Goal: Task Accomplishment & Management: Manage account settings

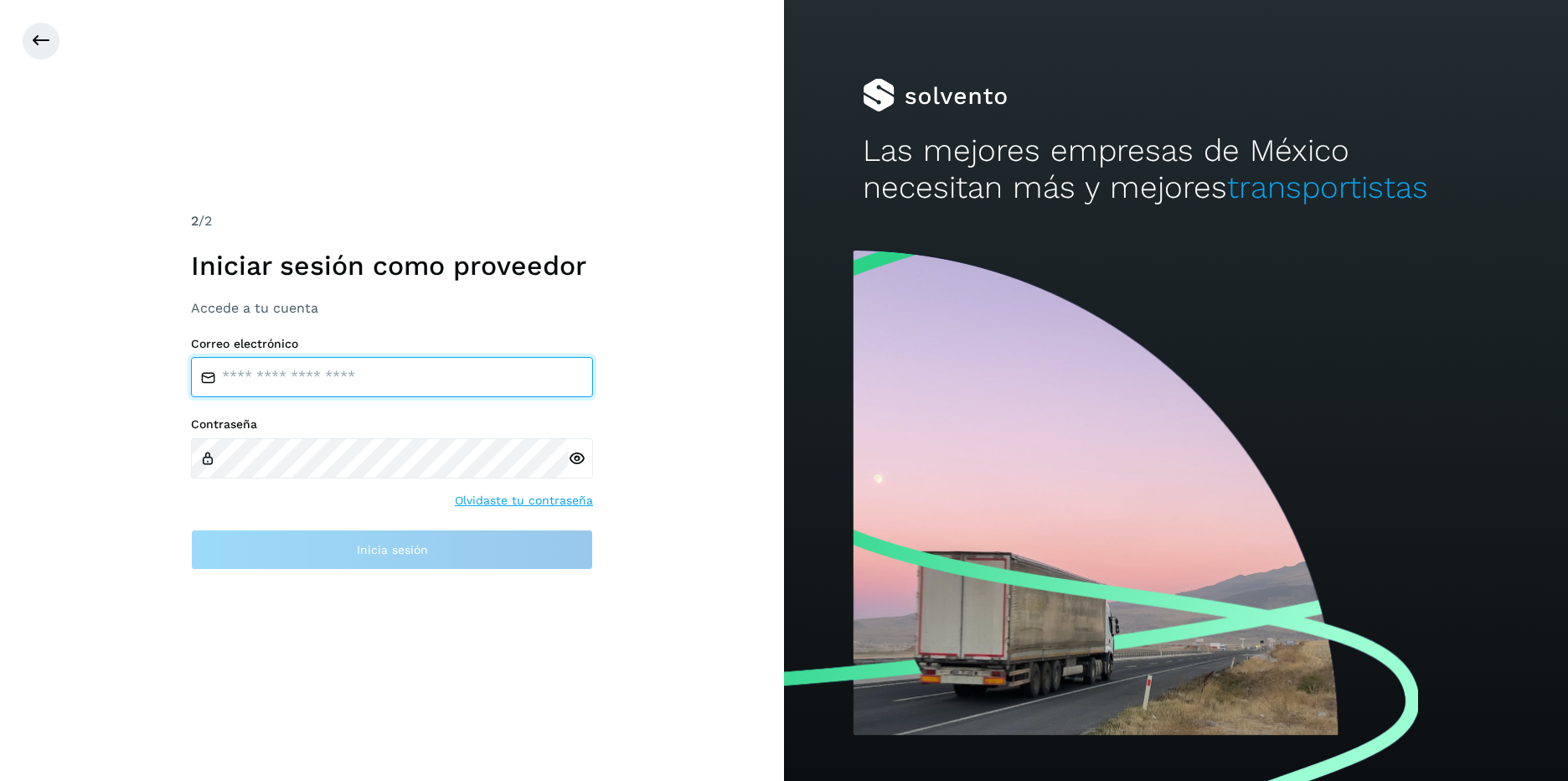
type input "**********"
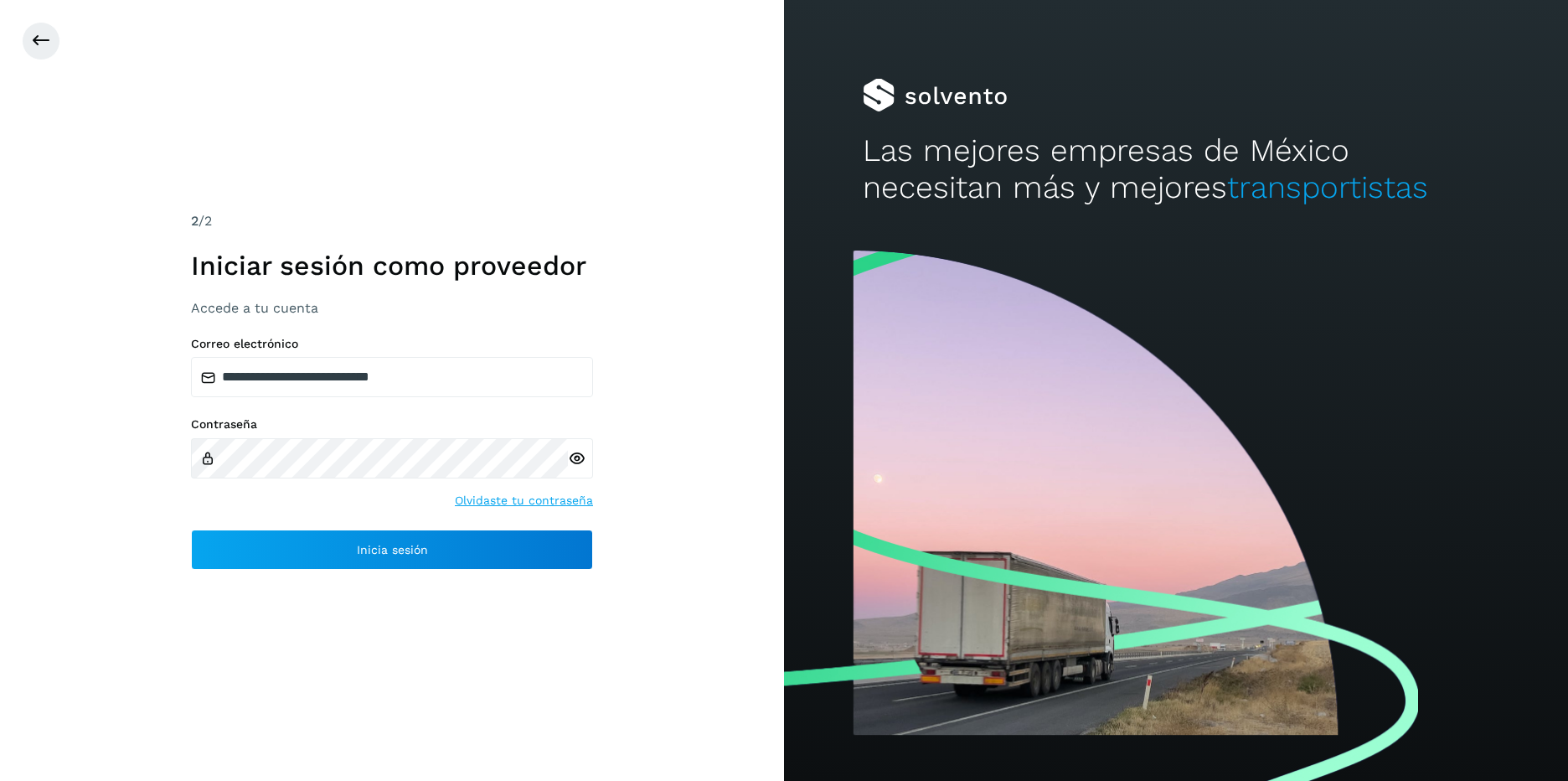
click at [629, 621] on div "**********" at bounding box center [392, 390] width 784 height 781
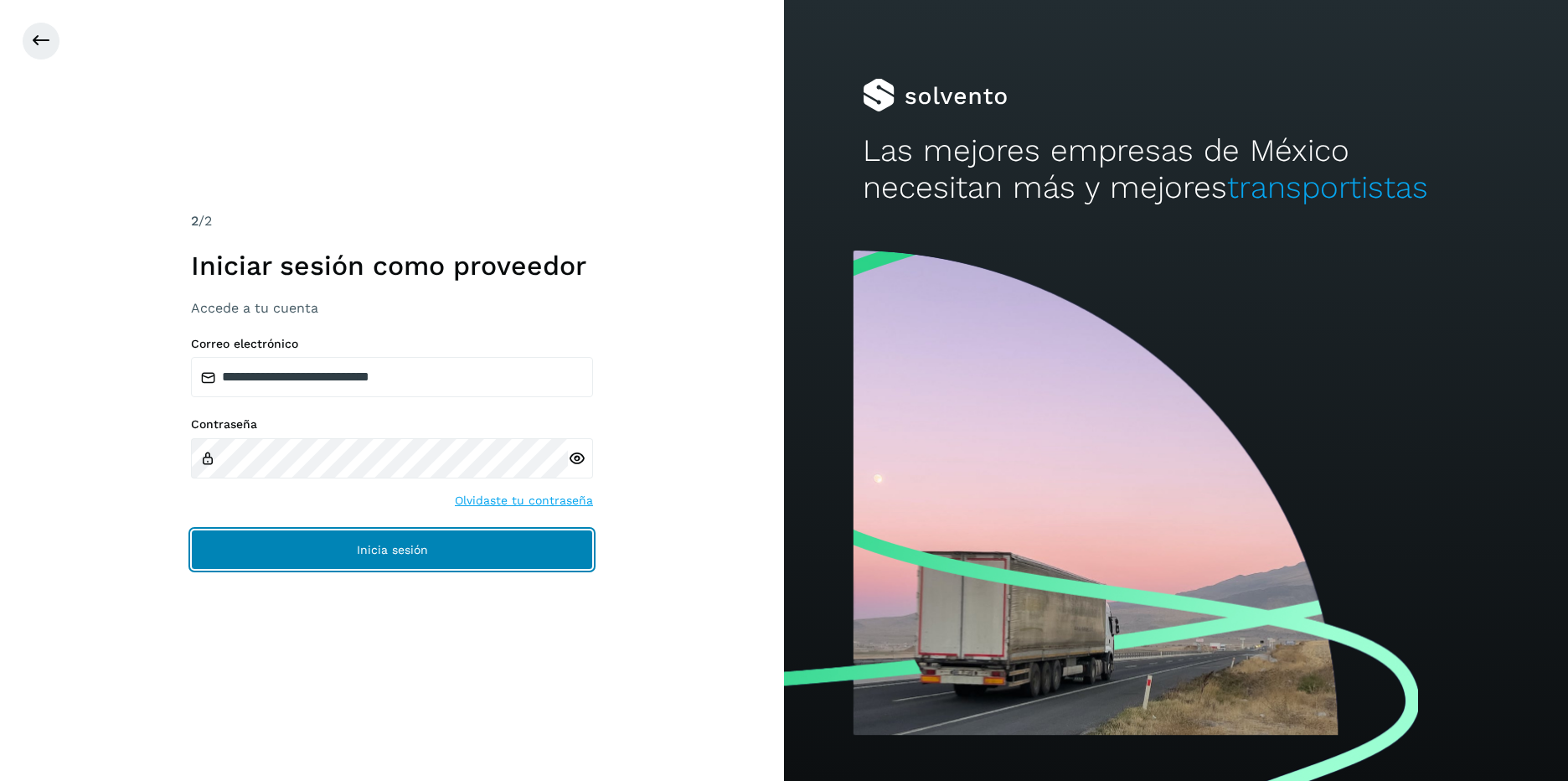
click at [504, 535] on button "Inicia sesión" at bounding box center [392, 550] width 402 height 41
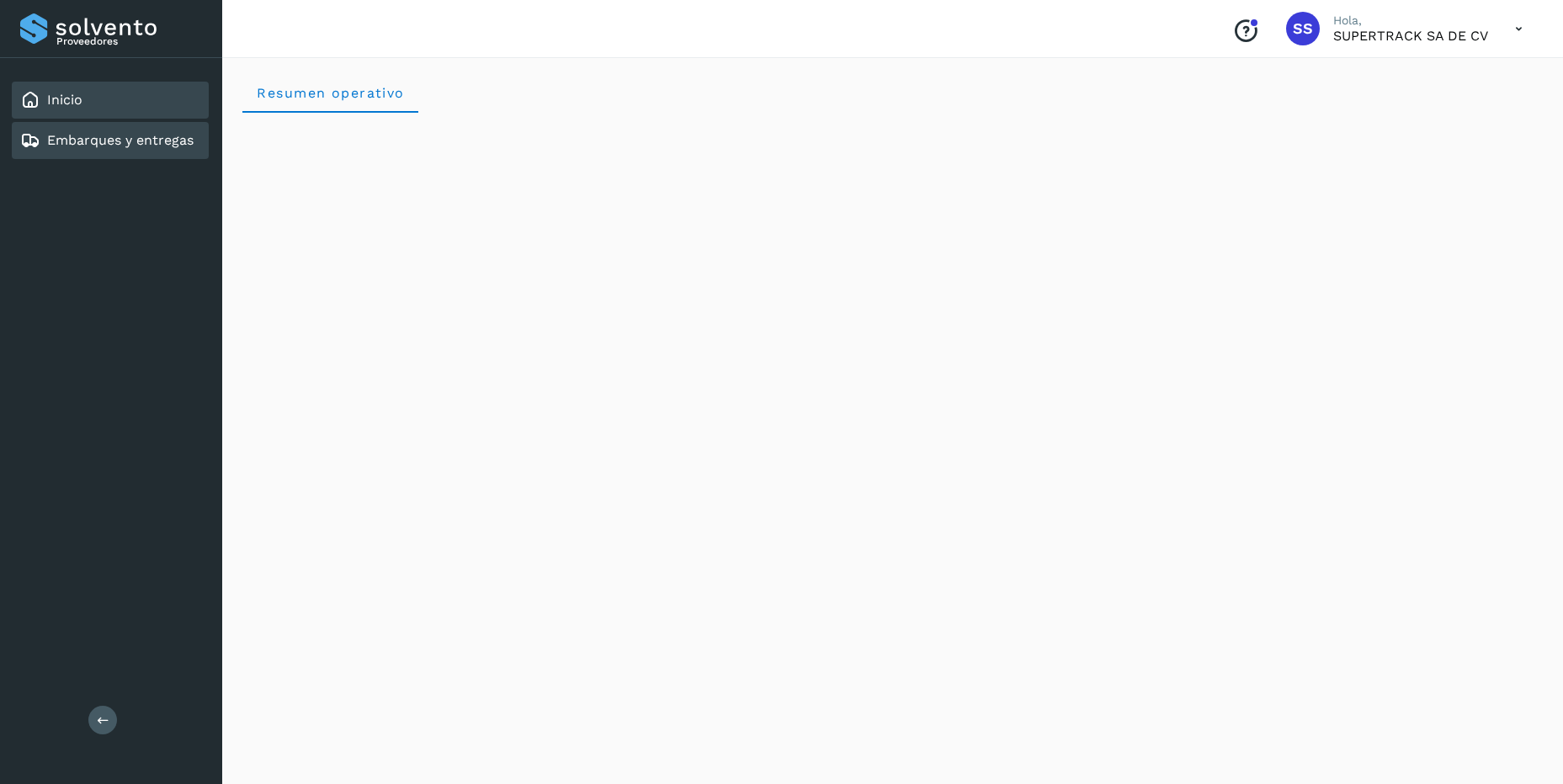
drag, startPoint x: 131, startPoint y: 133, endPoint x: 133, endPoint y: 142, distance: 9.2
click at [131, 133] on link "Embarques y entregas" at bounding box center [121, 140] width 146 height 16
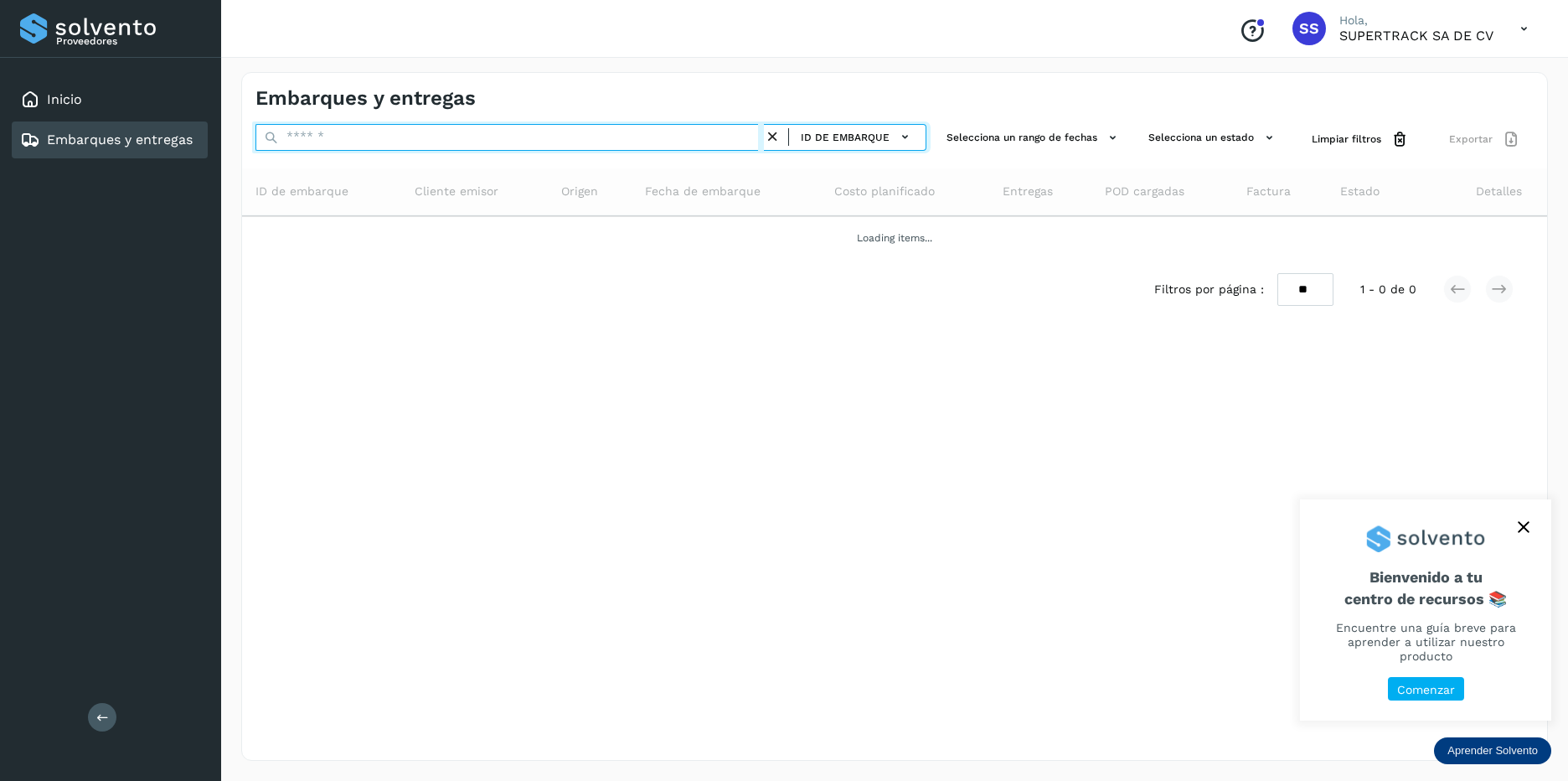
click at [404, 126] on input "text" at bounding box center [509, 137] width 509 height 27
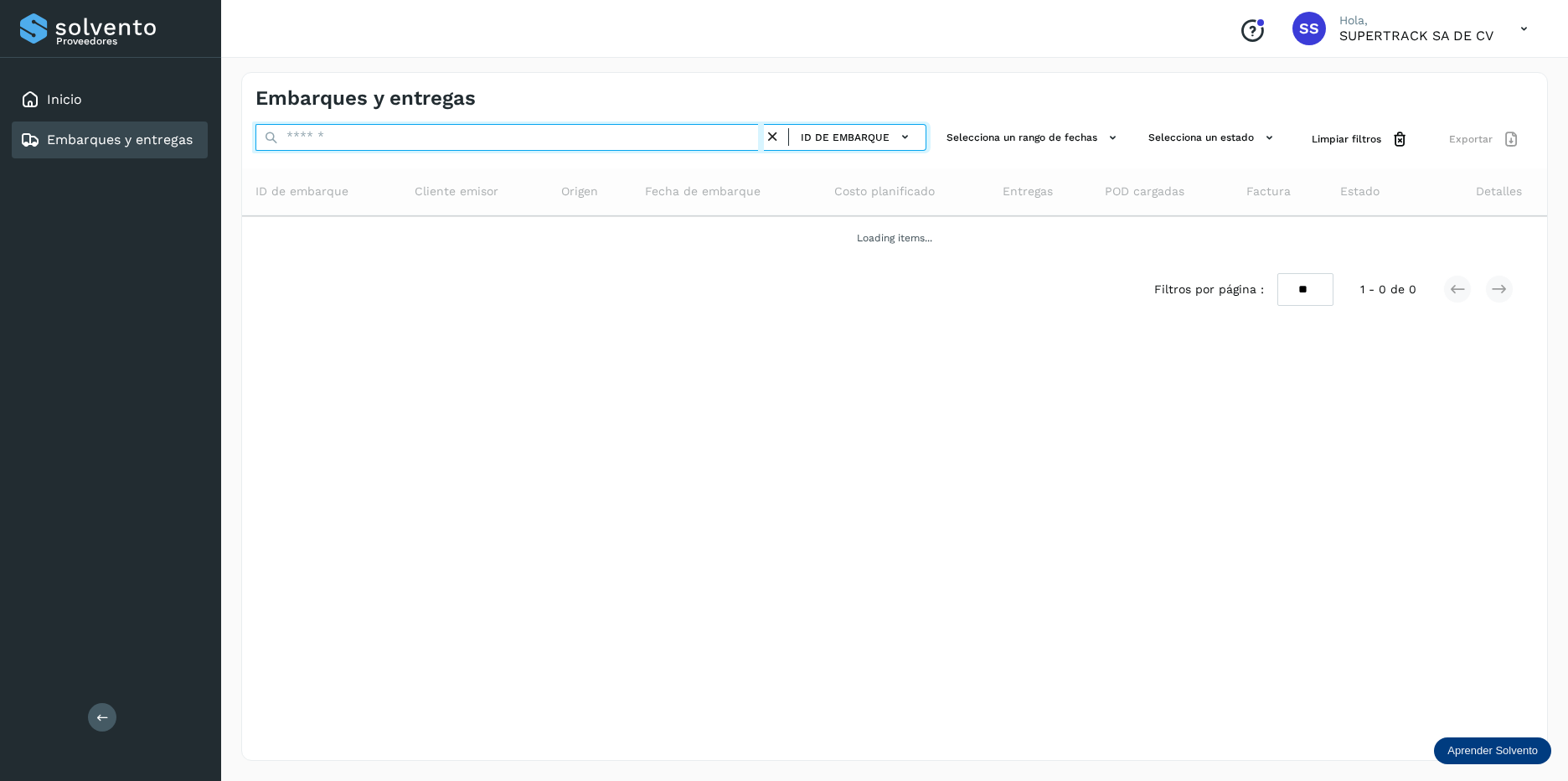
click at [403, 125] on input "text" at bounding box center [509, 137] width 509 height 27
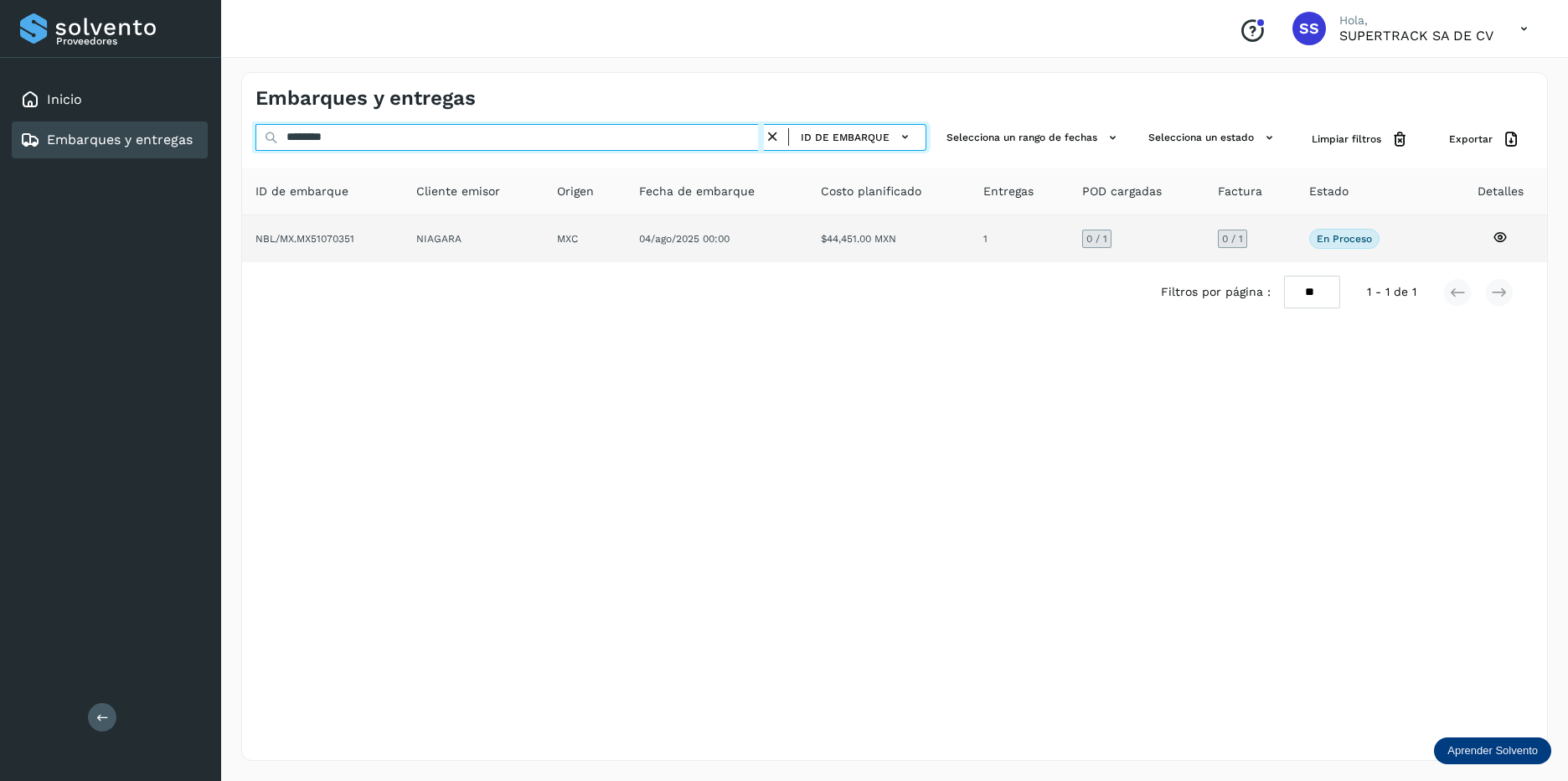
type input "********"
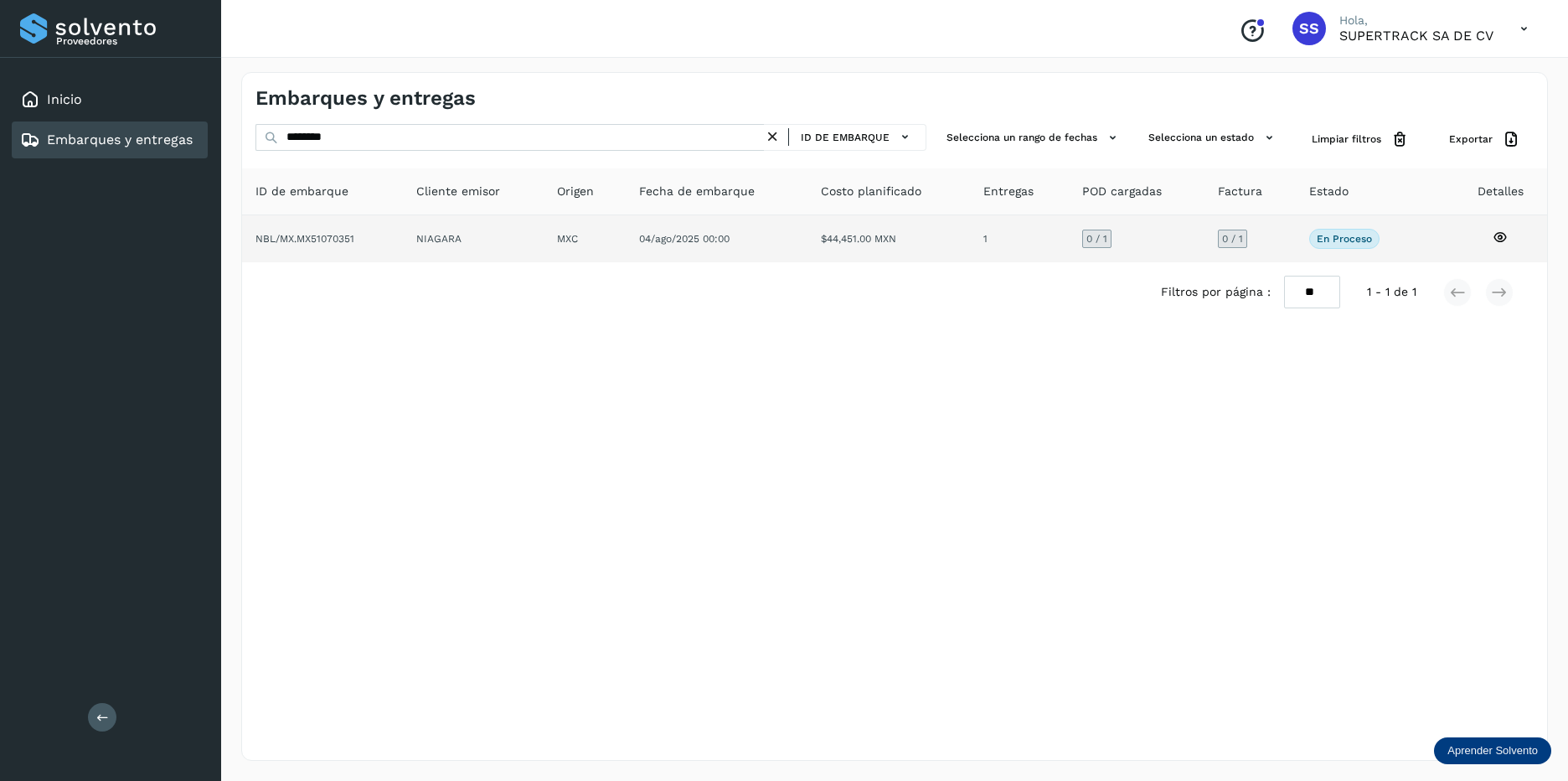
click at [544, 246] on td "NIAGARA" at bounding box center [584, 238] width 81 height 47
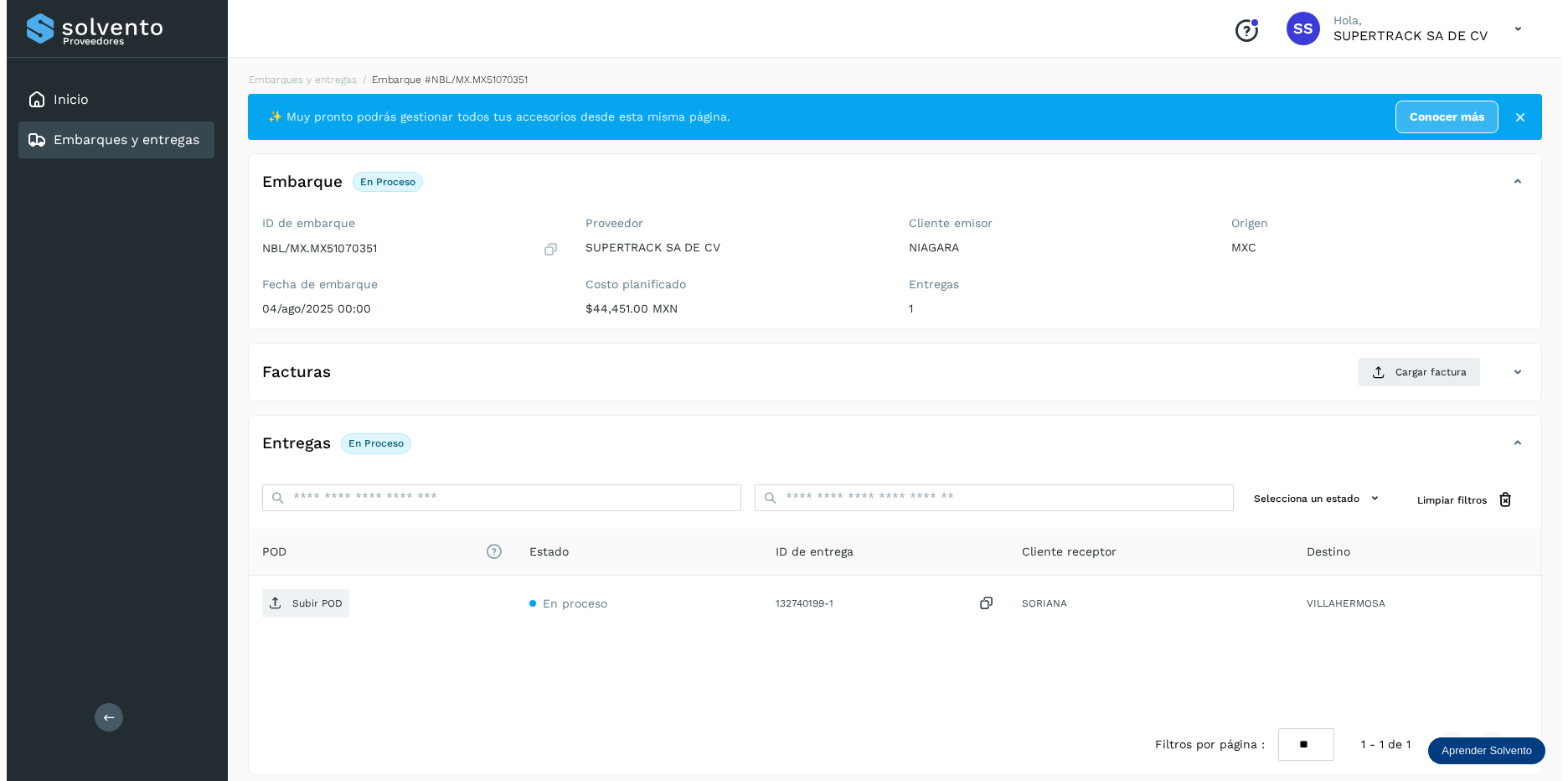
scroll to position [14, 0]
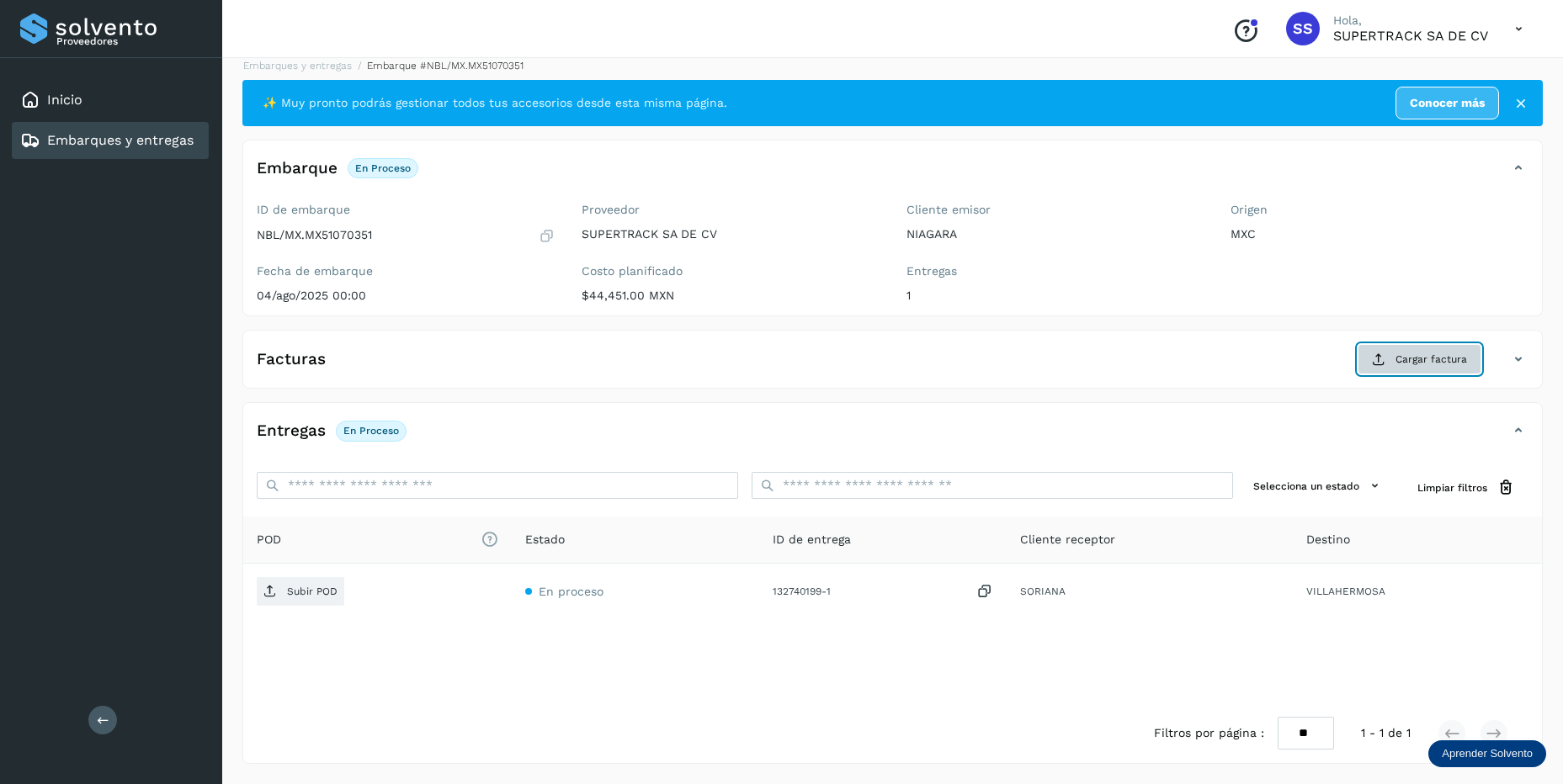
click at [1427, 360] on span "Cargar factura" at bounding box center [1430, 359] width 71 height 15
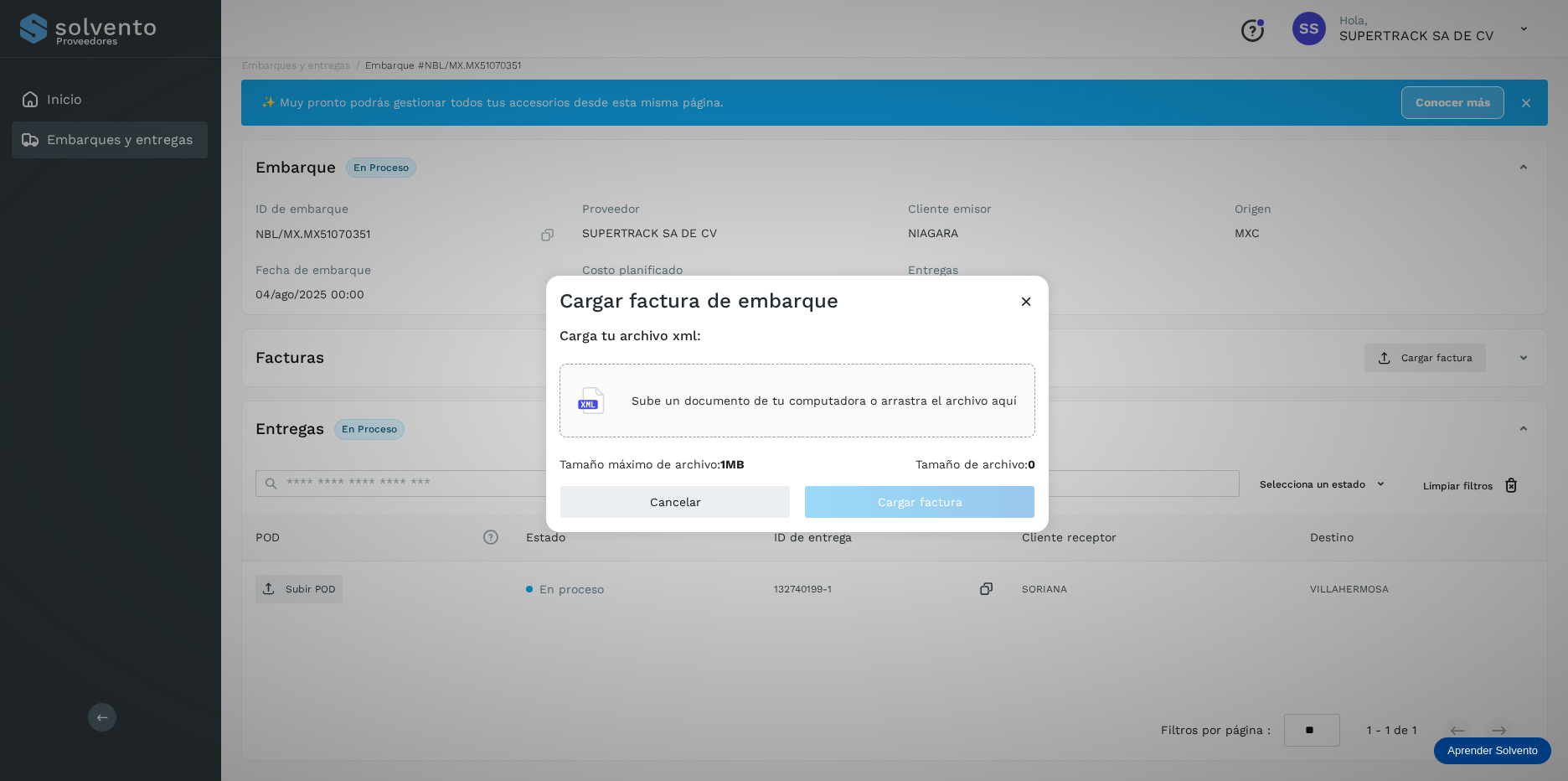
click at [696, 386] on div "Sube un documento de tu computadora o arrastra el archivo aquí" at bounding box center [797, 400] width 439 height 45
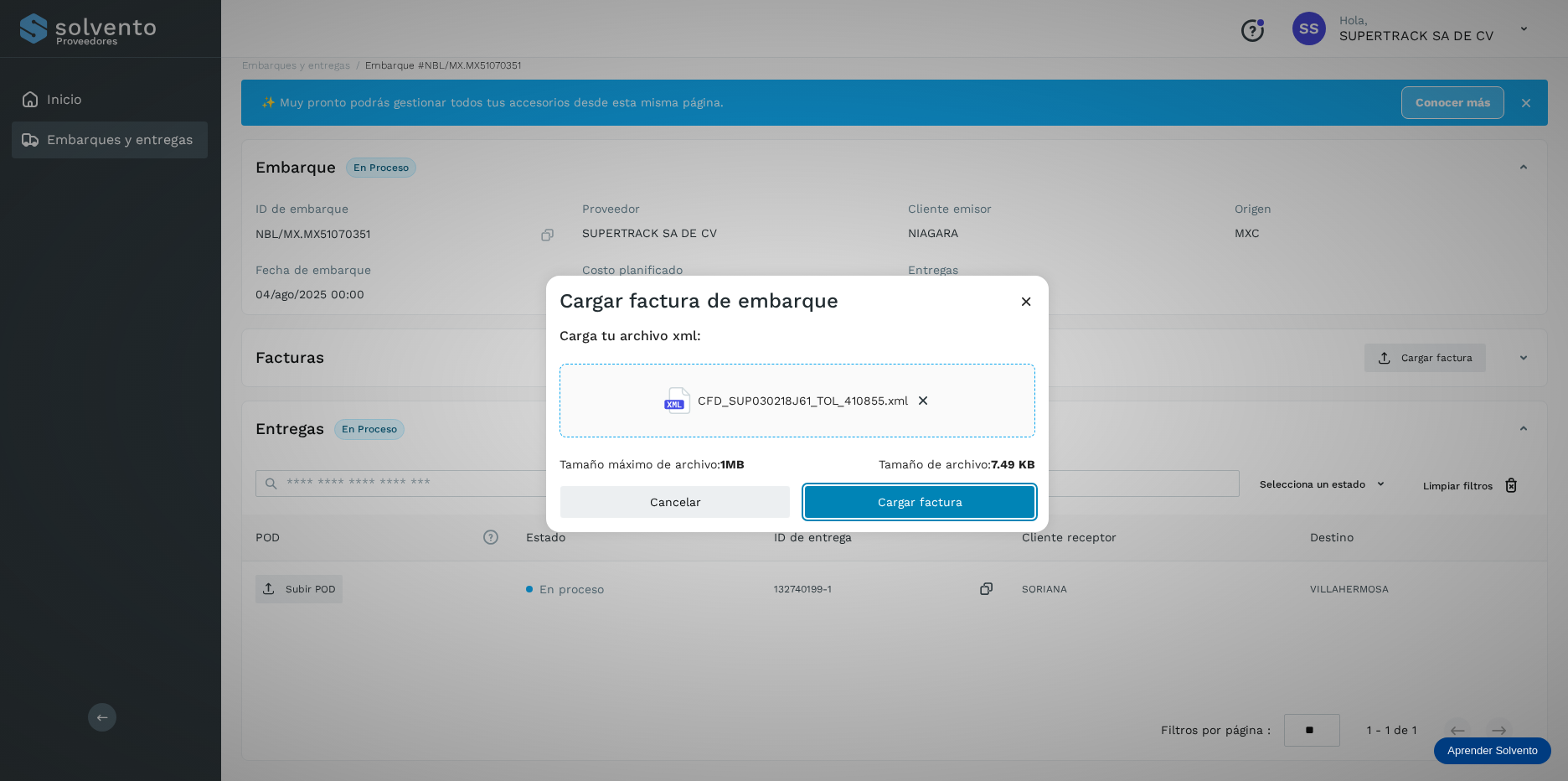
click at [840, 488] on button "Cargar factura" at bounding box center [919, 502] width 232 height 33
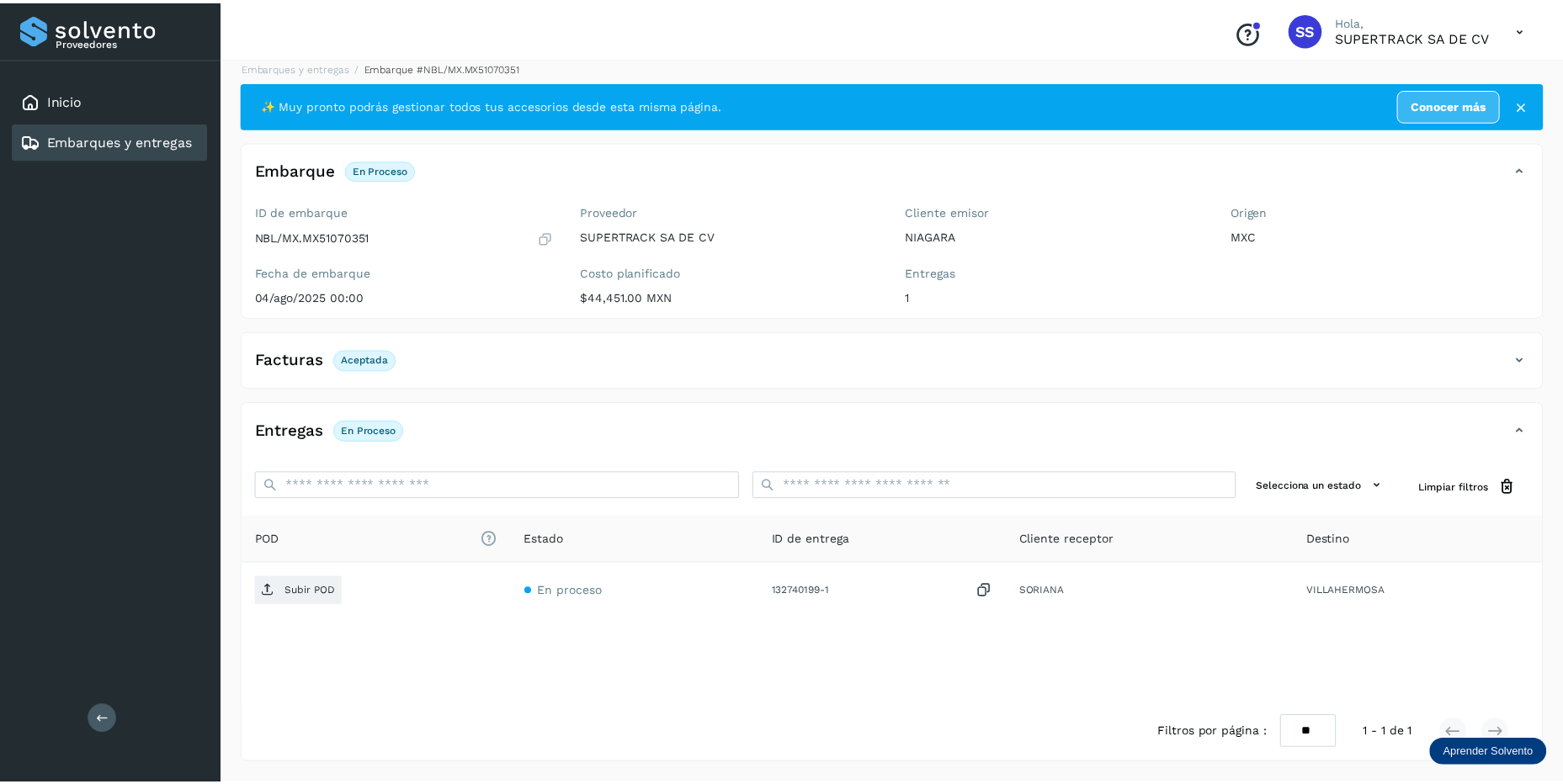
scroll to position [13, 0]
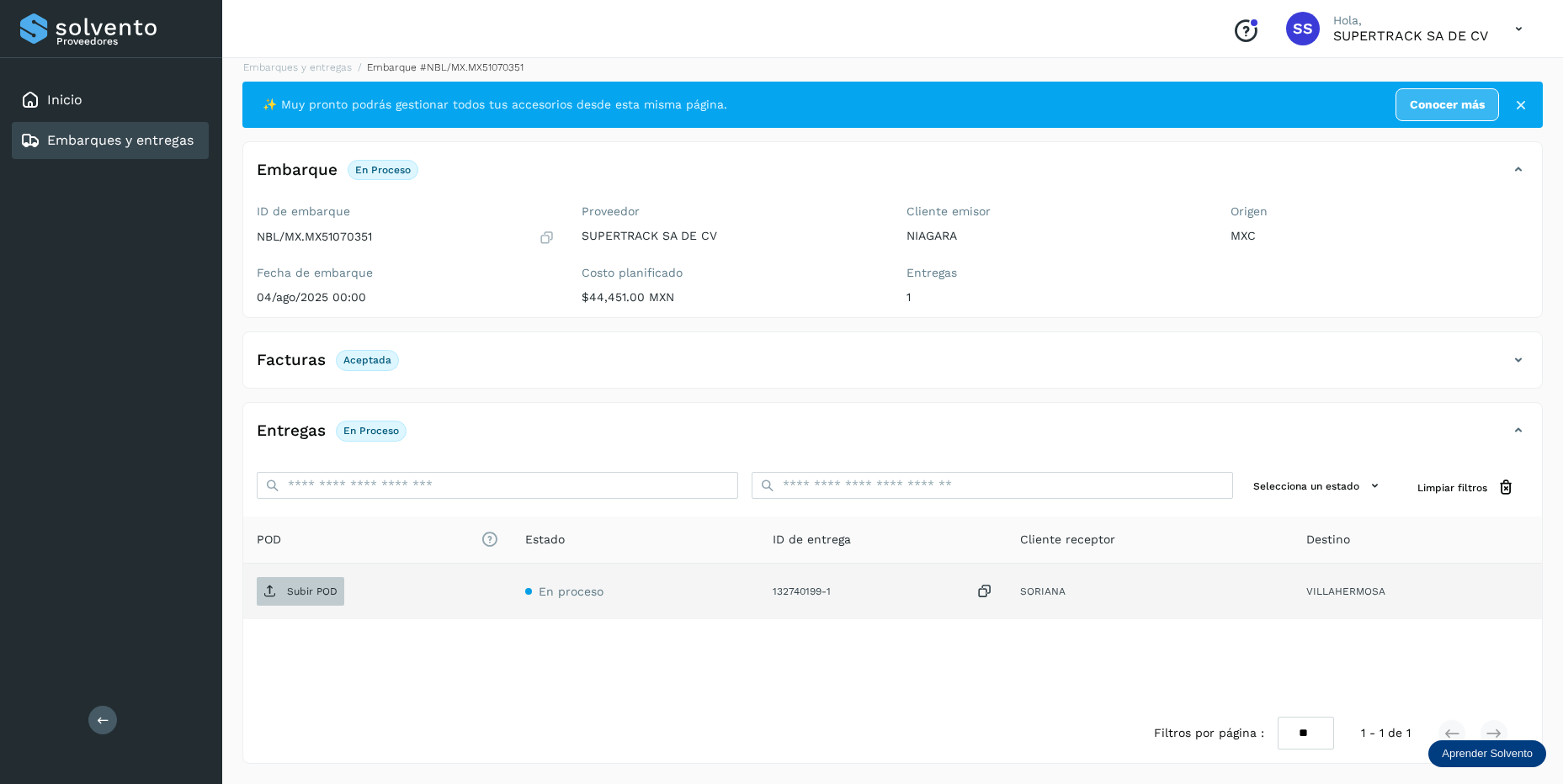
click at [273, 583] on span "Subir POD" at bounding box center [300, 591] width 87 height 27
click at [323, 63] on link "Embarques y entregas" at bounding box center [297, 67] width 108 height 12
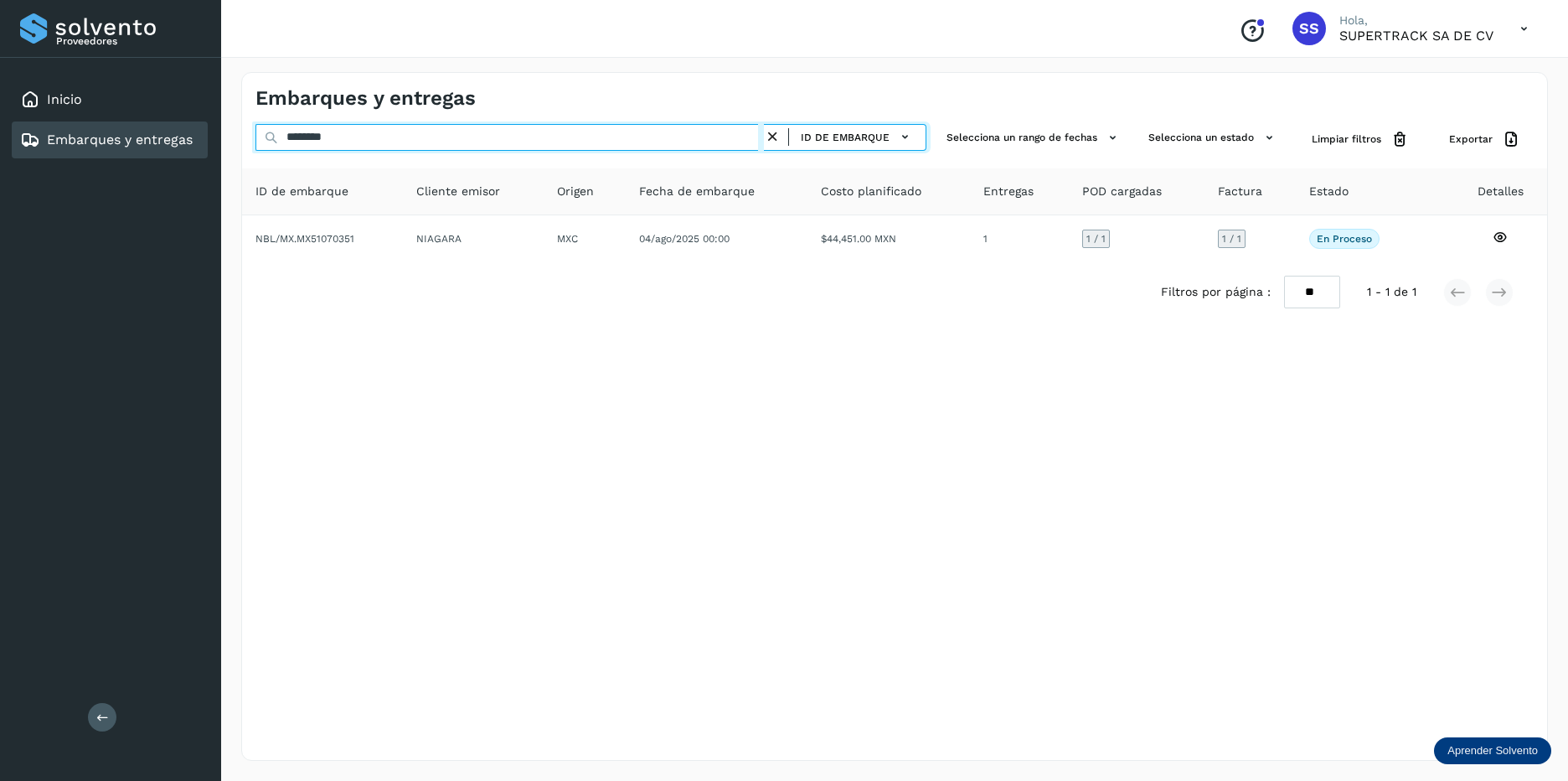
drag, startPoint x: 221, startPoint y: 142, endPoint x: -4, endPoint y: 165, distance: 226.2
click at [0, 165] on html "Proveedores Inicio Embarques y entregas Salir Conoce nuestros beneficios SS Hol…" at bounding box center [784, 390] width 1568 height 781
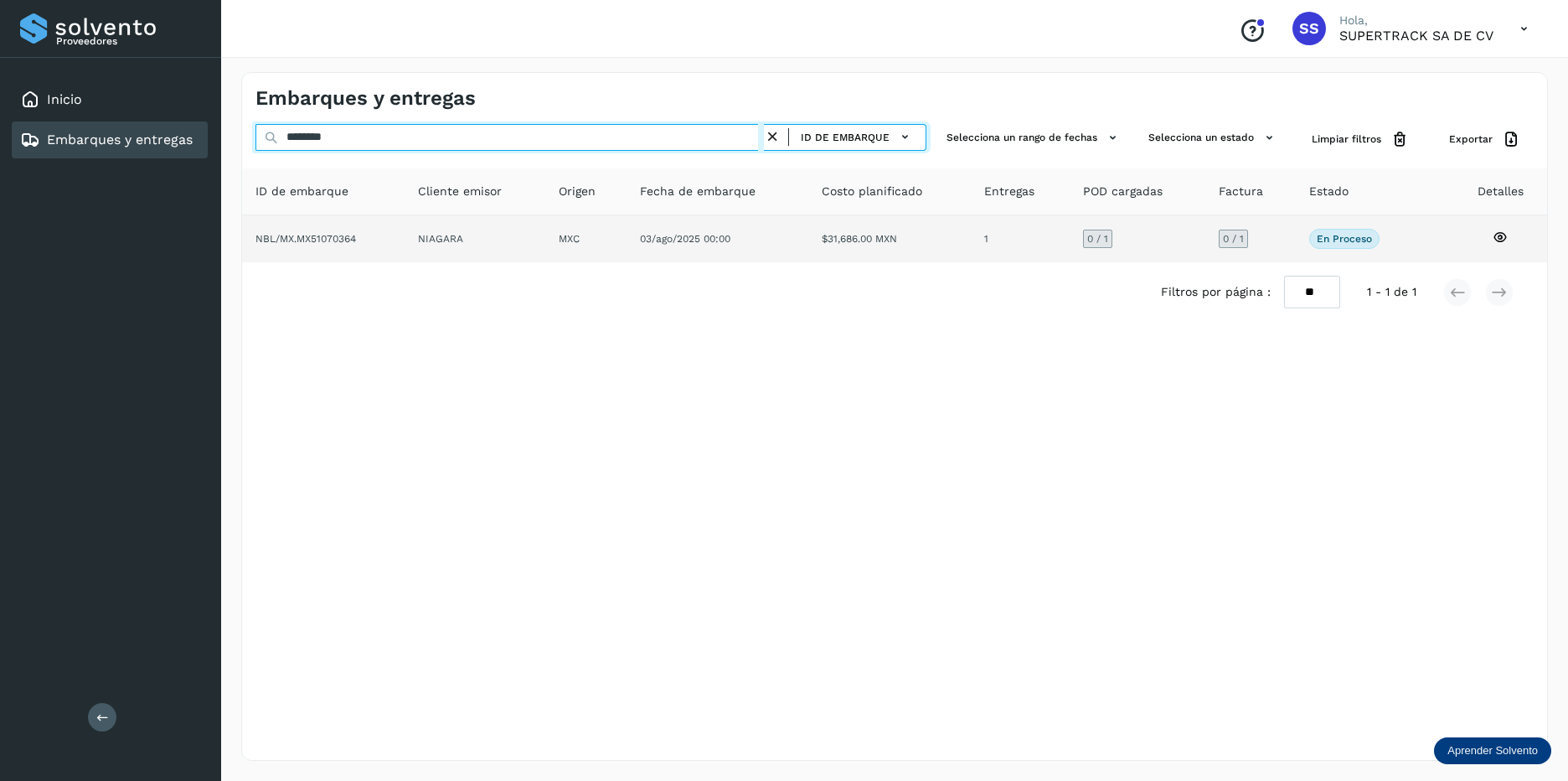
type input "********"
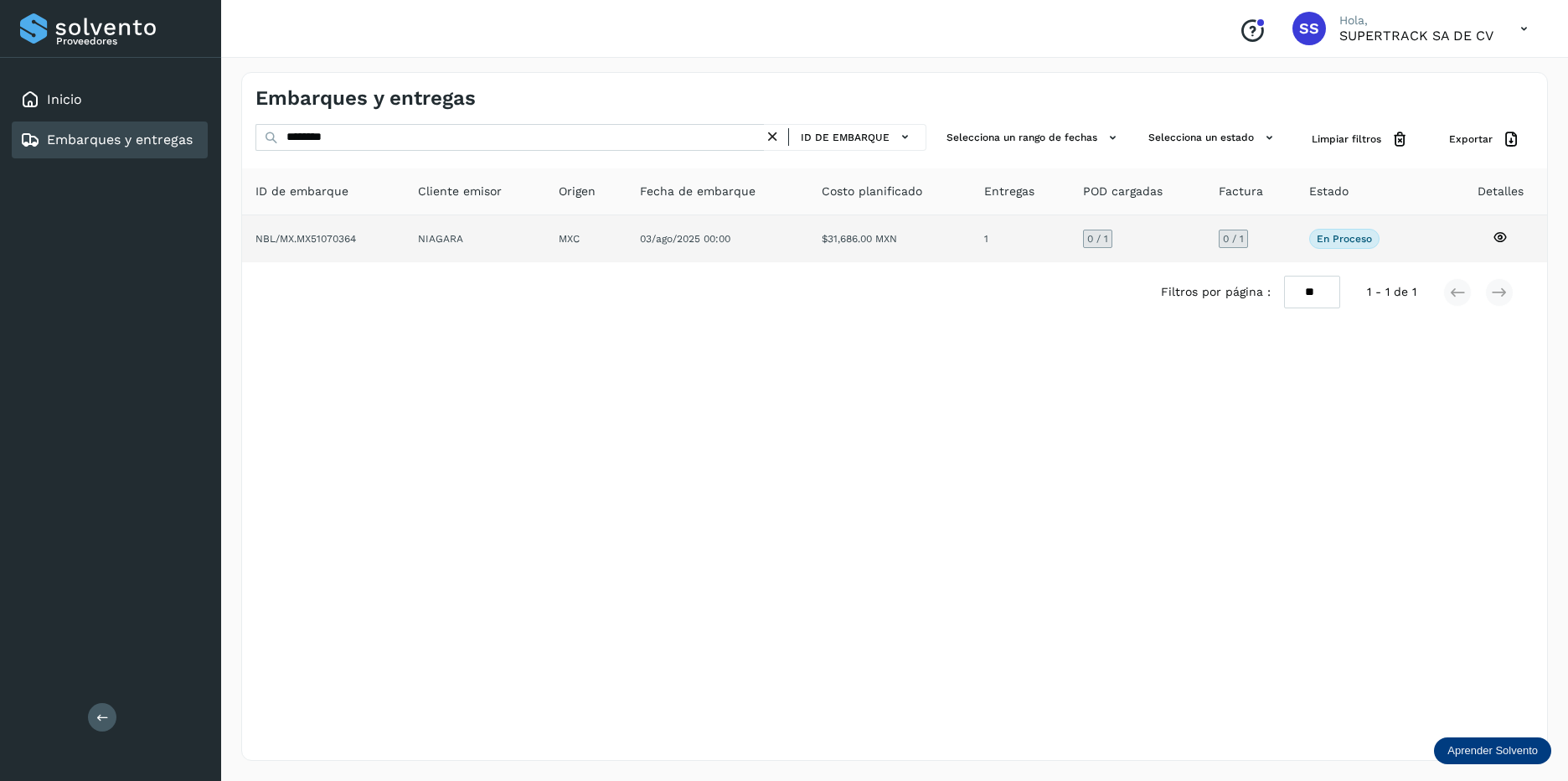
click at [404, 245] on td "NBL/MX.MX51070364" at bounding box center [474, 238] width 140 height 47
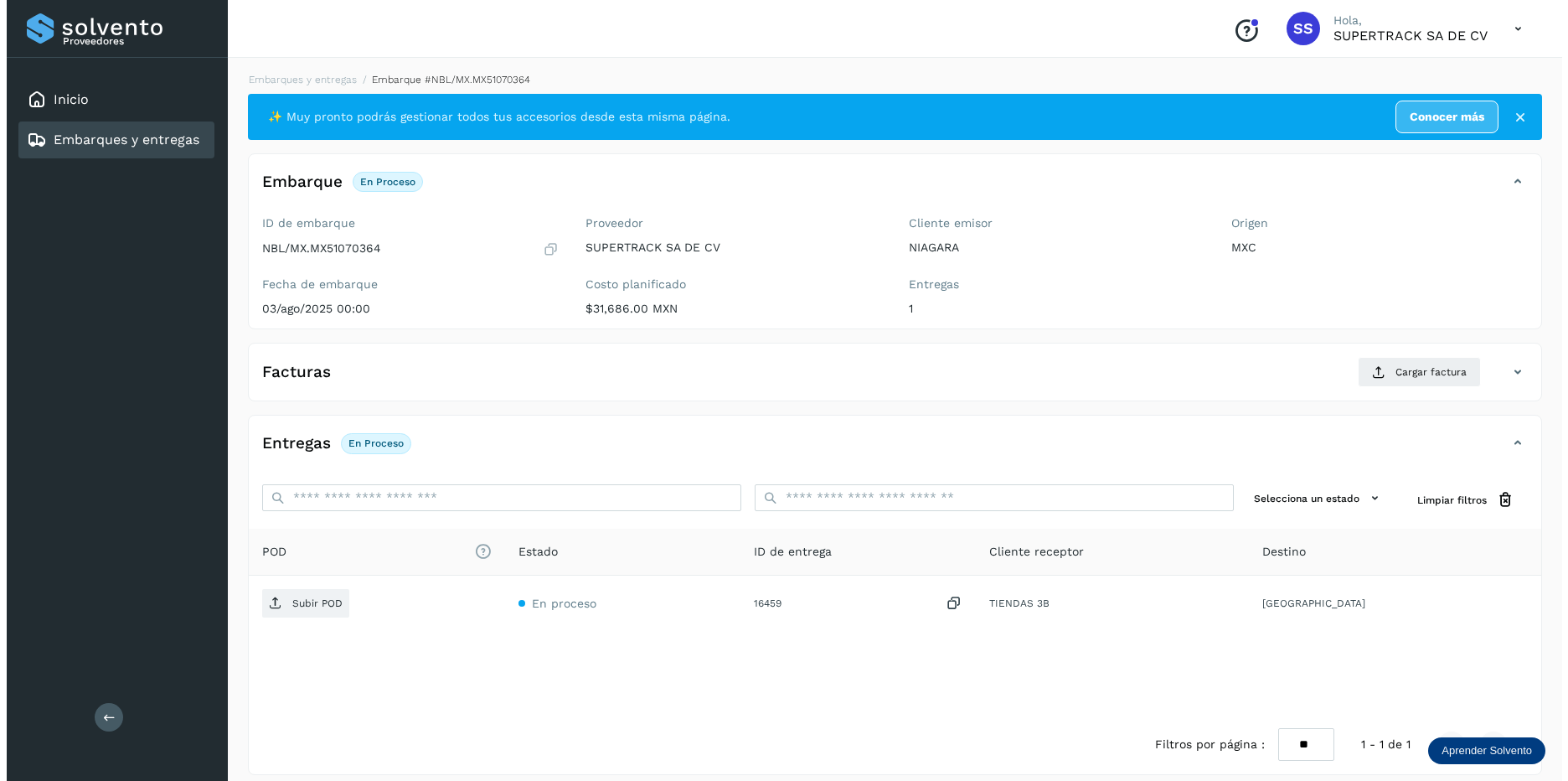
scroll to position [14, 0]
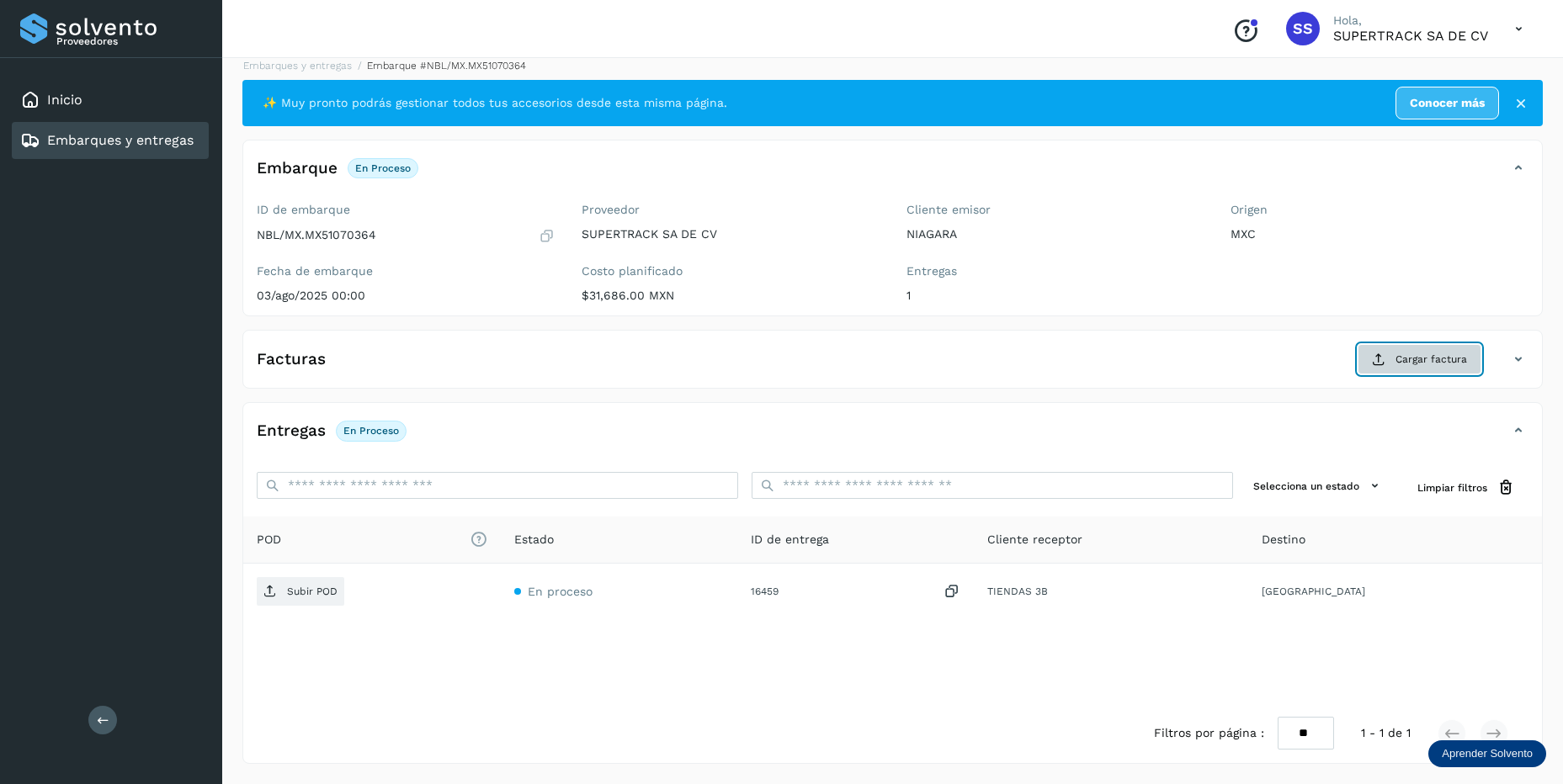
click at [1389, 363] on button "Cargar factura" at bounding box center [1418, 359] width 123 height 31
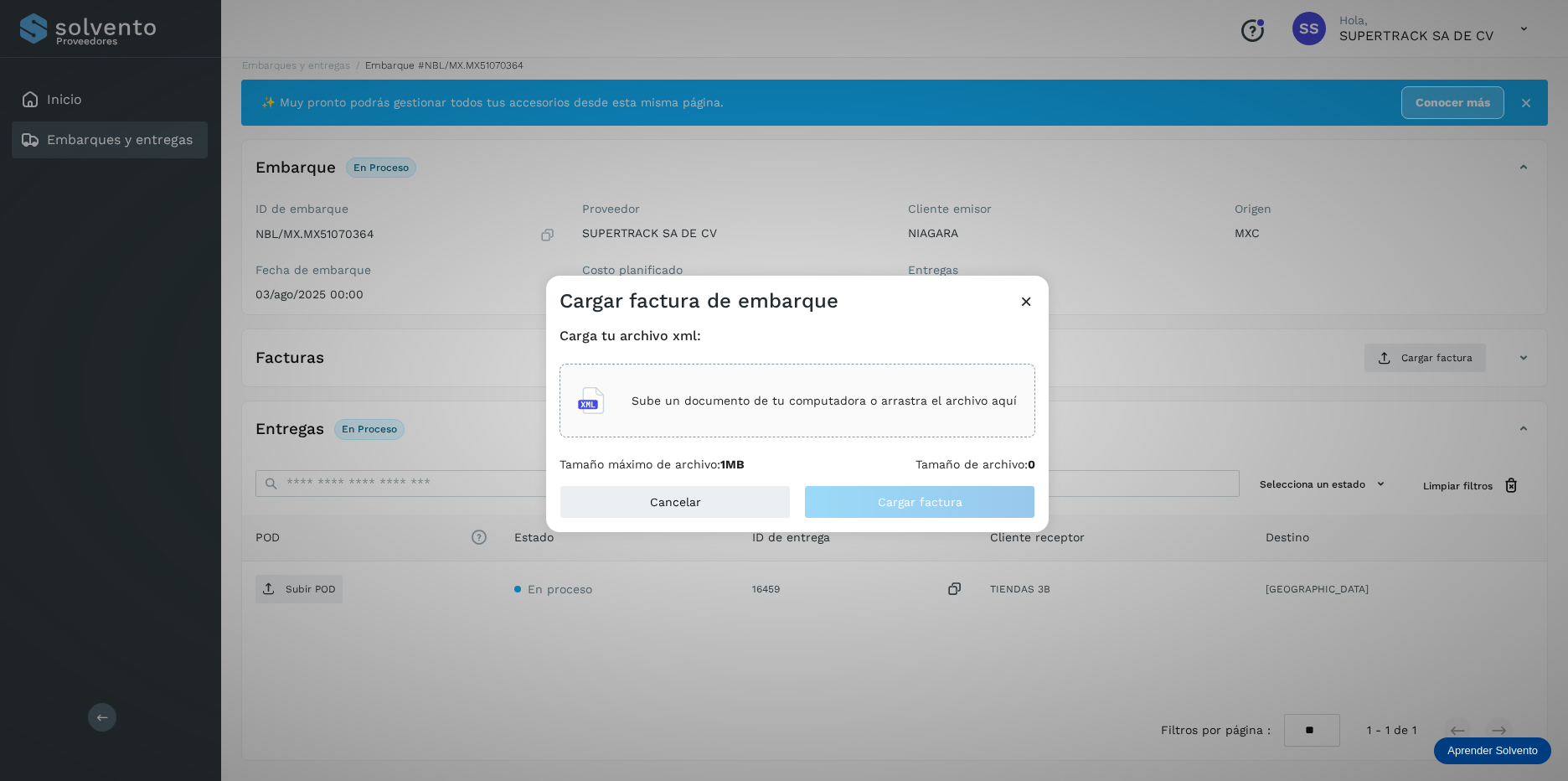
click at [604, 403] on icon at bounding box center [591, 400] width 27 height 27
click at [761, 383] on div "Sube un documento de tu computadora o arrastra el archivo aquí" at bounding box center [797, 400] width 439 height 45
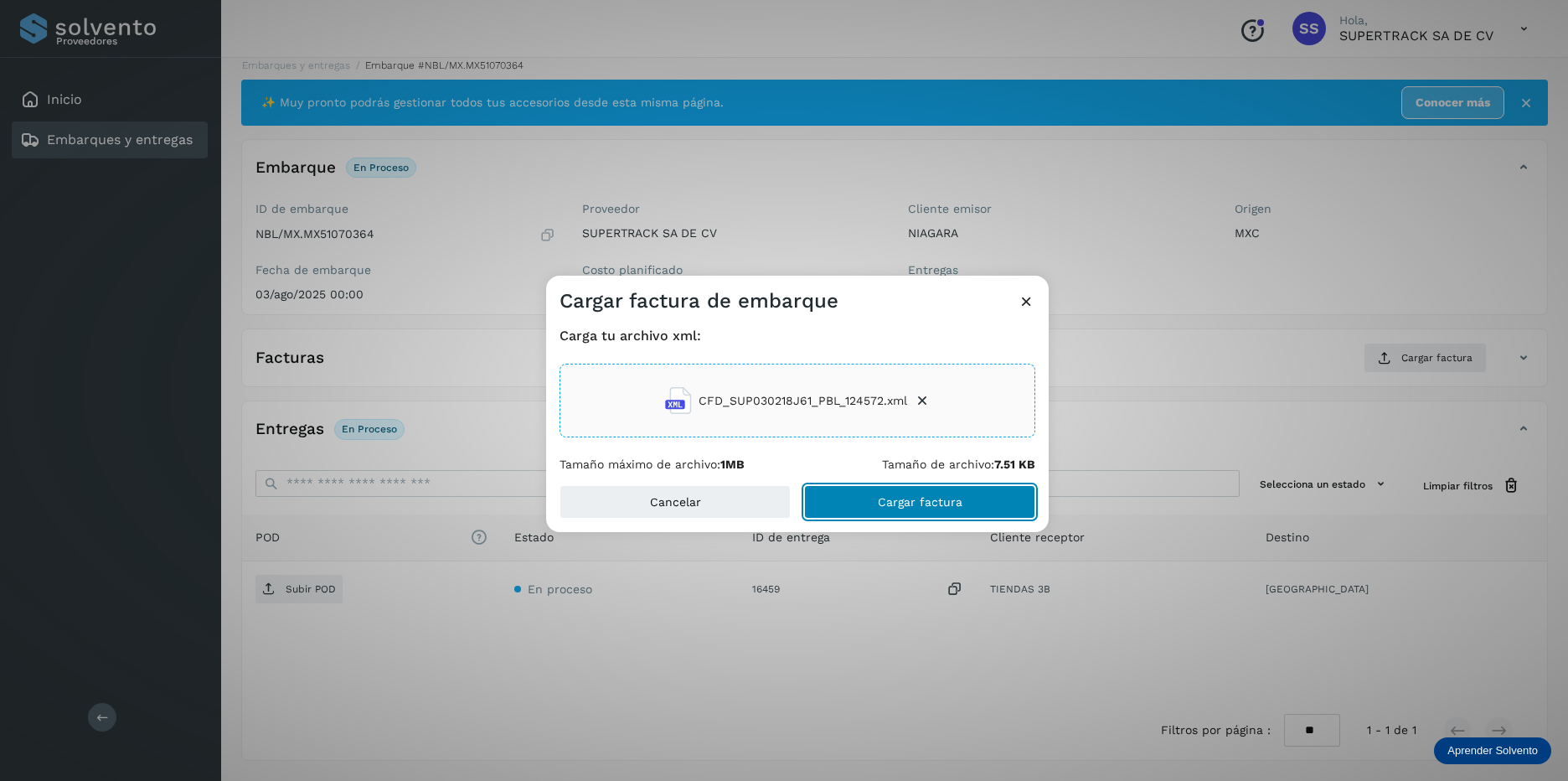
click at [957, 514] on button "Cargar factura" at bounding box center [919, 502] width 232 height 33
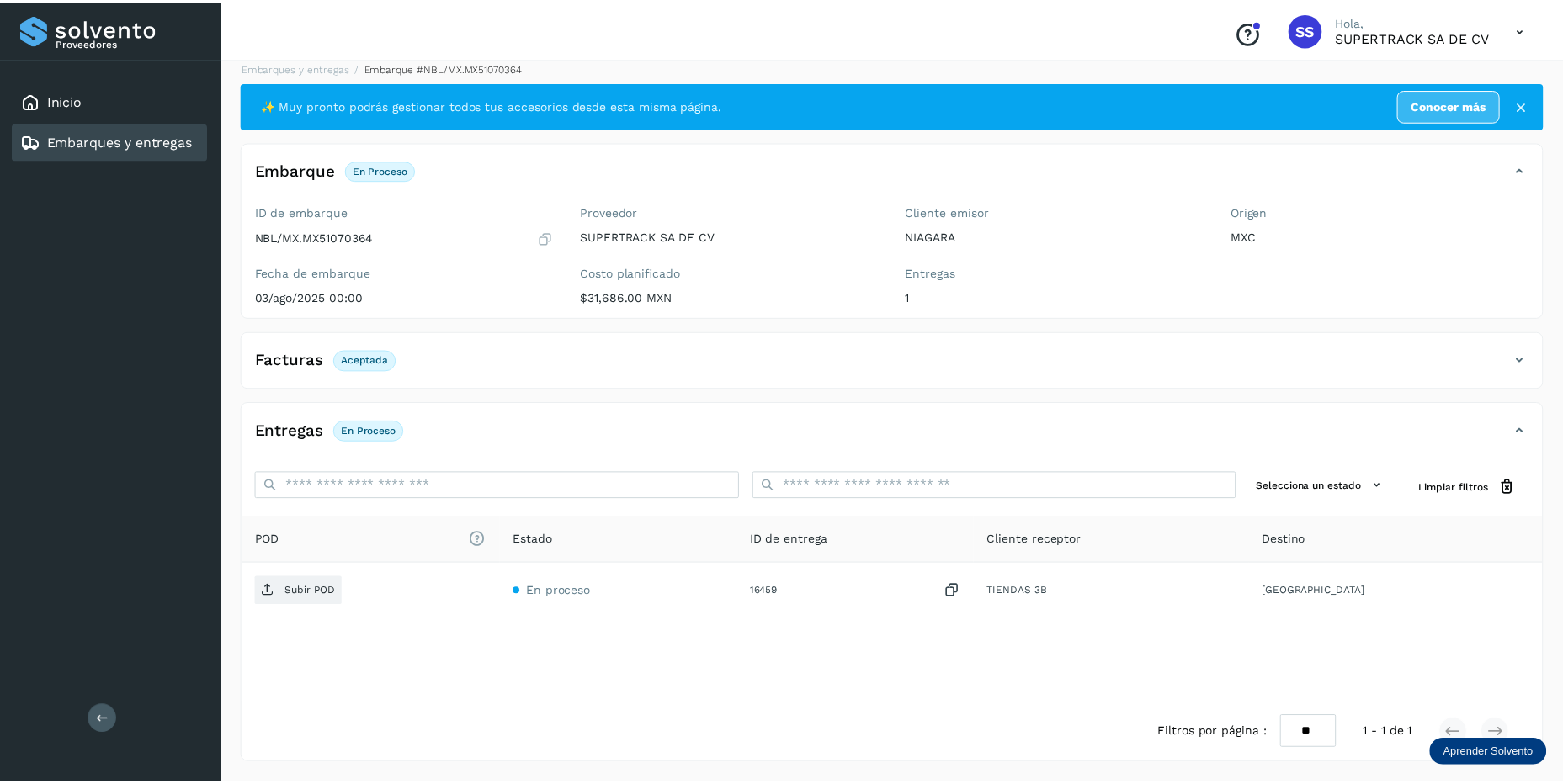
scroll to position [13, 0]
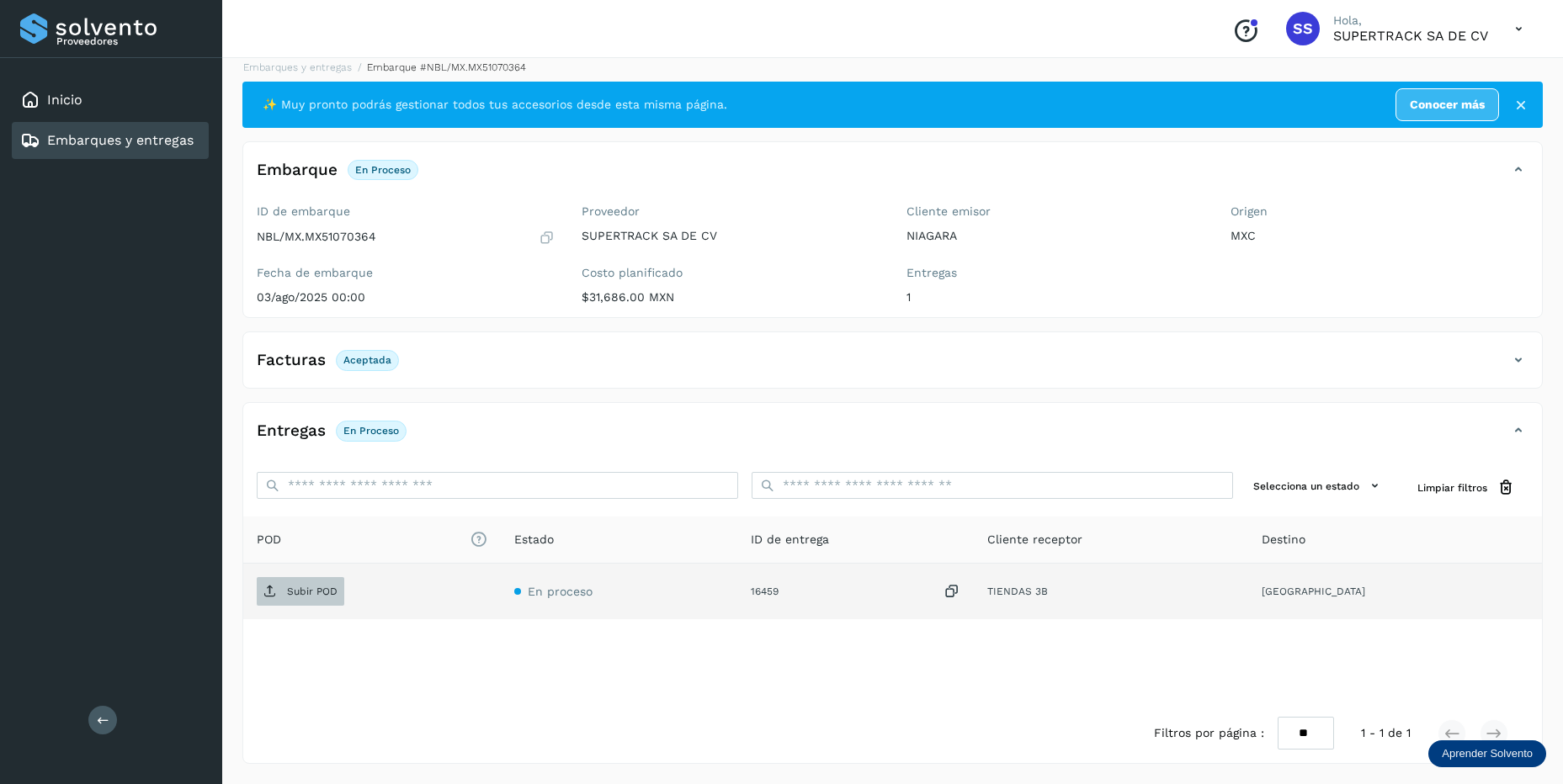
click at [304, 598] on span "Subir POD" at bounding box center [300, 591] width 87 height 27
click at [288, 69] on link "Embarques y entregas" at bounding box center [297, 67] width 108 height 12
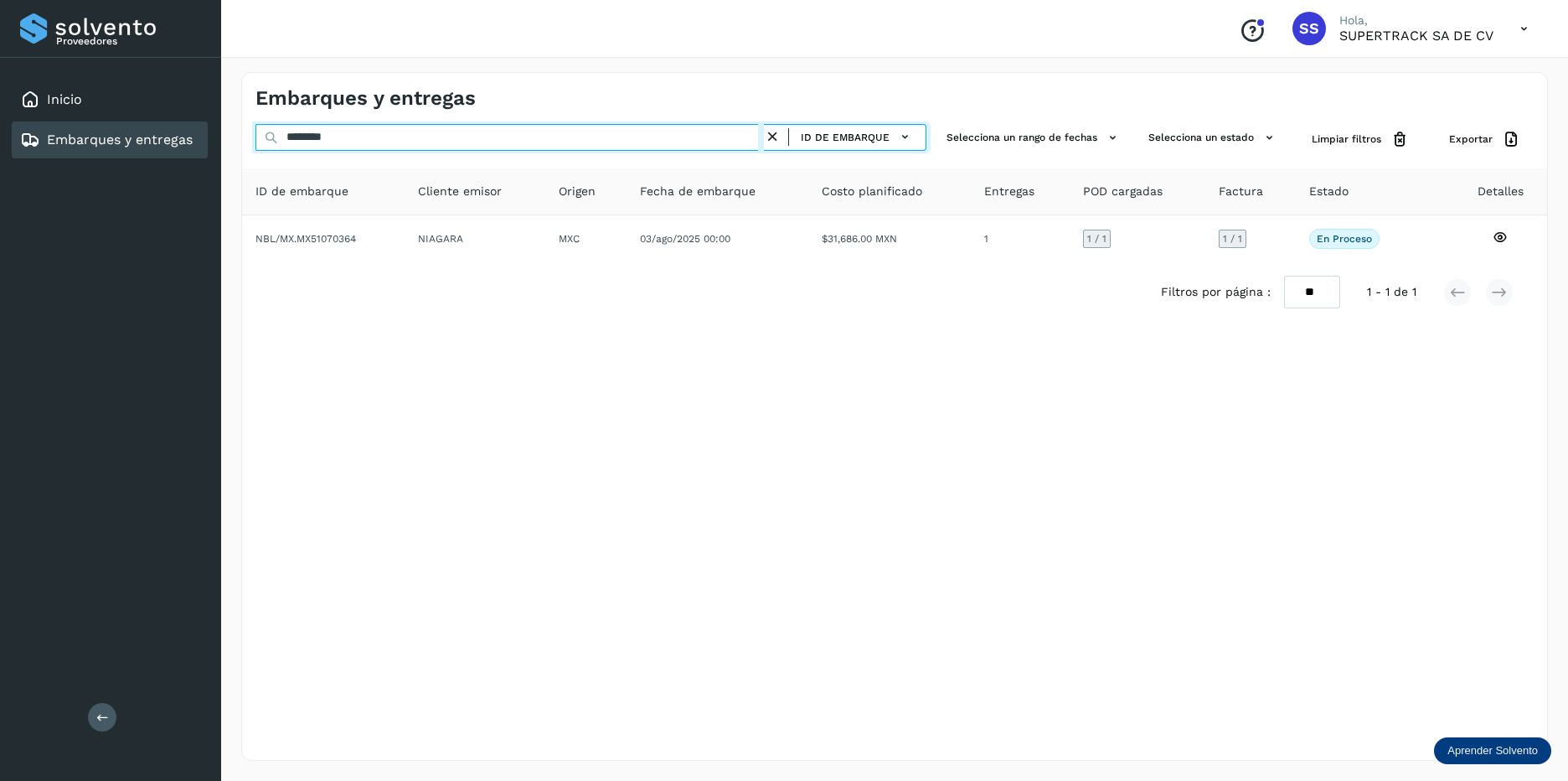
drag, startPoint x: 389, startPoint y: 137, endPoint x: 155, endPoint y: 147, distance: 234.2
click at [155, 147] on div "Proveedores Inicio Embarques y entregas Salir Conoce nuestros beneficios SS Hol…" at bounding box center [784, 390] width 1568 height 781
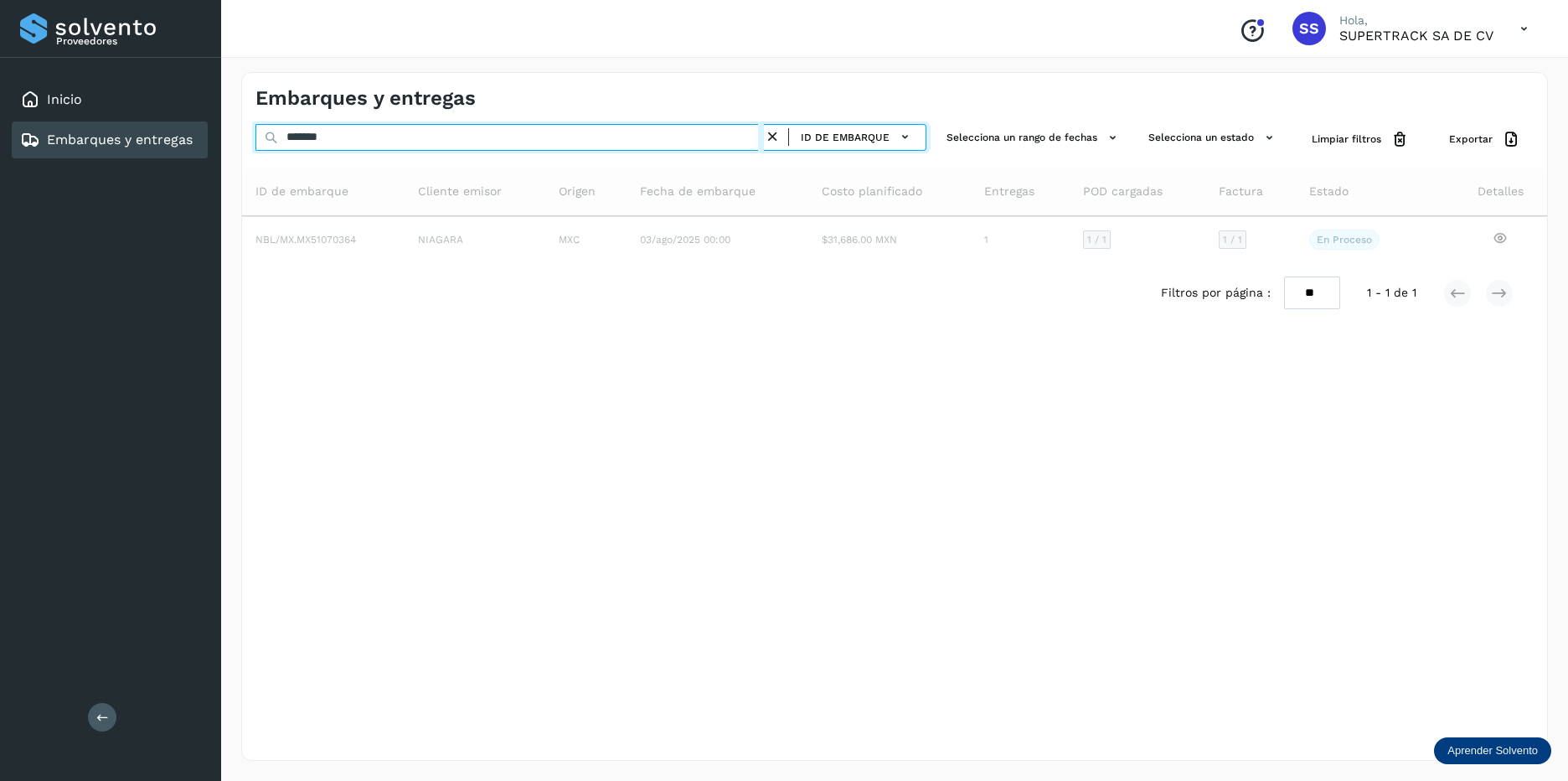
type input "********"
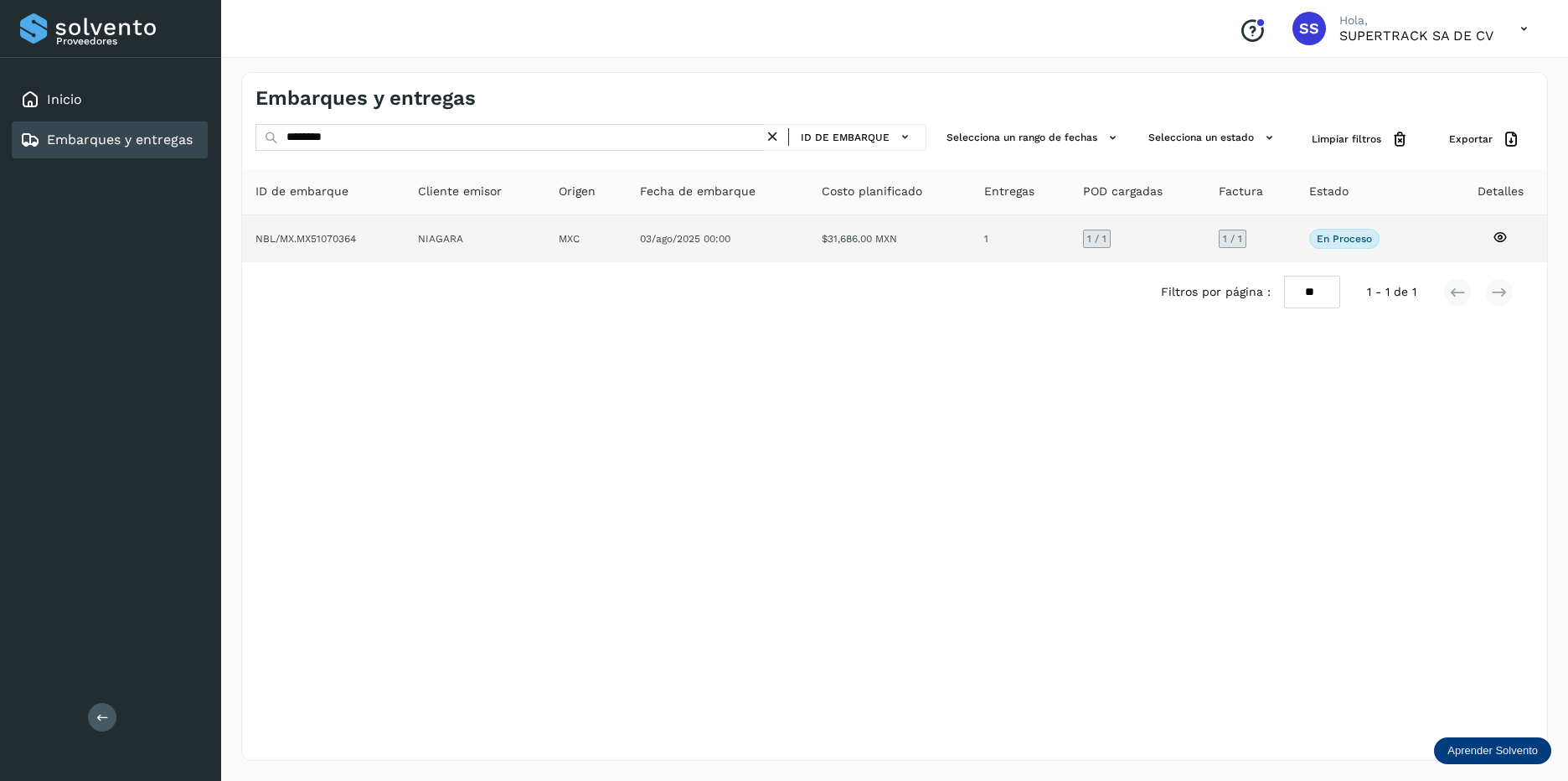
click at [545, 237] on td "NIAGARA" at bounding box center [586, 238] width 81 height 47
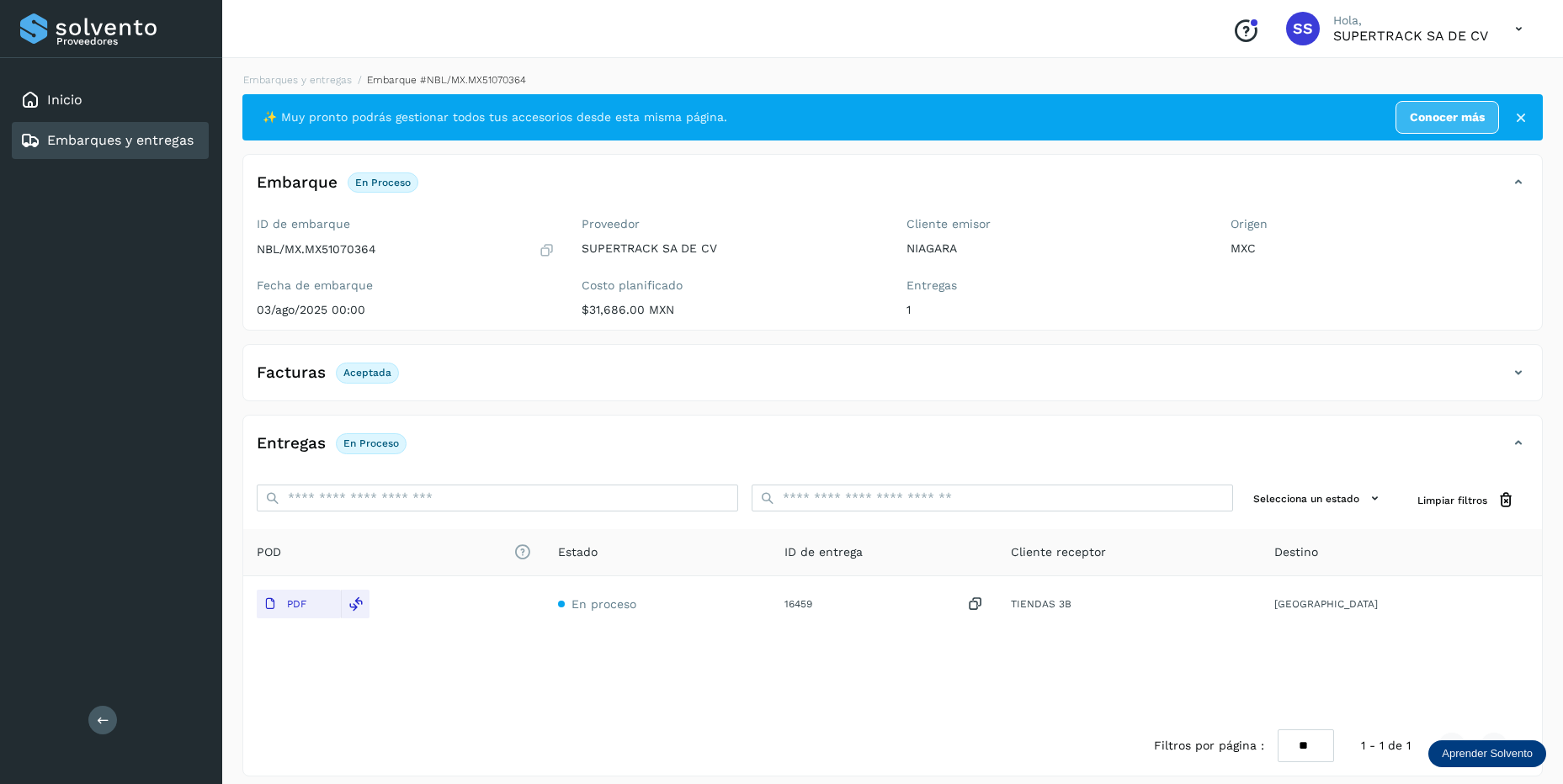
click at [308, 71] on div "Embarques y entregas Embarque #NBL/MX.MX51070364 ✨ Muy pronto podrás gestionar …" at bounding box center [893, 424] width 1341 height 744
click at [324, 75] on link "Embarques y entregas" at bounding box center [297, 80] width 108 height 12
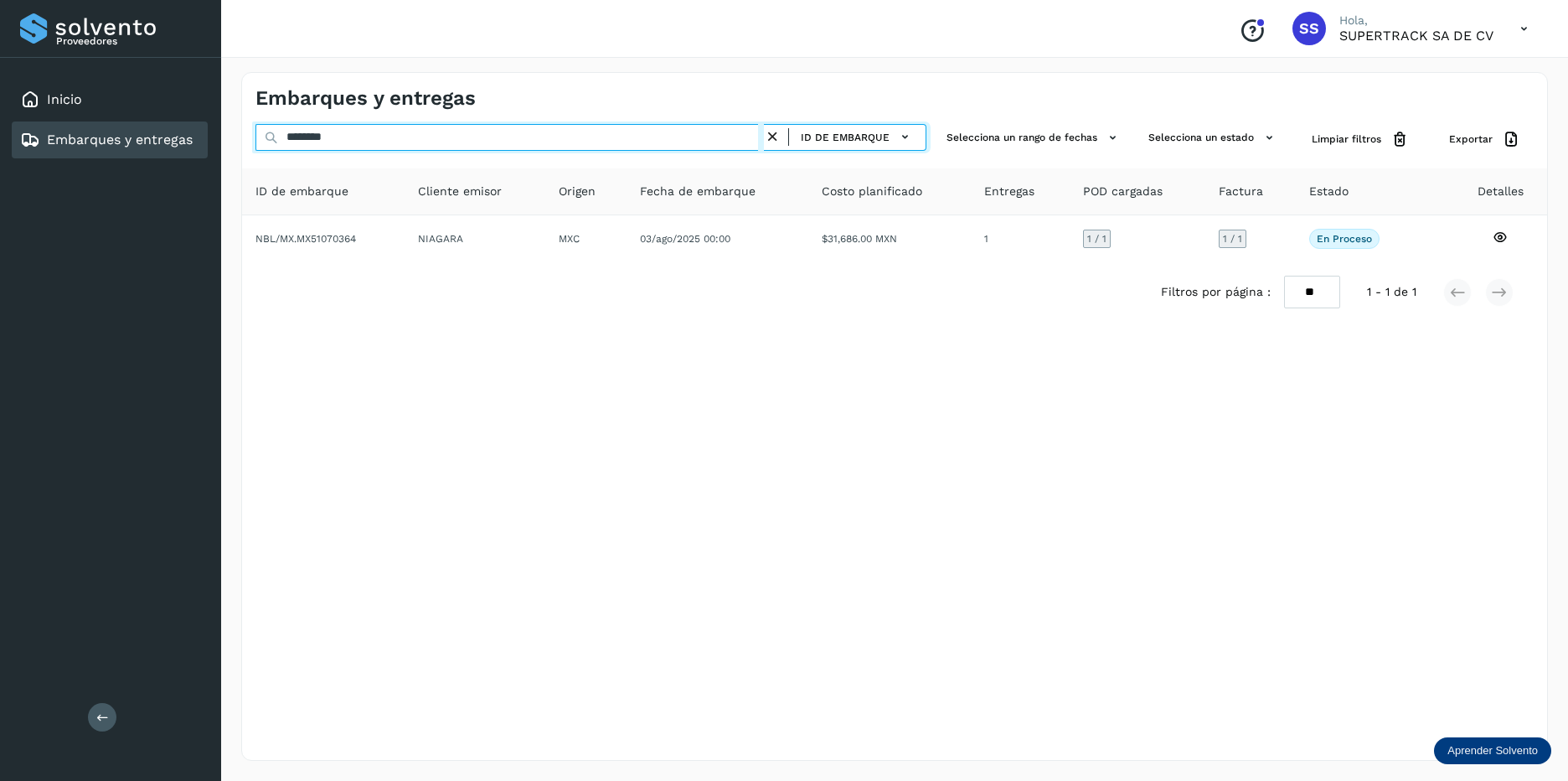
drag, startPoint x: 396, startPoint y: 139, endPoint x: 55, endPoint y: 148, distance: 341.1
click at [50, 149] on div "Proveedores Inicio Embarques y entregas Salir Conoce nuestros beneficios SS Hol…" at bounding box center [784, 390] width 1568 height 781
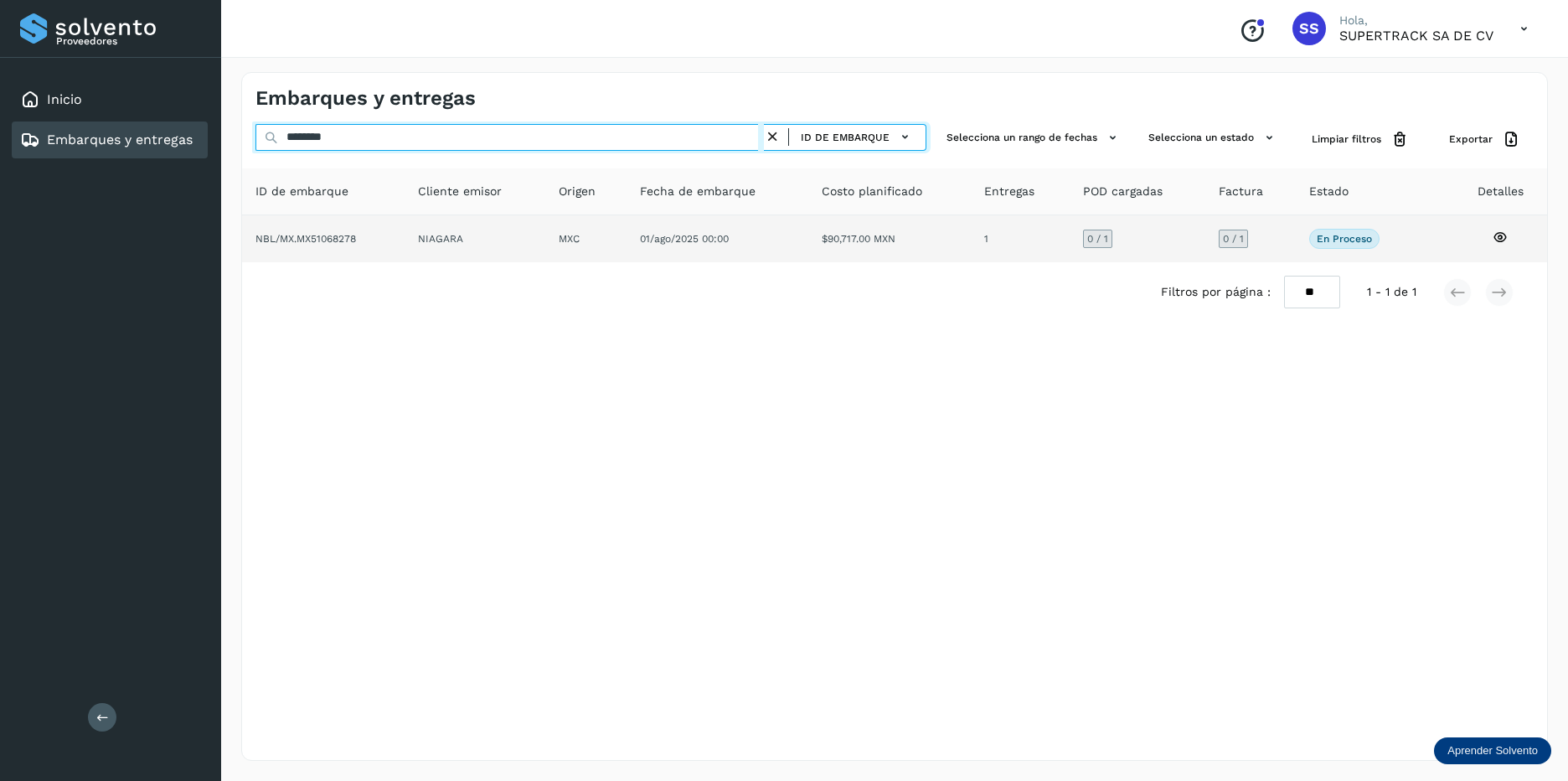
type input "********"
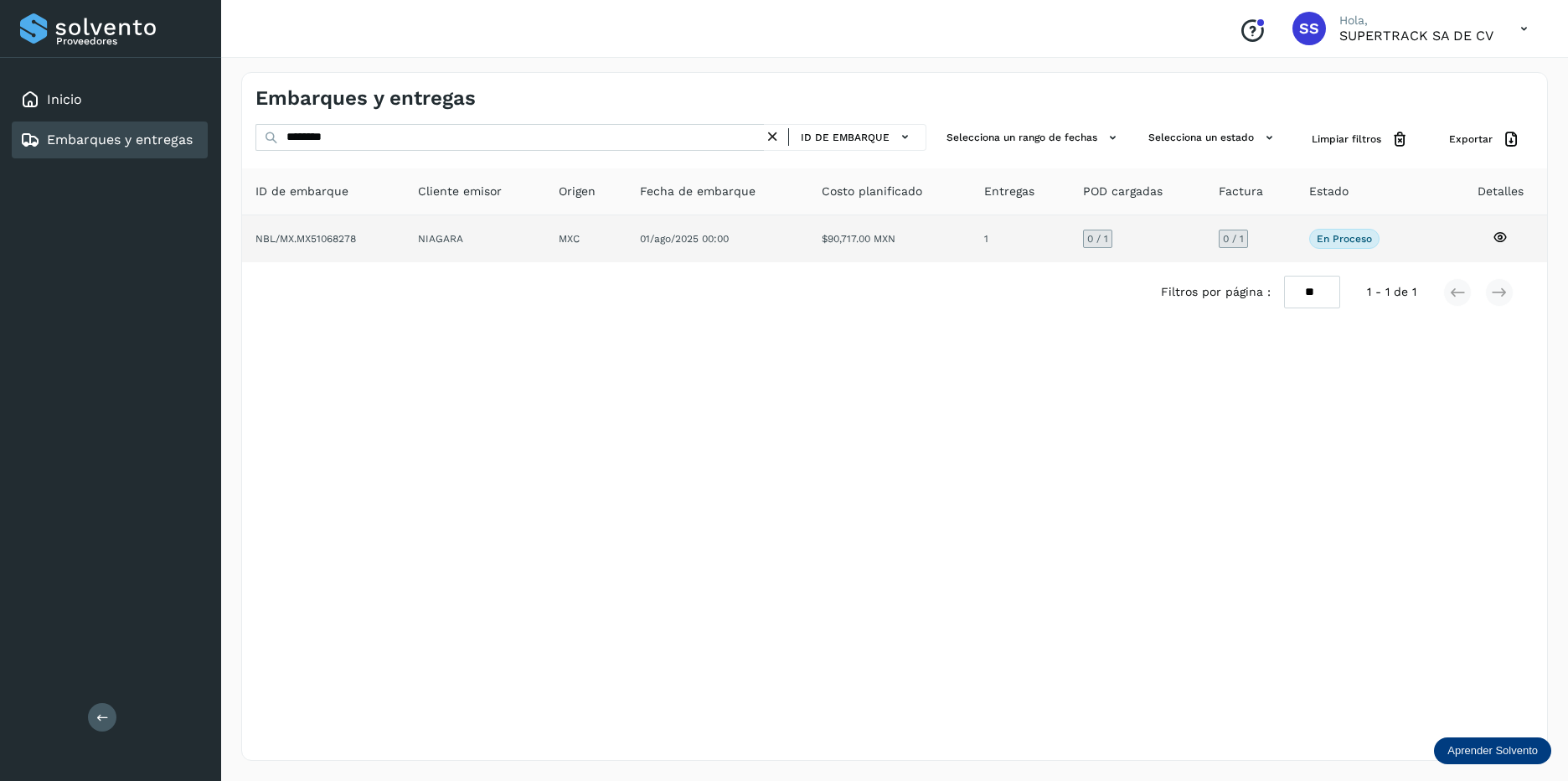
click at [808, 243] on td "01/ago/2025 00:00" at bounding box center [890, 238] width 162 height 47
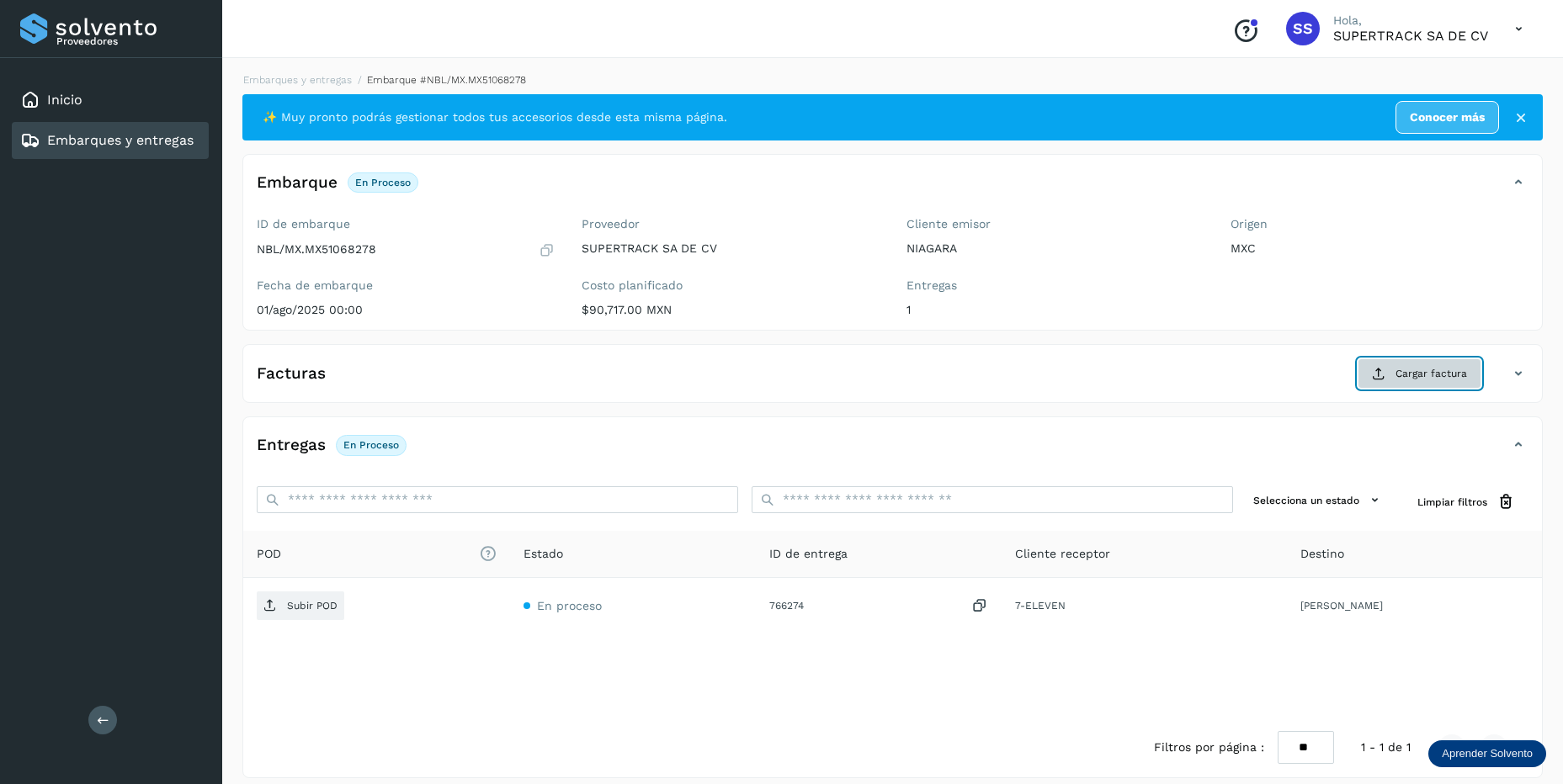
click at [1428, 380] on span "Cargar factura" at bounding box center [1430, 373] width 71 height 15
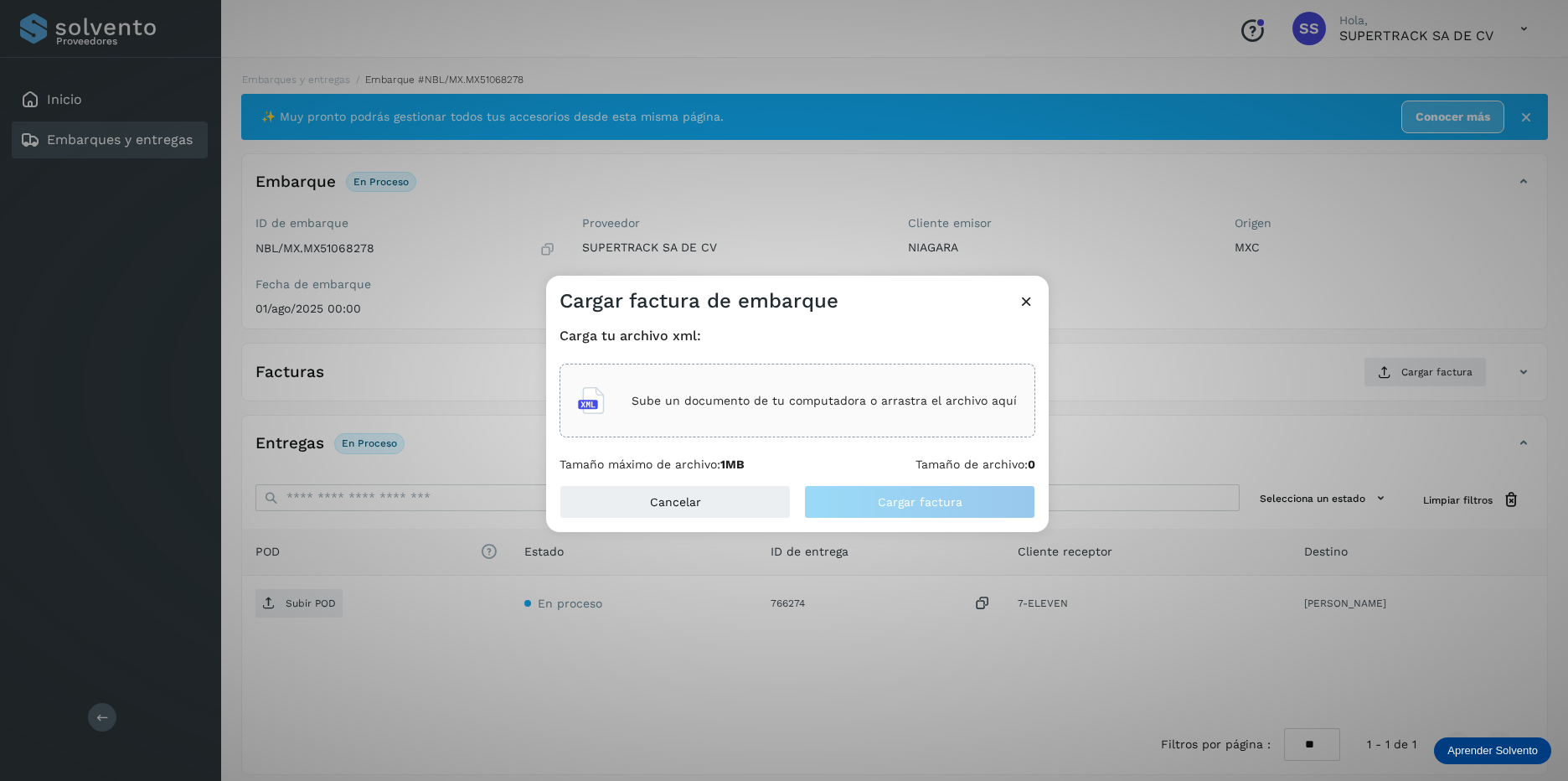
click at [707, 383] on div "Sube un documento de tu computadora o arrastra el archivo aquí" at bounding box center [797, 400] width 439 height 45
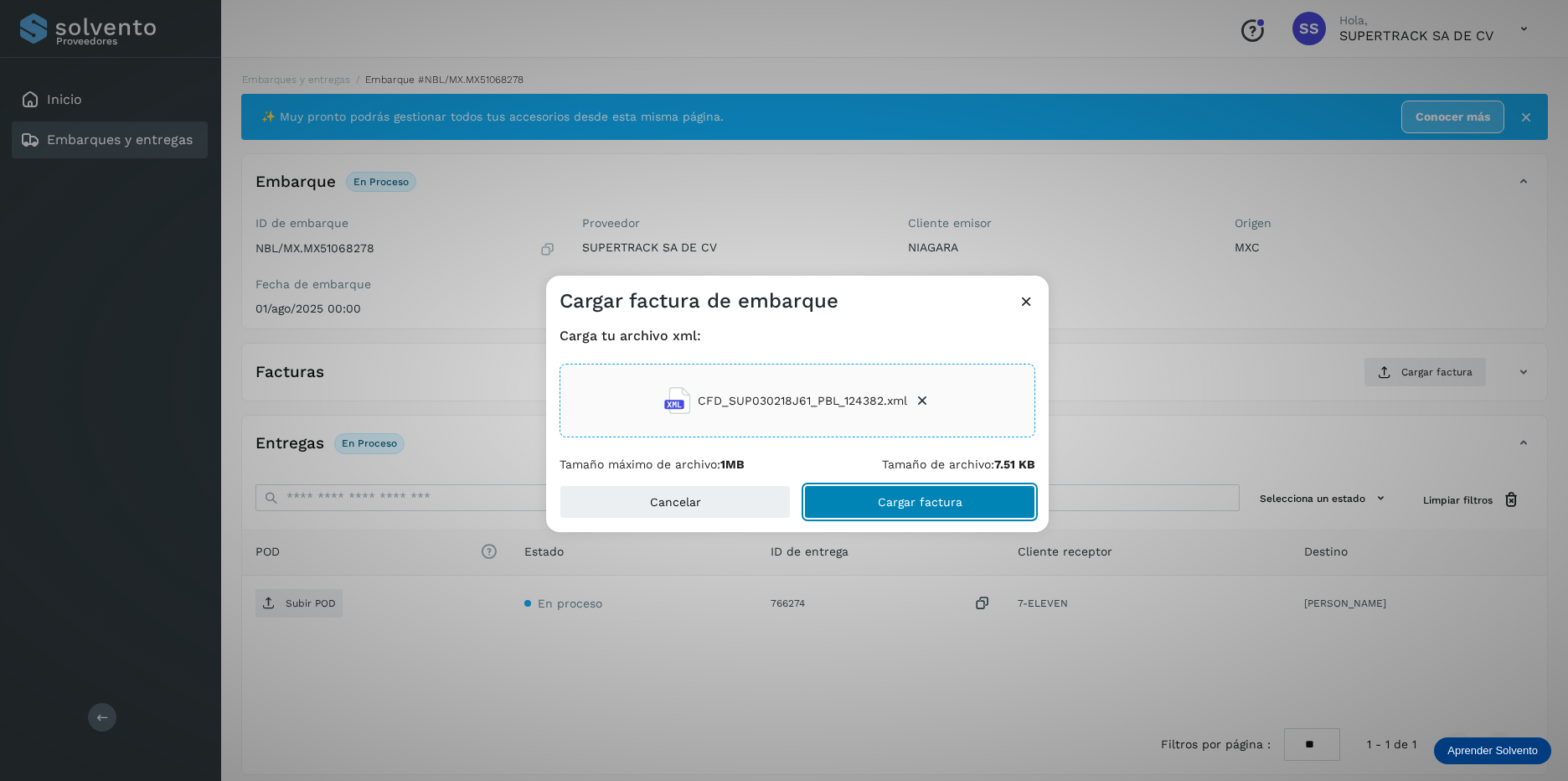
click at [884, 491] on button "Cargar factura" at bounding box center [919, 502] width 232 height 33
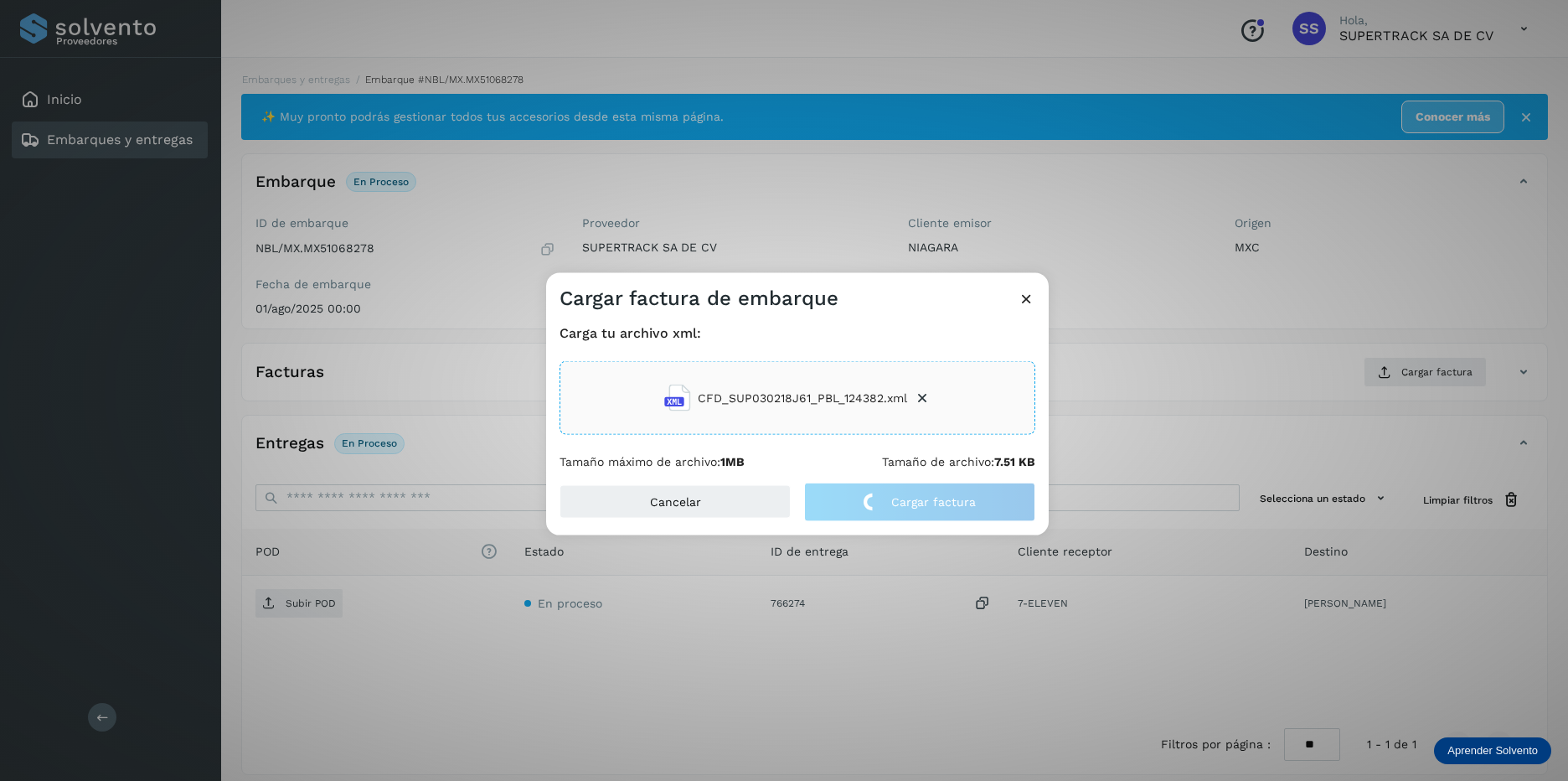
click at [933, 522] on div "Cancelar Cargar factura" at bounding box center [797, 509] width 503 height 53
click at [919, 402] on icon at bounding box center [922, 398] width 17 height 17
click at [919, 394] on p "Sube un documento de tu computadora o arrastra el archivo aquí" at bounding box center [824, 397] width 386 height 14
click at [1029, 304] on icon at bounding box center [1026, 298] width 18 height 18
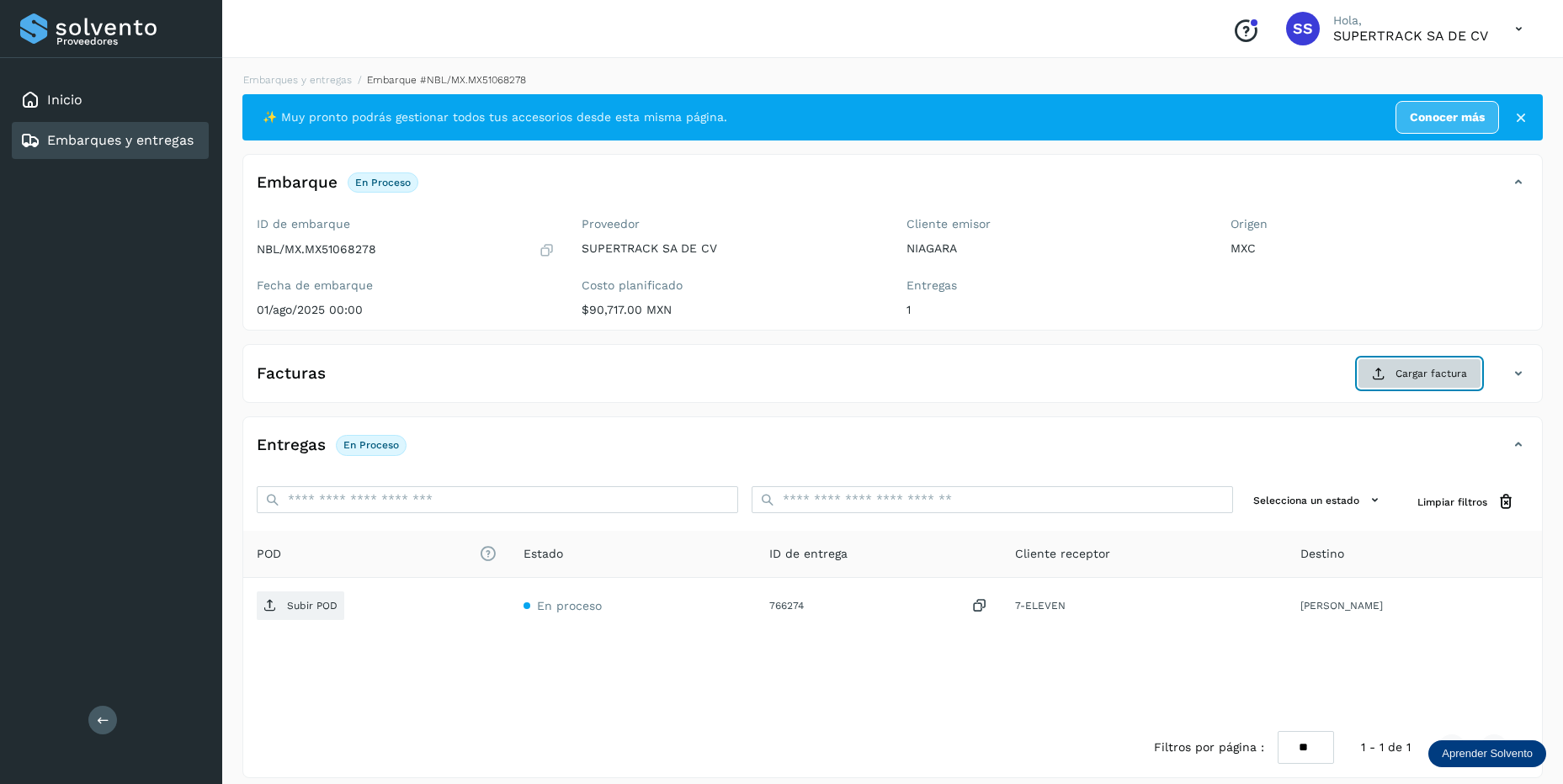
click at [1400, 366] on span "Cargar factura" at bounding box center [1430, 373] width 71 height 15
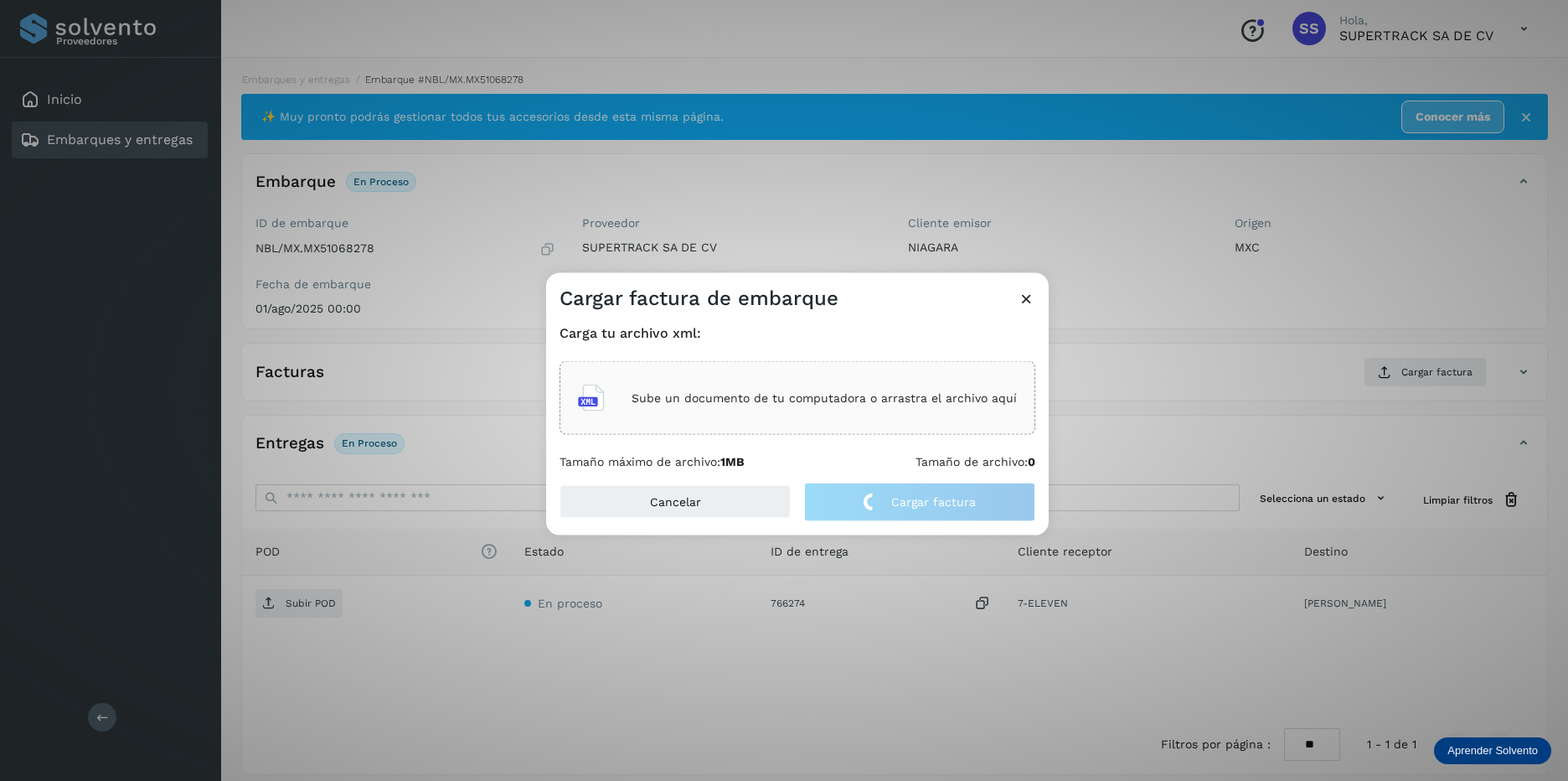
click at [820, 386] on div "Sube un documento de tu computadora o arrastra el archivo aquí" at bounding box center [797, 398] width 439 height 45
click at [1027, 295] on icon at bounding box center [1026, 298] width 18 height 18
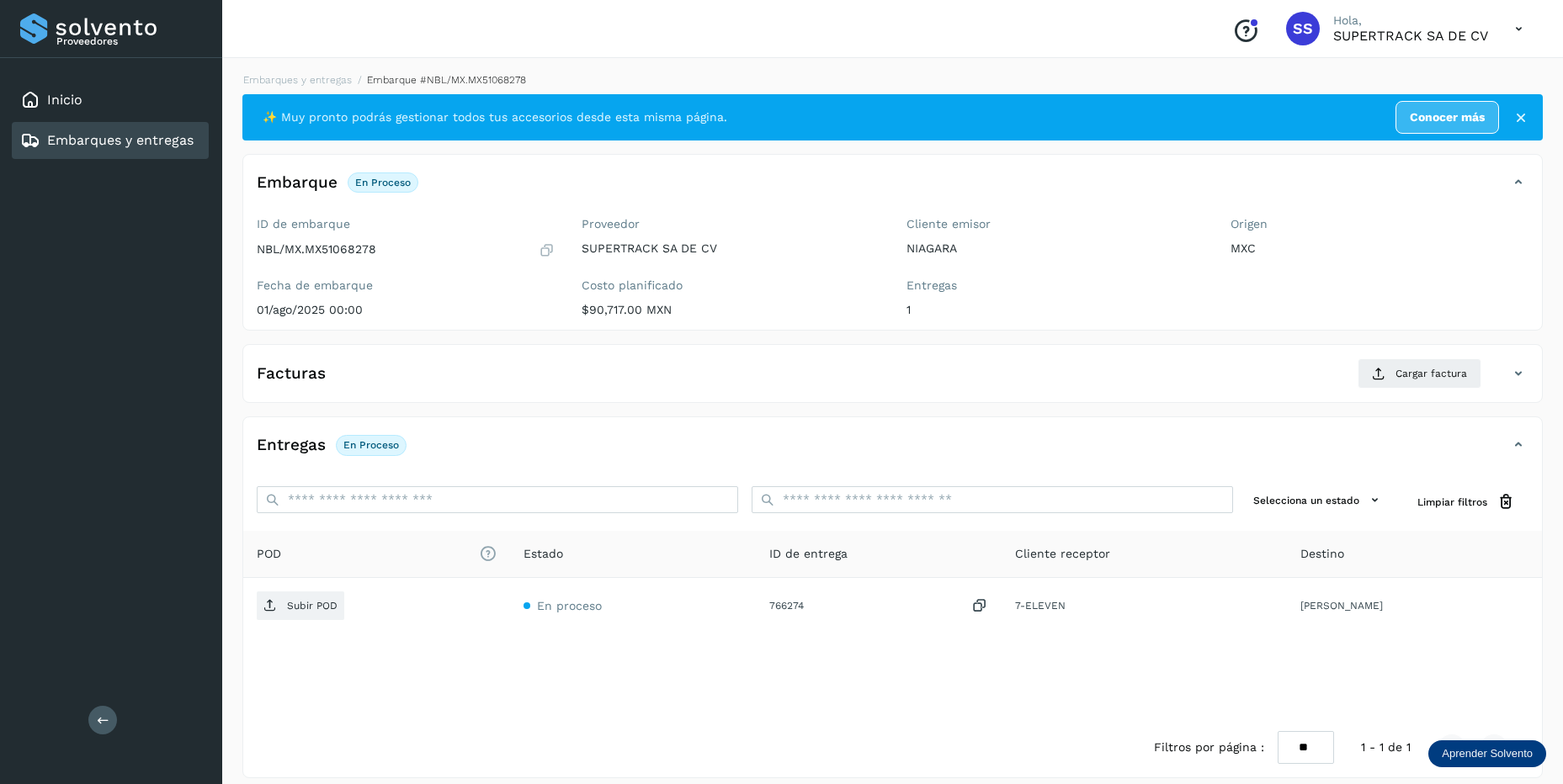
click at [1503, 377] on div "Facturas Cargar factura" at bounding box center [875, 373] width 1264 height 31
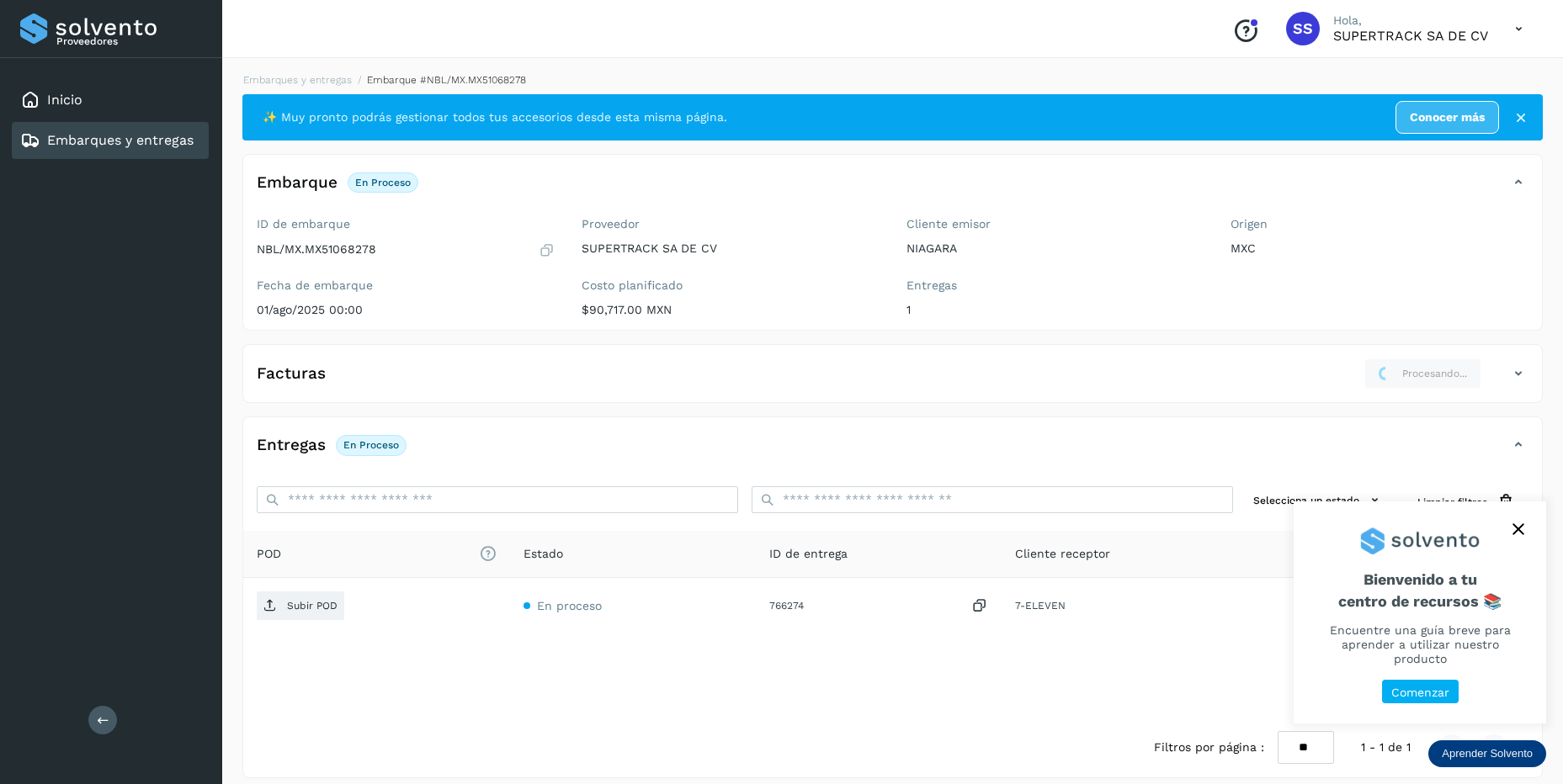
click at [1508, 381] on icon at bounding box center [1519, 373] width 20 height 20
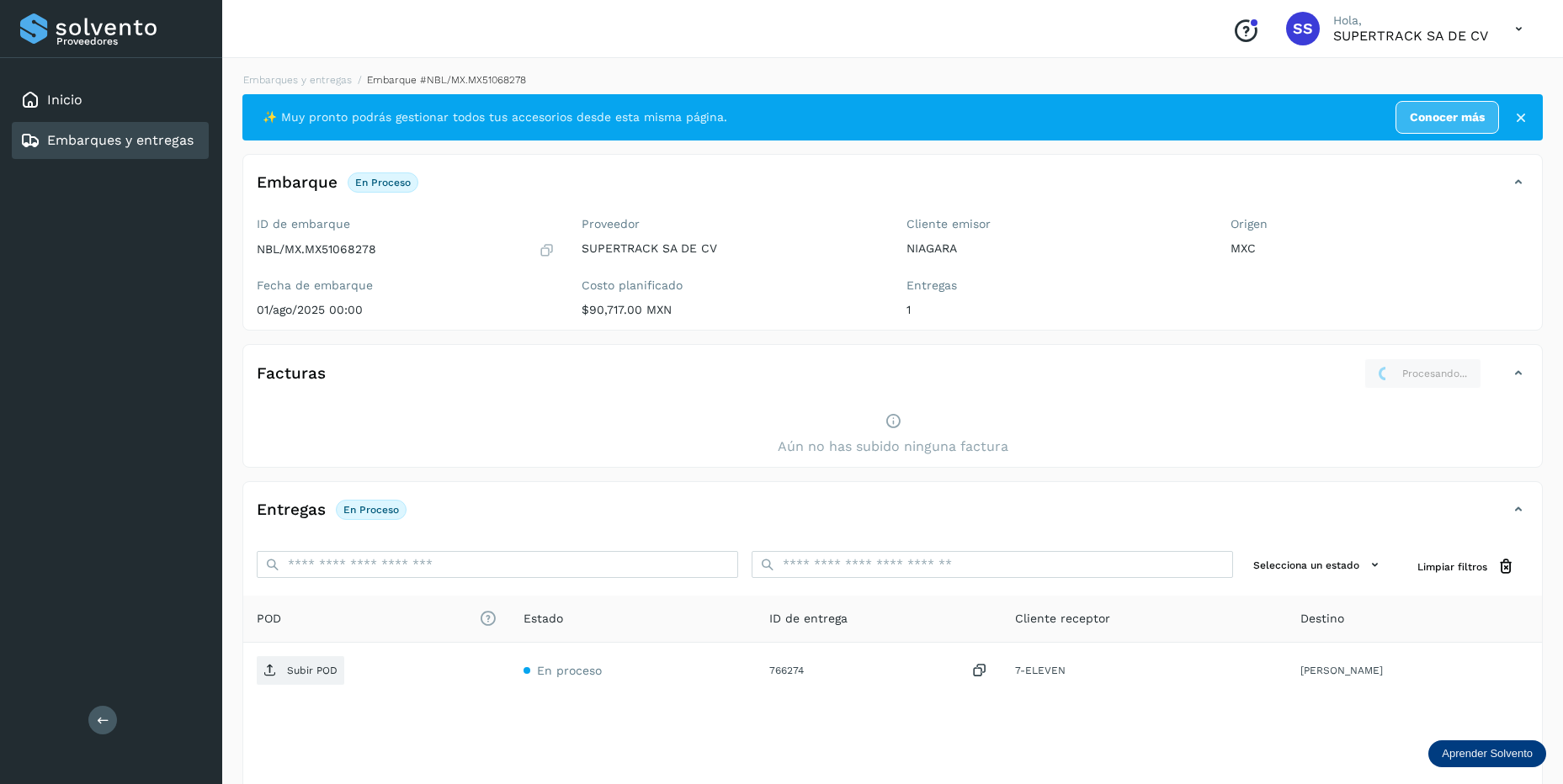
click at [106, 135] on link "Embarques y entregas" at bounding box center [121, 140] width 146 height 16
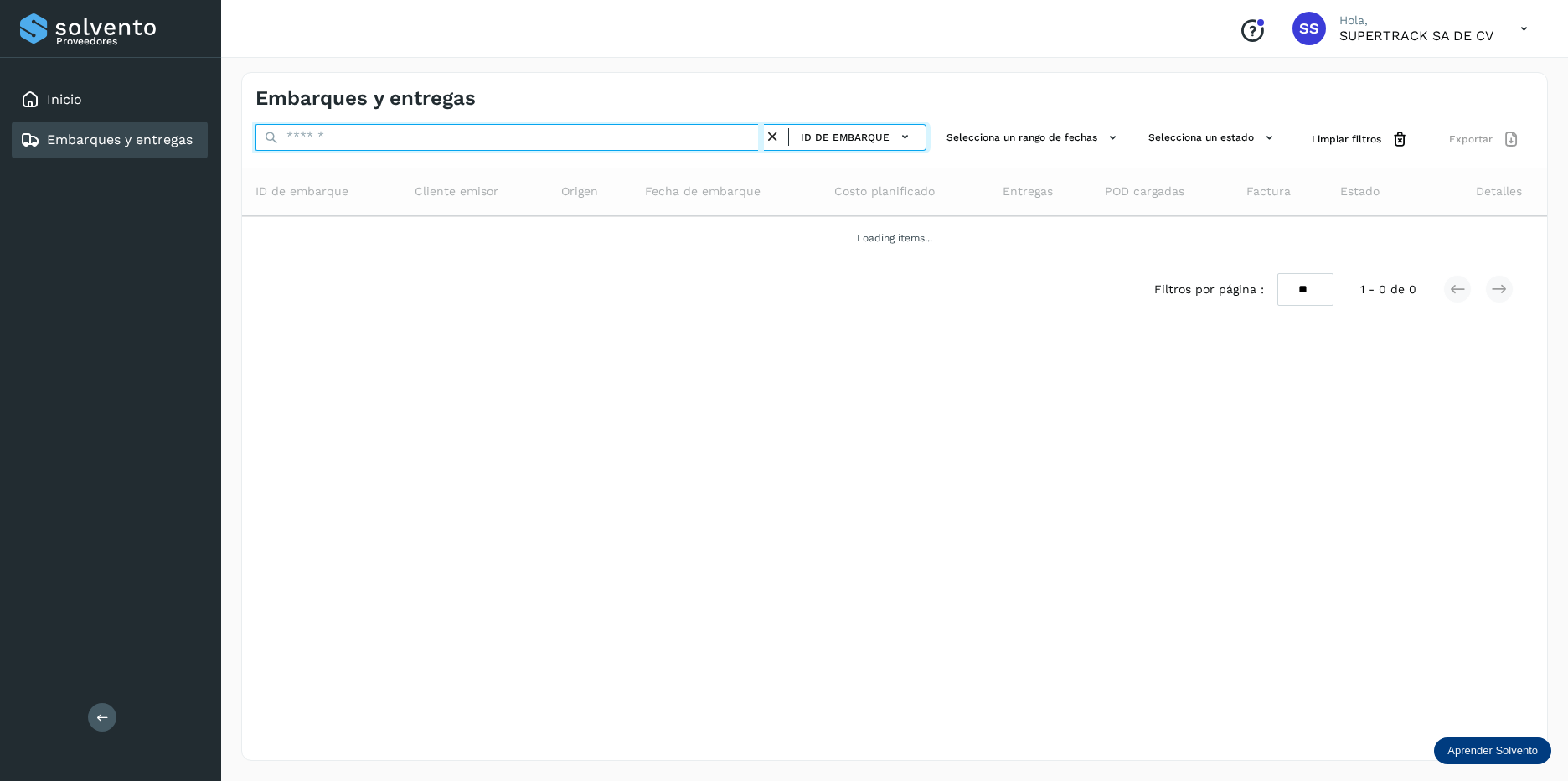
click at [353, 147] on input "text" at bounding box center [509, 137] width 509 height 27
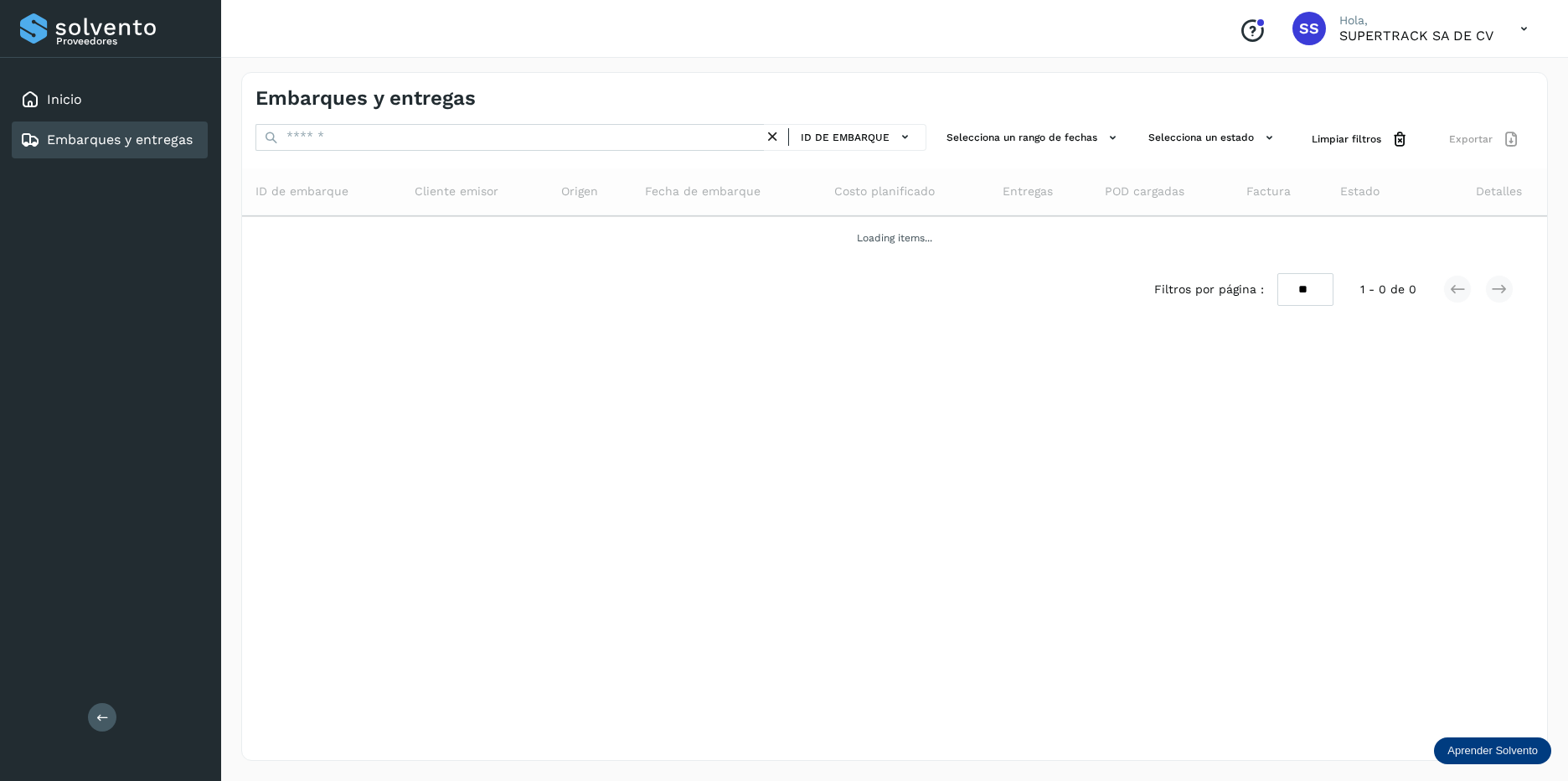
click at [830, 436] on div "Embarques y entregas ID de embarque Selecciona un rango de fechas Selecciona un…" at bounding box center [894, 416] width 1307 height 689
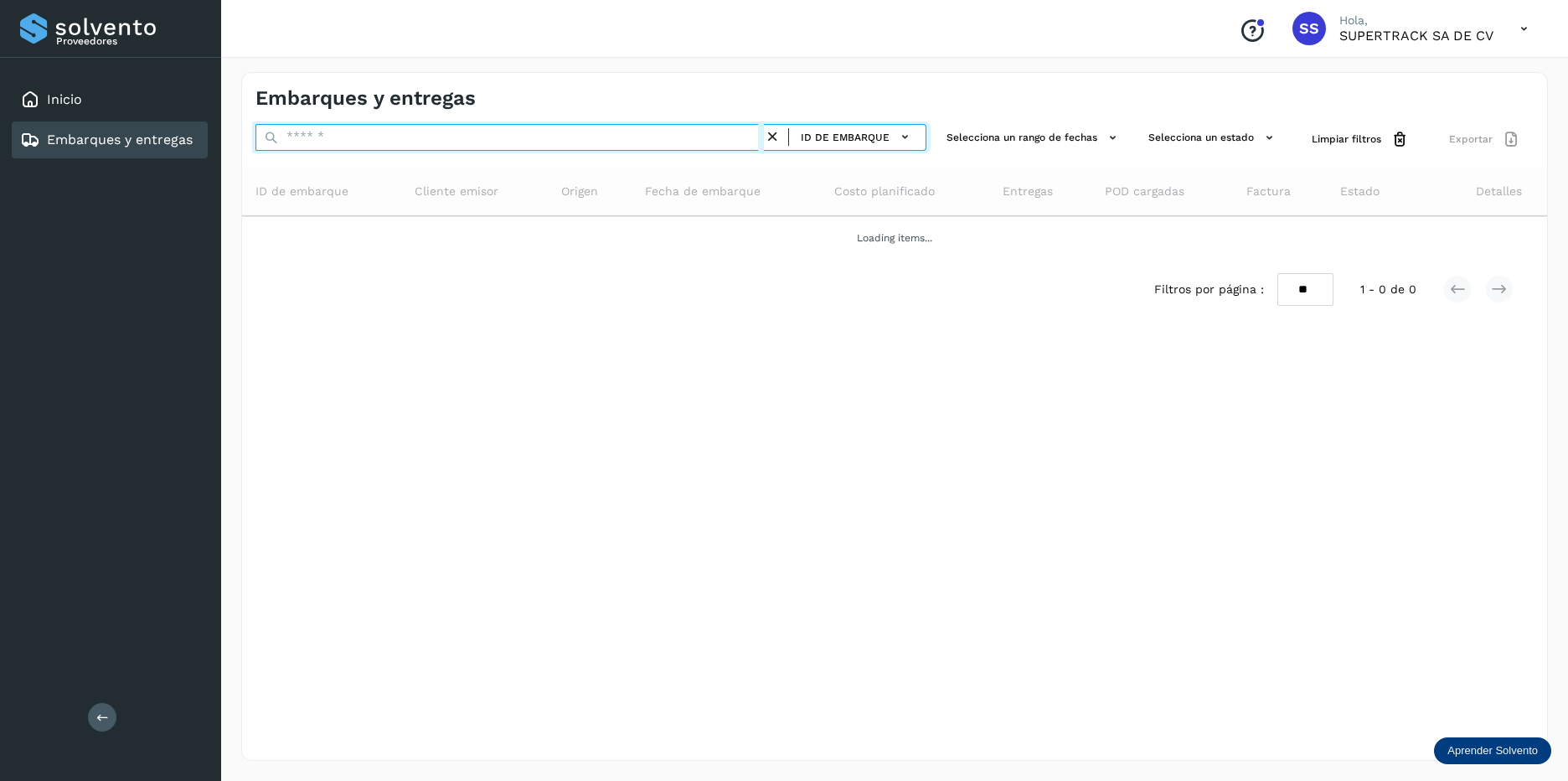
click at [437, 142] on input "text" at bounding box center [509, 137] width 509 height 27
type input "*"
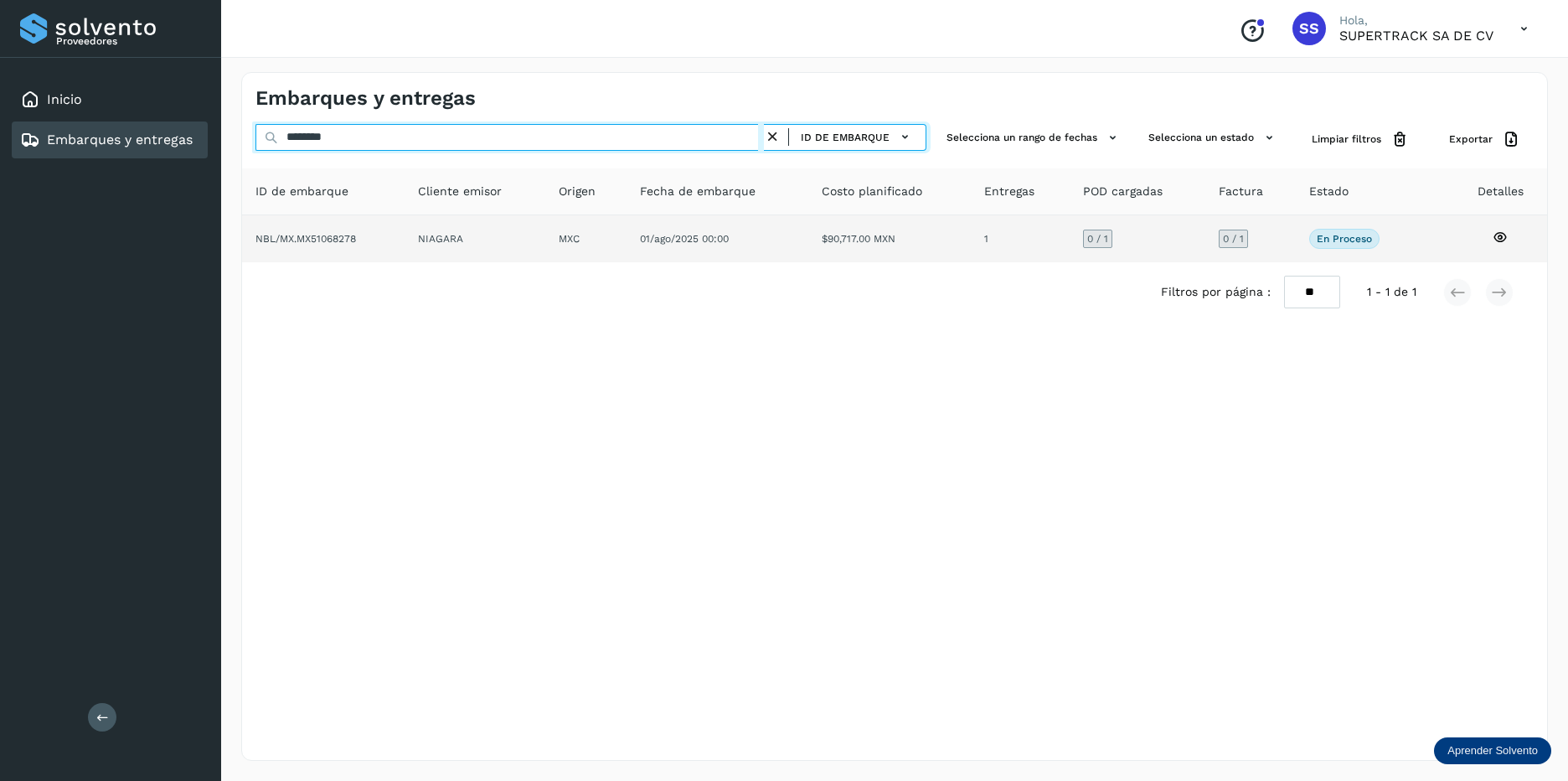
type input "********"
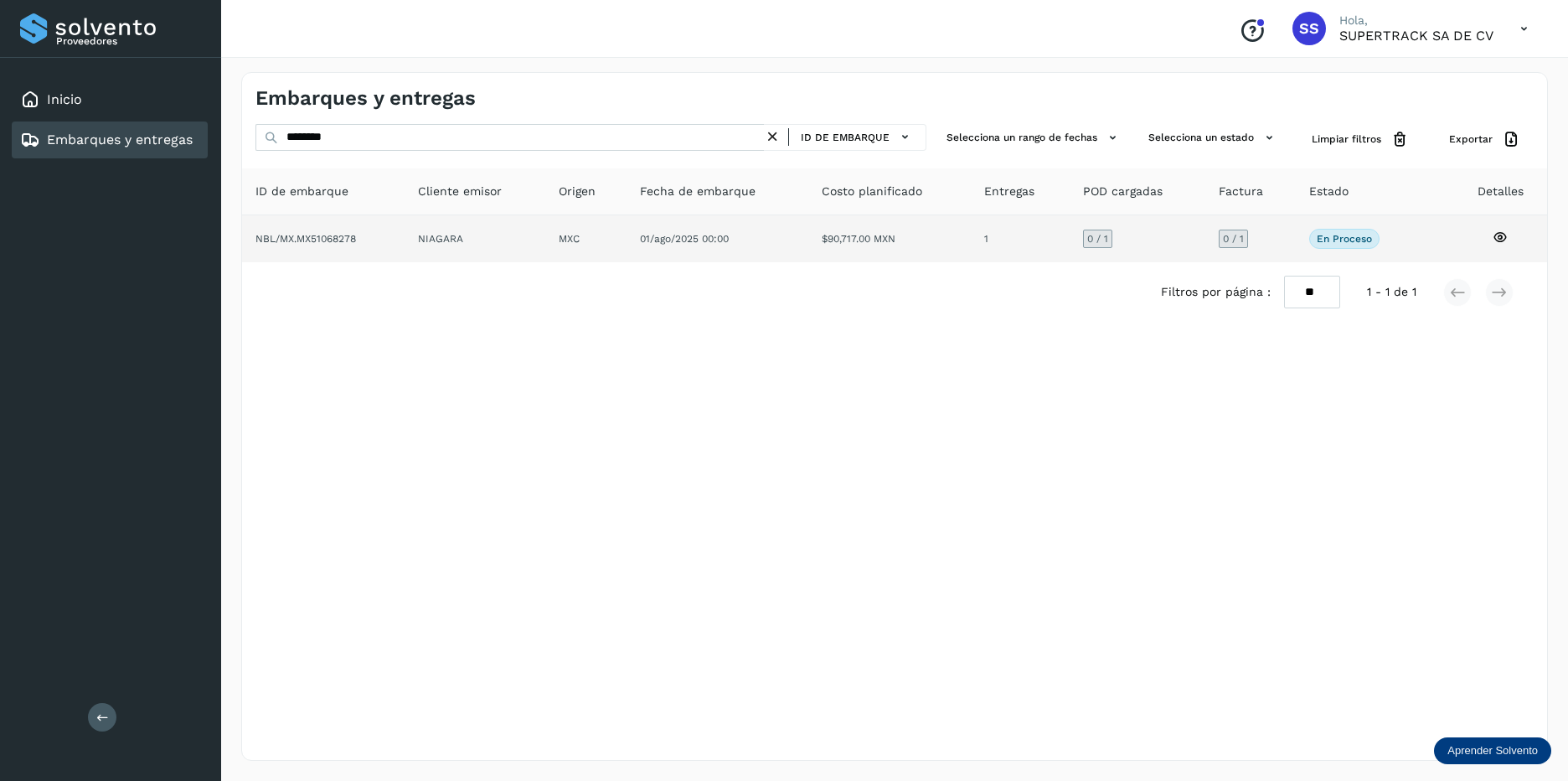
click at [1070, 246] on td "1" at bounding box center [1137, 238] width 136 height 47
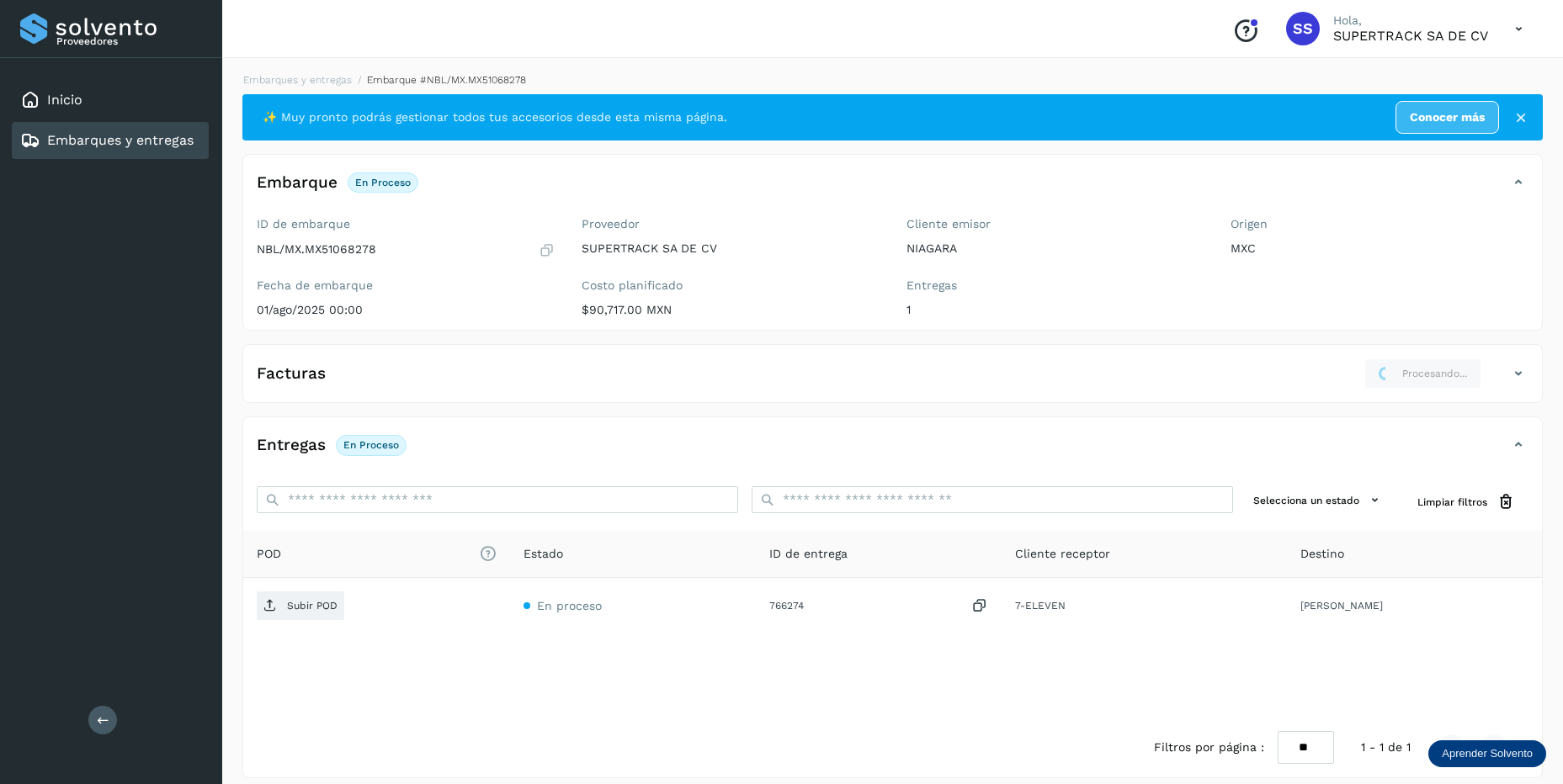
click at [654, 365] on div "Facturas Procesando..." at bounding box center [875, 373] width 1264 height 31
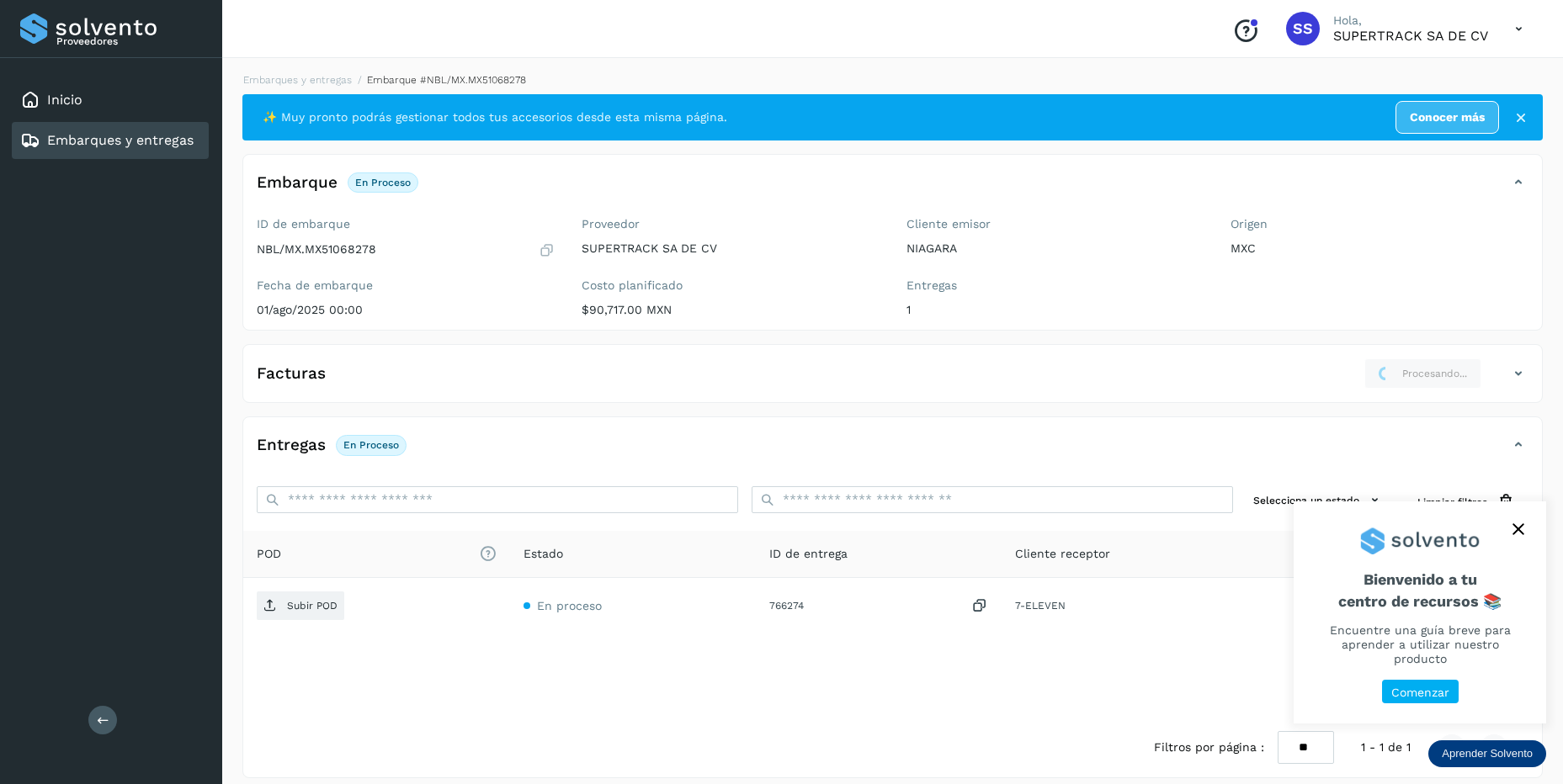
click at [1528, 377] on div "Facturas Procesando..." at bounding box center [892, 380] width 1299 height 44
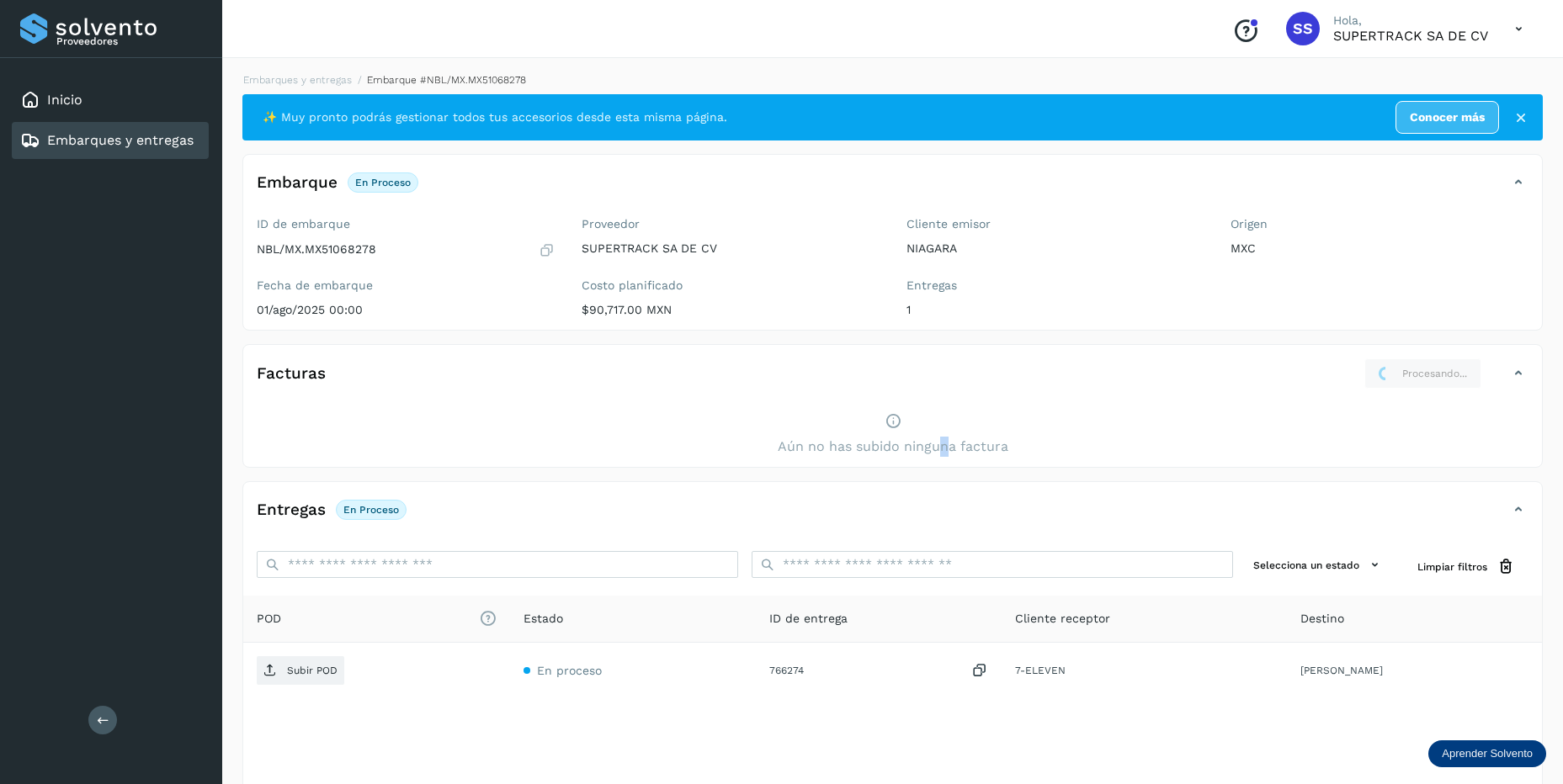
click at [947, 433] on div "Aún no has subido ninguna factura" at bounding box center [892, 435] width 1299 height 65
drag, startPoint x: 947, startPoint y: 433, endPoint x: 856, endPoint y: 414, distance: 93.0
click at [855, 413] on div "Aún no has subido ninguna factura" at bounding box center [892, 435] width 1299 height 65
click at [902, 418] on div "Aún no has subido ninguna factura" at bounding box center [892, 435] width 1299 height 65
click at [897, 424] on icon at bounding box center [893, 421] width 17 height 18
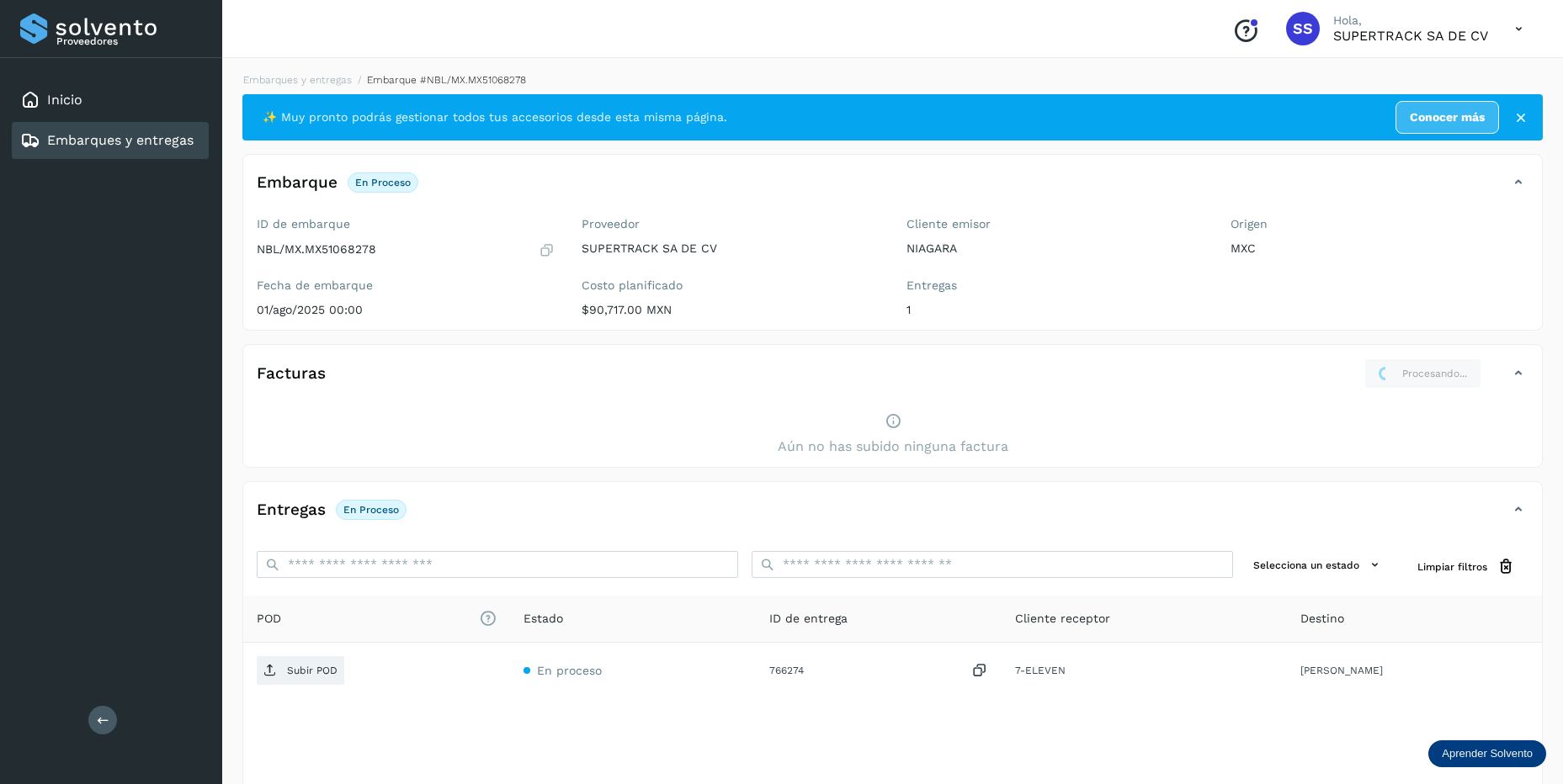
click at [896, 425] on icon at bounding box center [893, 421] width 17 height 18
click at [896, 426] on icon at bounding box center [893, 421] width 17 height 18
click at [898, 427] on icon at bounding box center [893, 421] width 17 height 18
click at [1494, 378] on div "Facturas Procesando..." at bounding box center [875, 373] width 1264 height 31
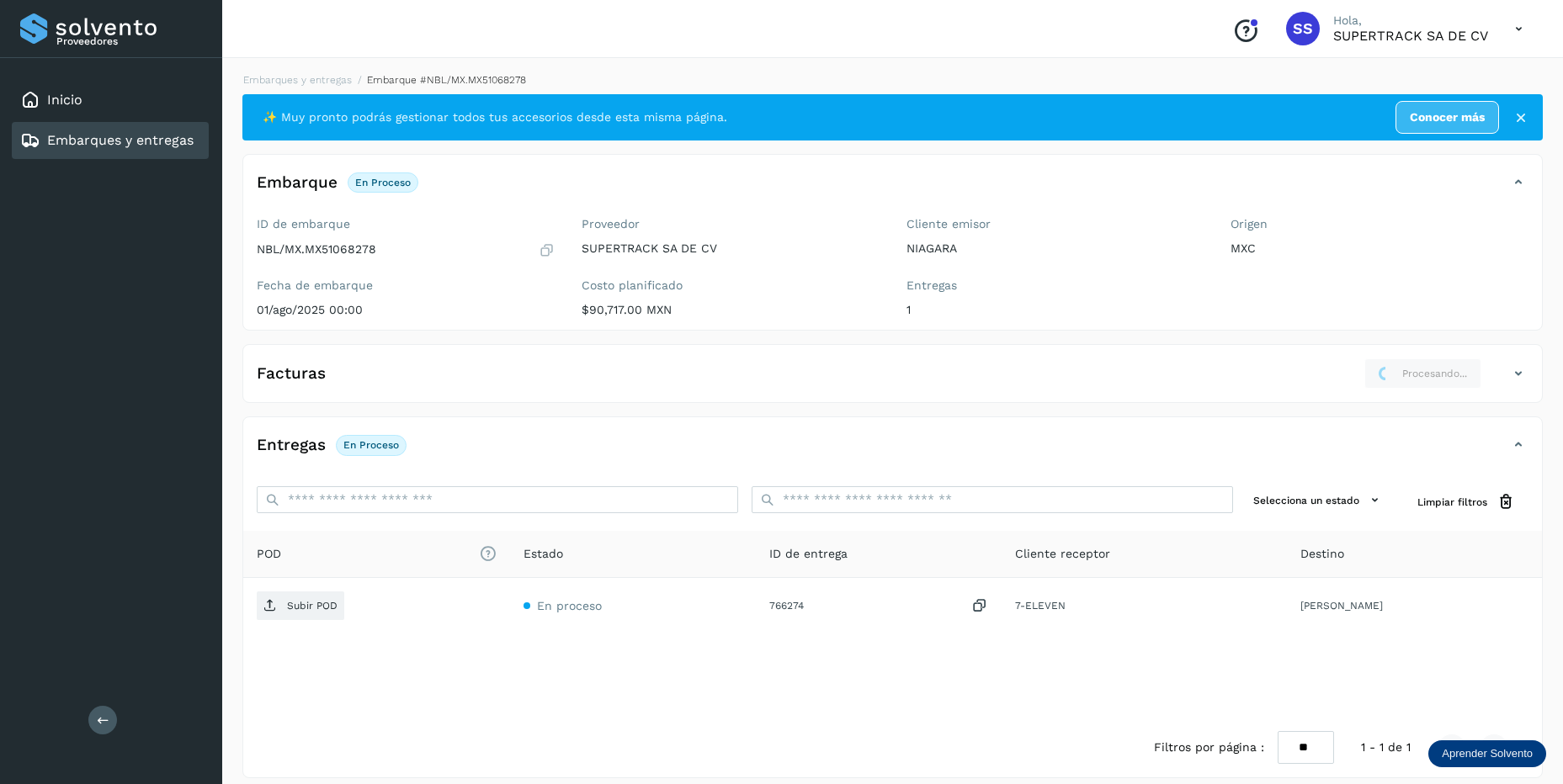
click at [1513, 383] on icon at bounding box center [1519, 373] width 20 height 20
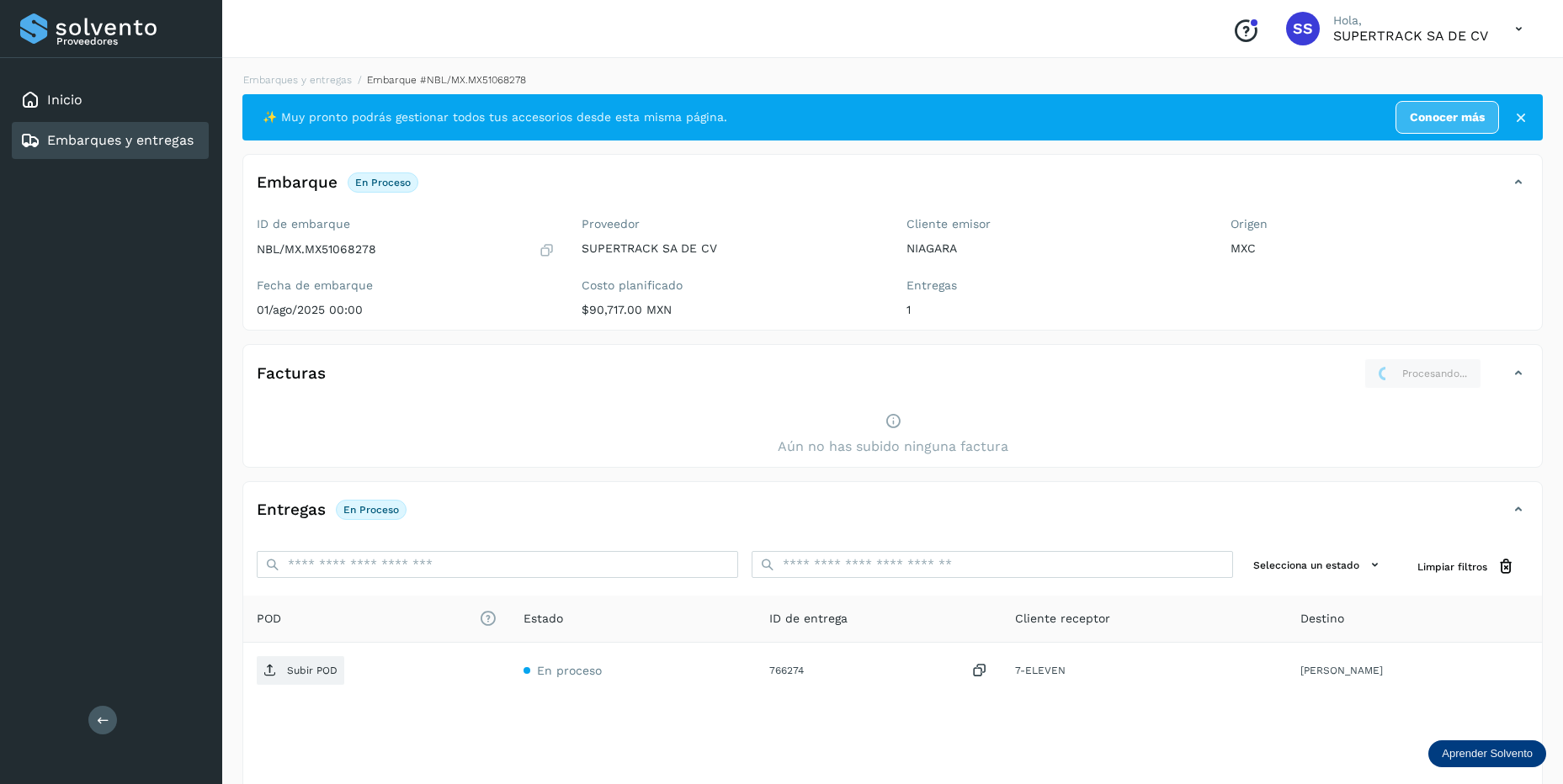
click at [75, 137] on link "Embarques y entregas" at bounding box center [121, 140] width 146 height 16
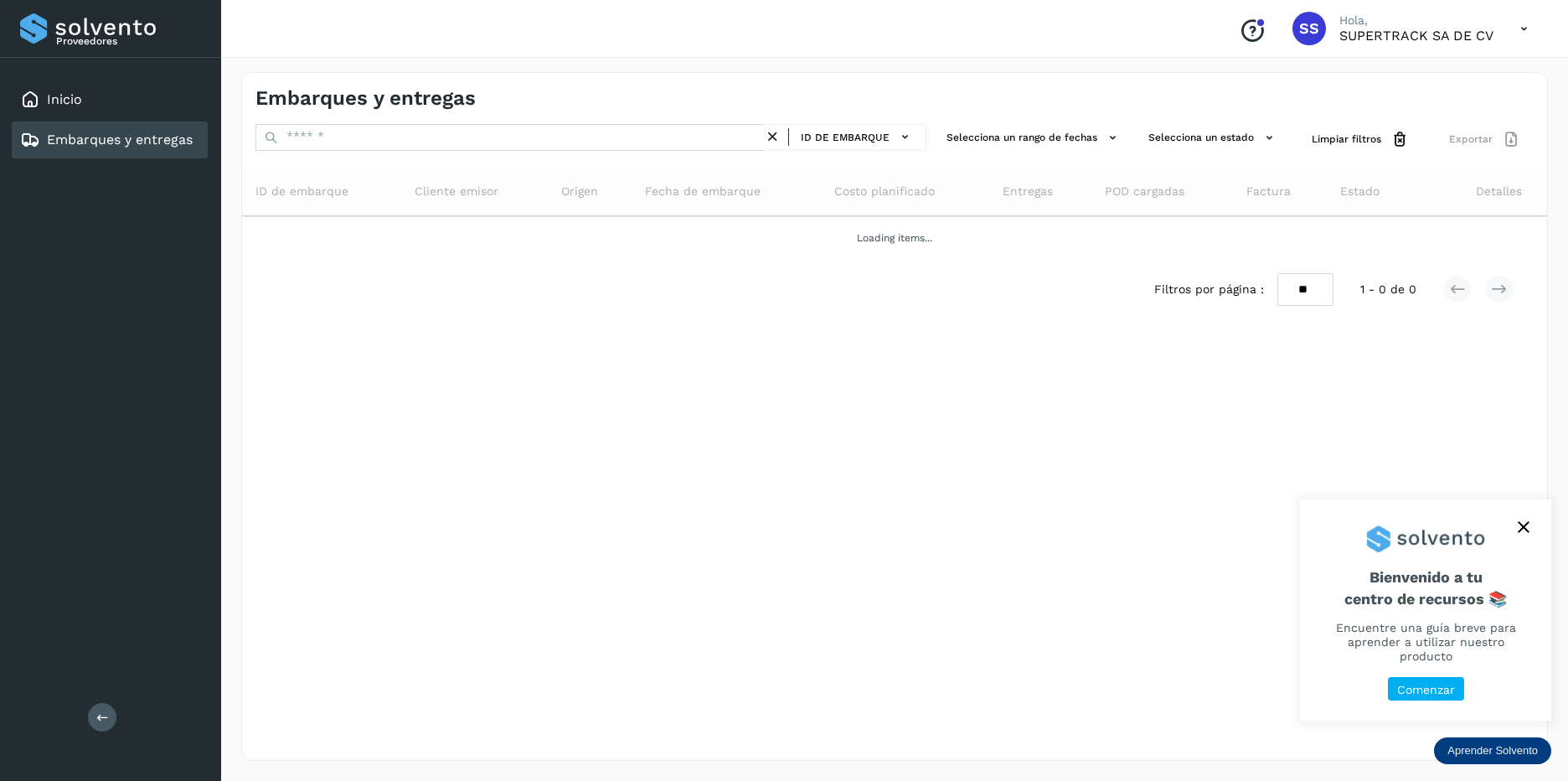
click link "Embarques y entregas"
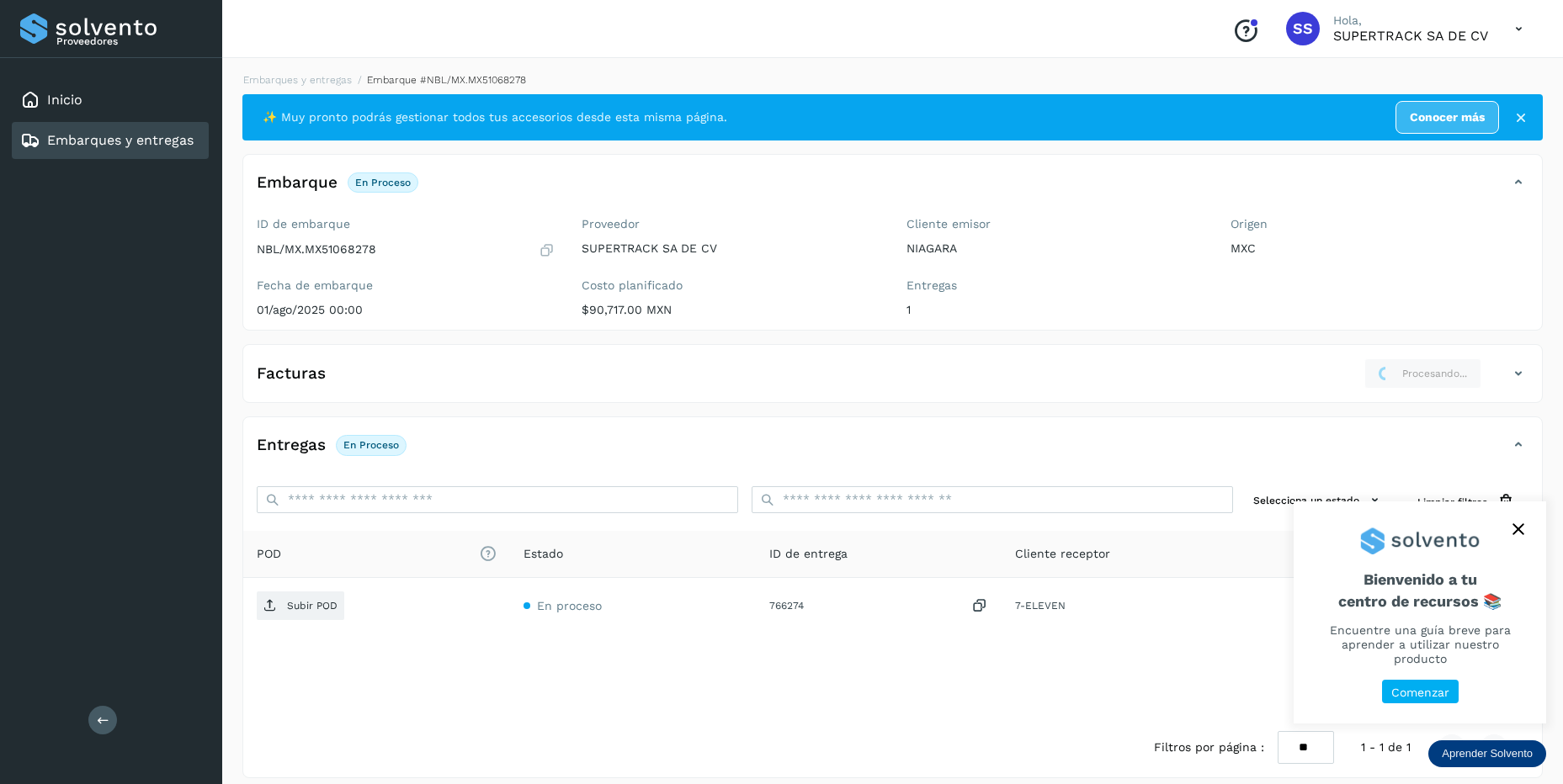
click at [86, 138] on link "Embarques y entregas" at bounding box center [121, 140] width 146 height 16
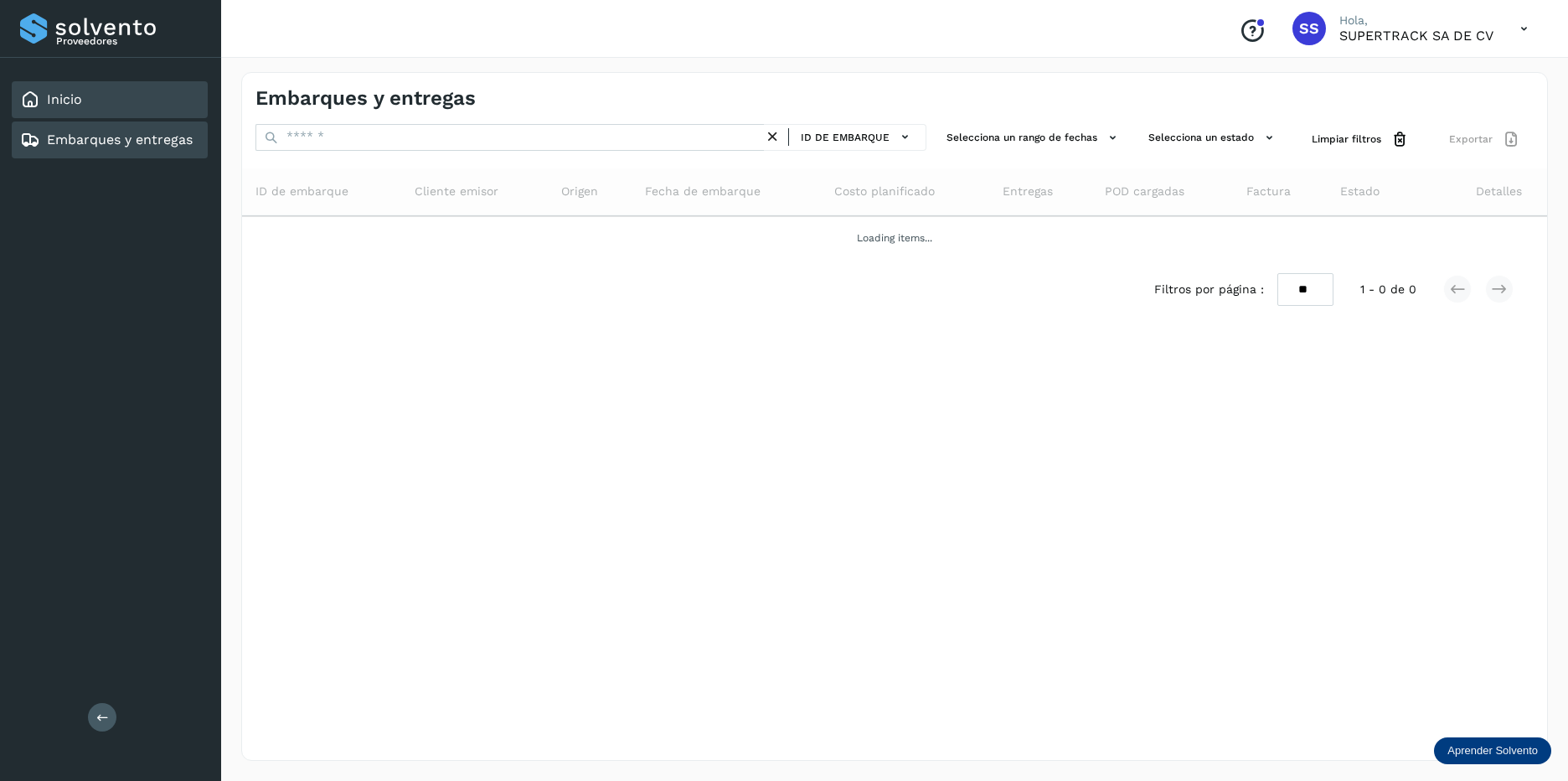
click at [70, 104] on link "Inicio" at bounding box center [65, 99] width 35 height 16
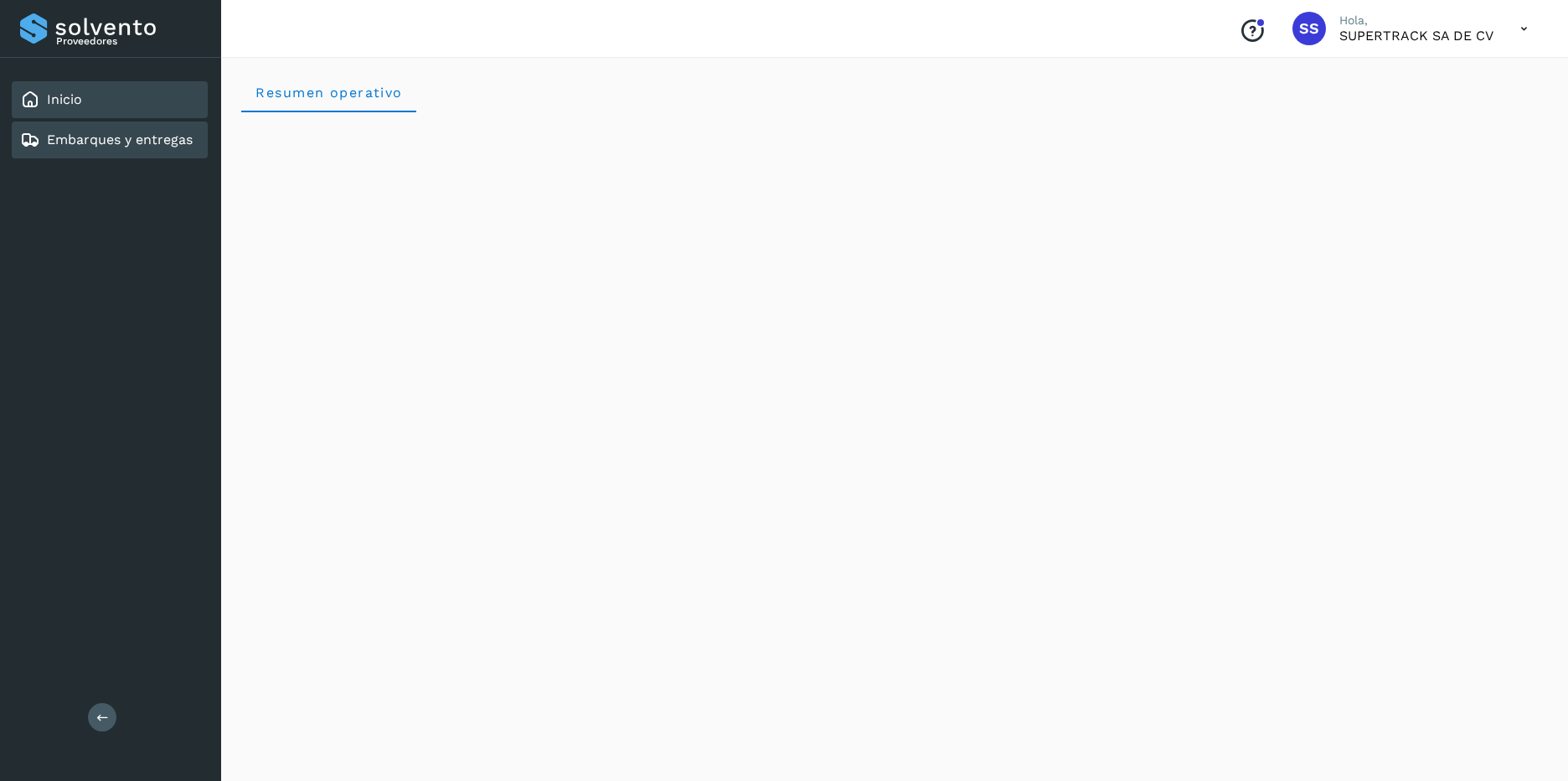
click at [116, 147] on link "Embarques y entregas" at bounding box center [120, 139] width 146 height 16
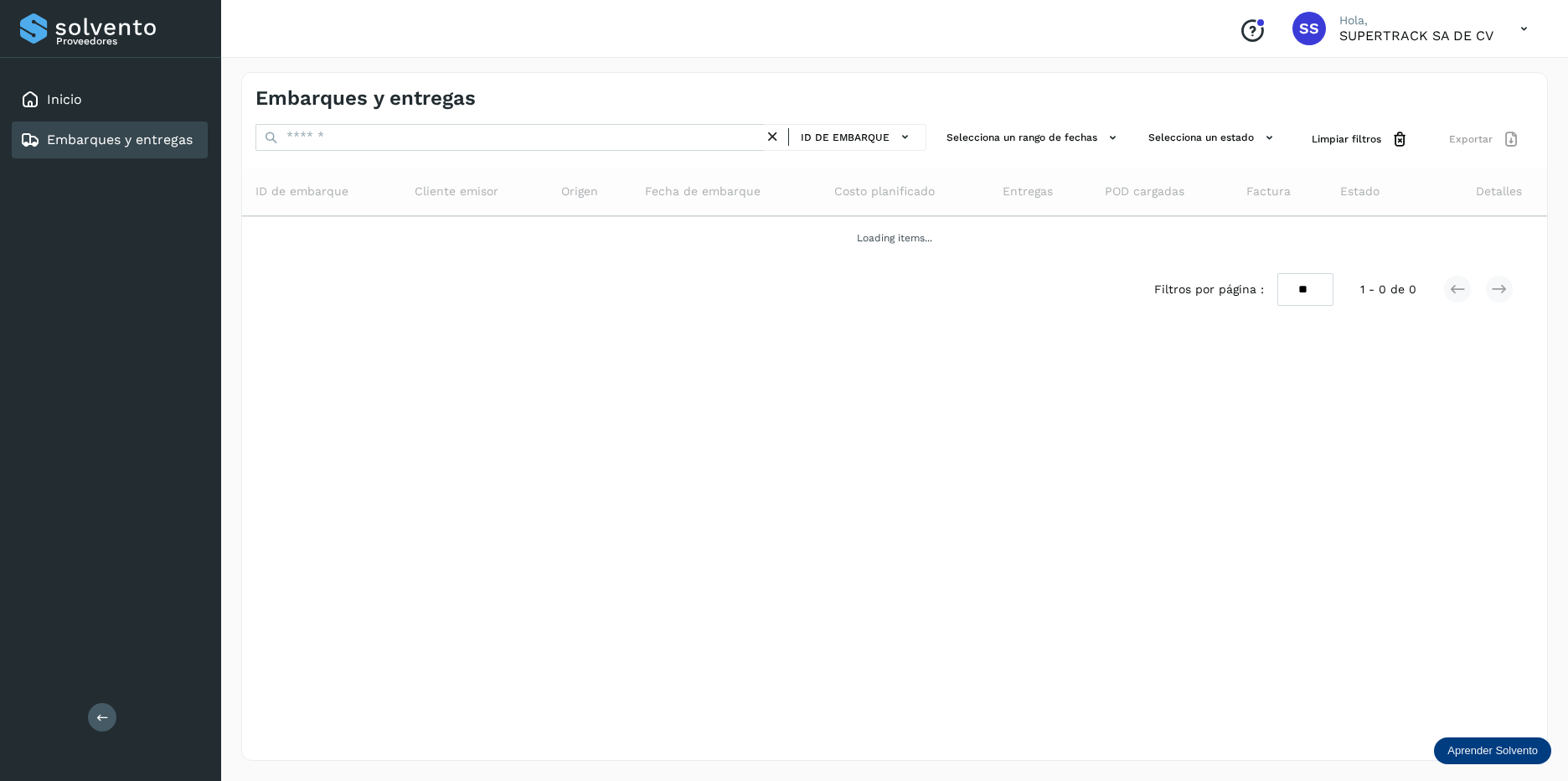
click at [1520, 28] on icon at bounding box center [1524, 29] width 34 height 34
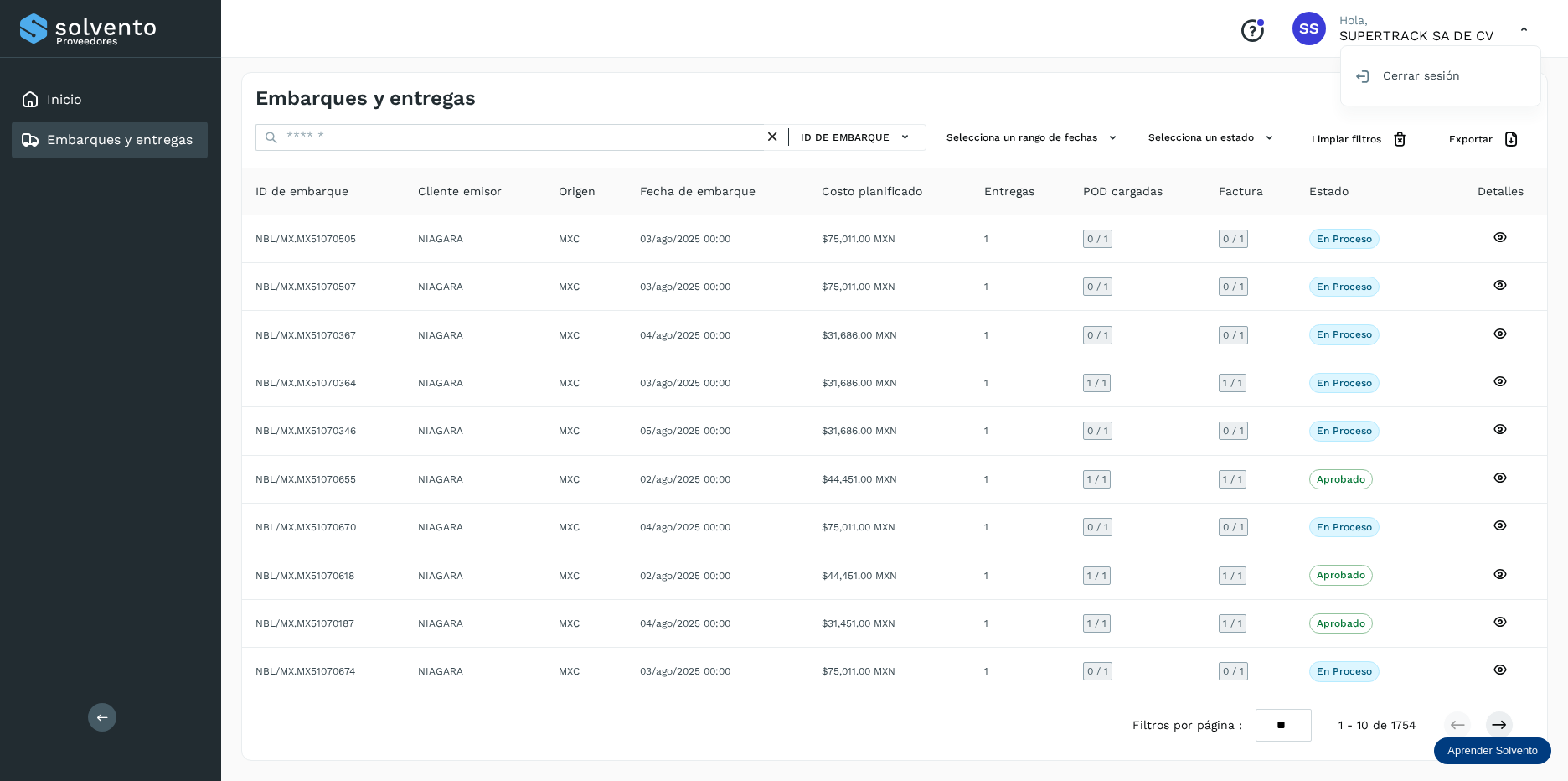
click at [314, 136] on div at bounding box center [784, 390] width 1568 height 781
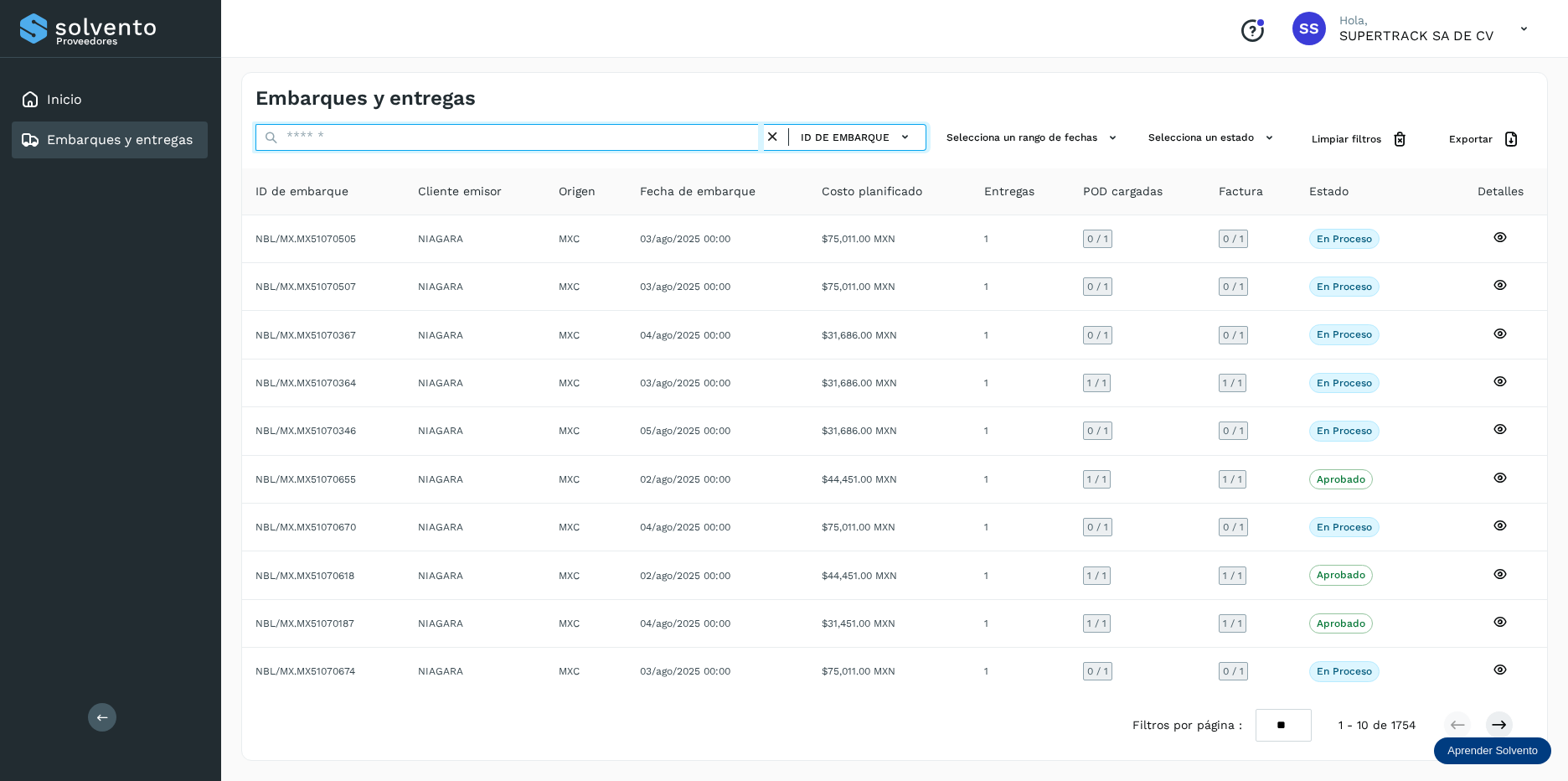
click at [313, 139] on input "text" at bounding box center [509, 137] width 509 height 27
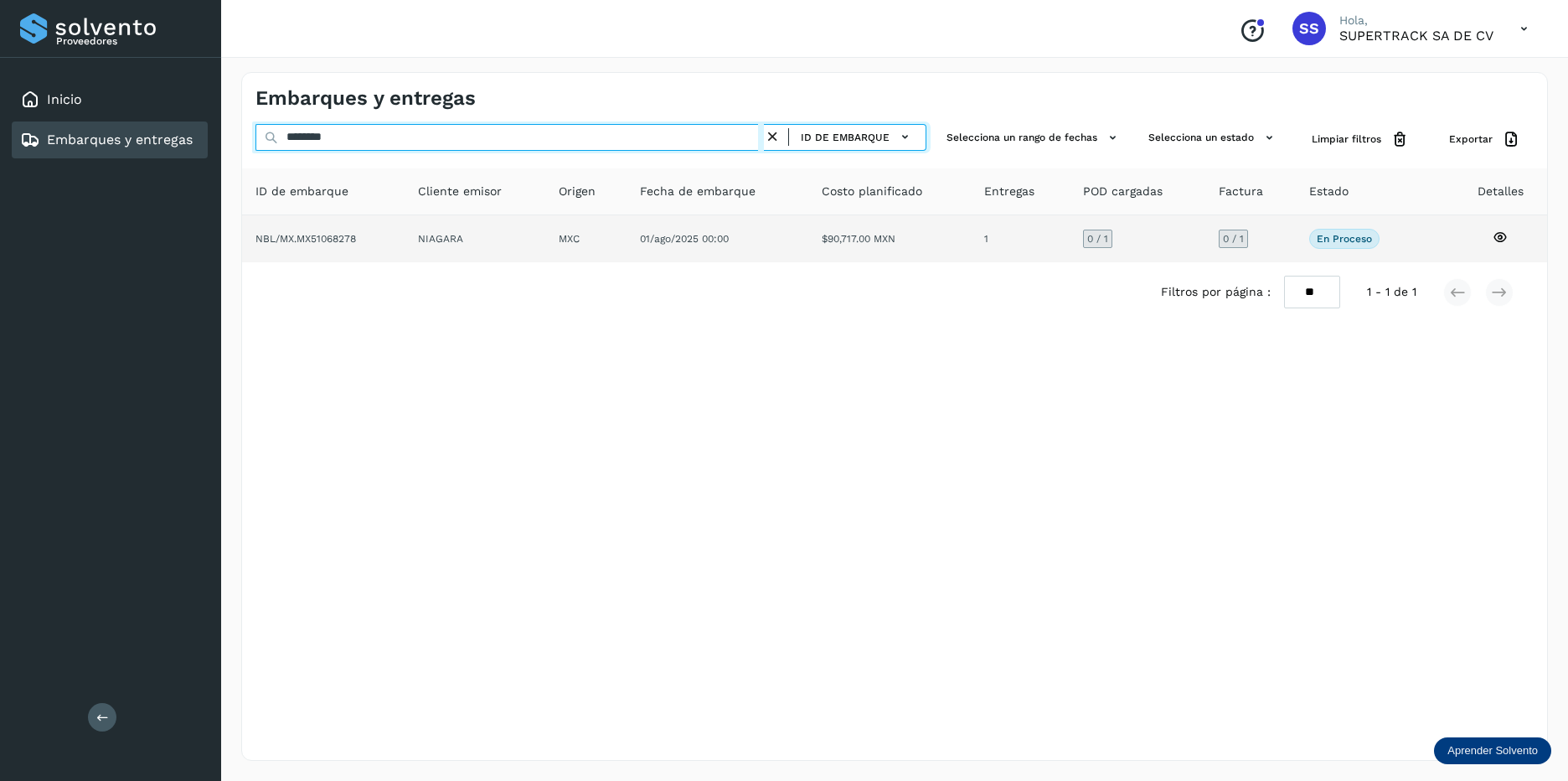
type input "********"
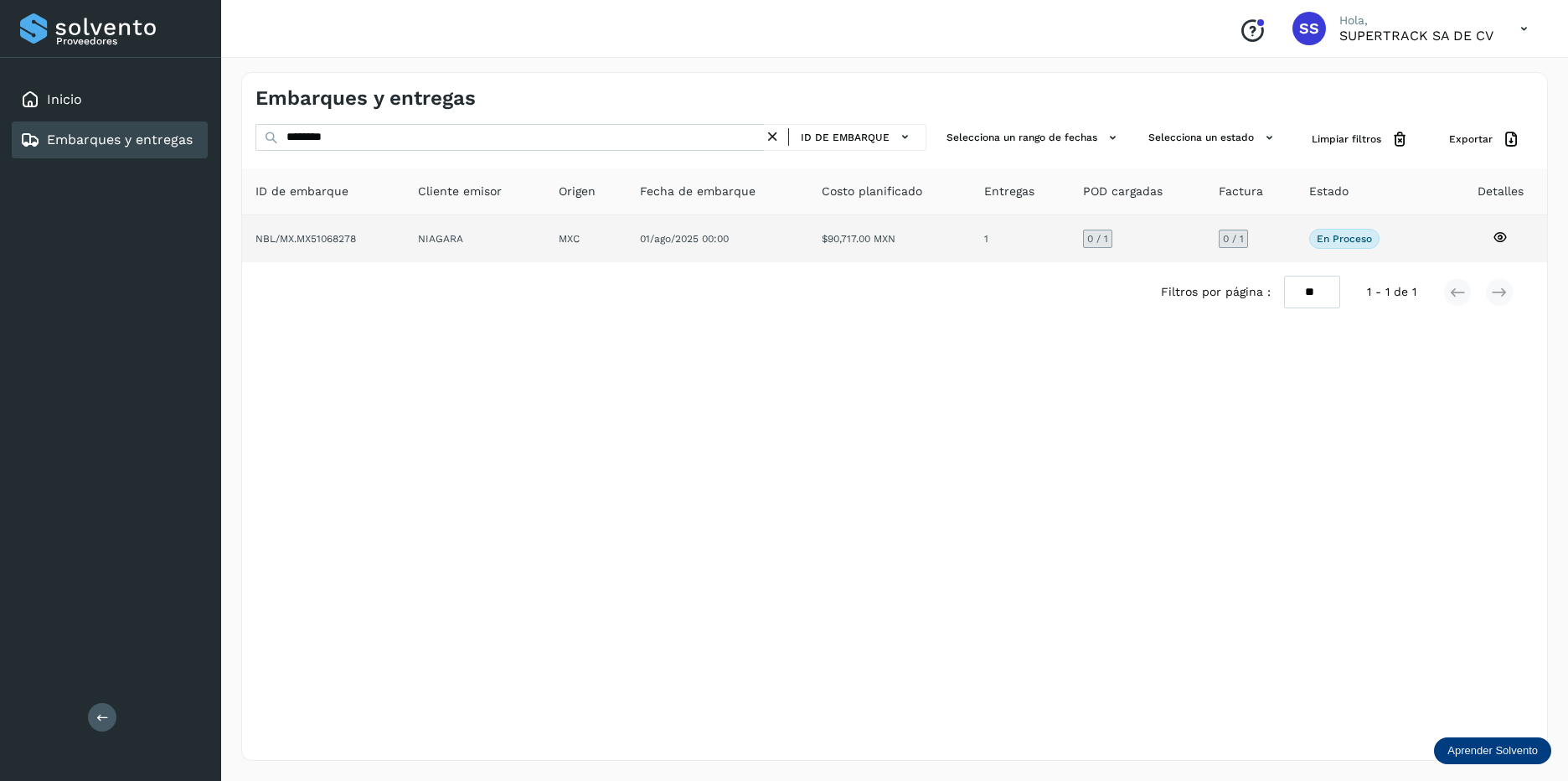
click at [685, 235] on span "01/ago/2025 00:00" at bounding box center [684, 238] width 89 height 12
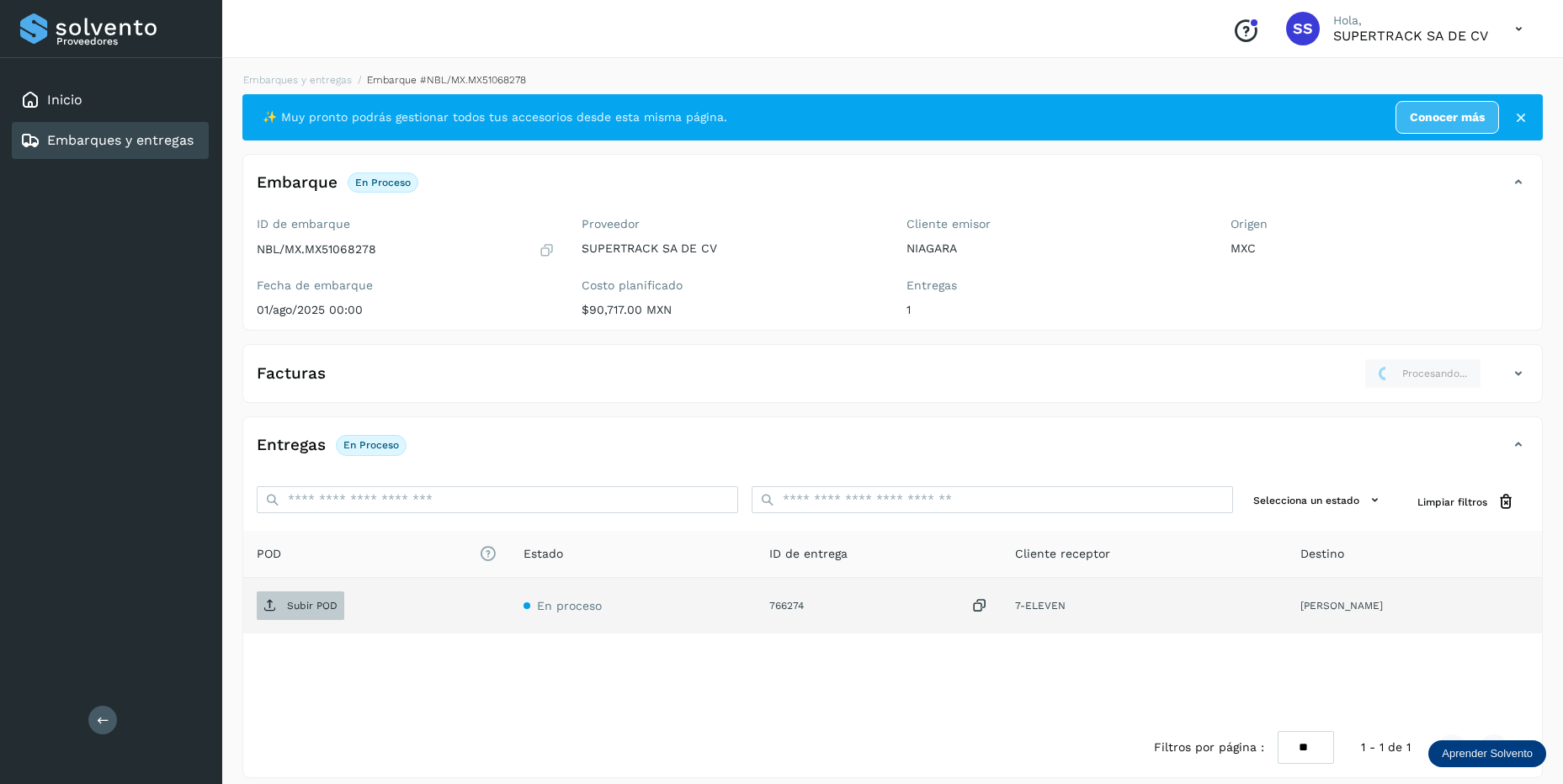
click at [310, 593] on span "Subir POD" at bounding box center [300, 605] width 87 height 27
click at [1136, 690] on div "POD El tamaño máximo de archivo es de 20 Mb. Estado ID de entrega Cliente recep…" at bounding box center [892, 625] width 1299 height 187
click at [1101, 710] on div "POD El tamaño máximo de archivo es de 20 Mb. Estado ID de entrega Cliente recep…" at bounding box center [892, 625] width 1299 height 187
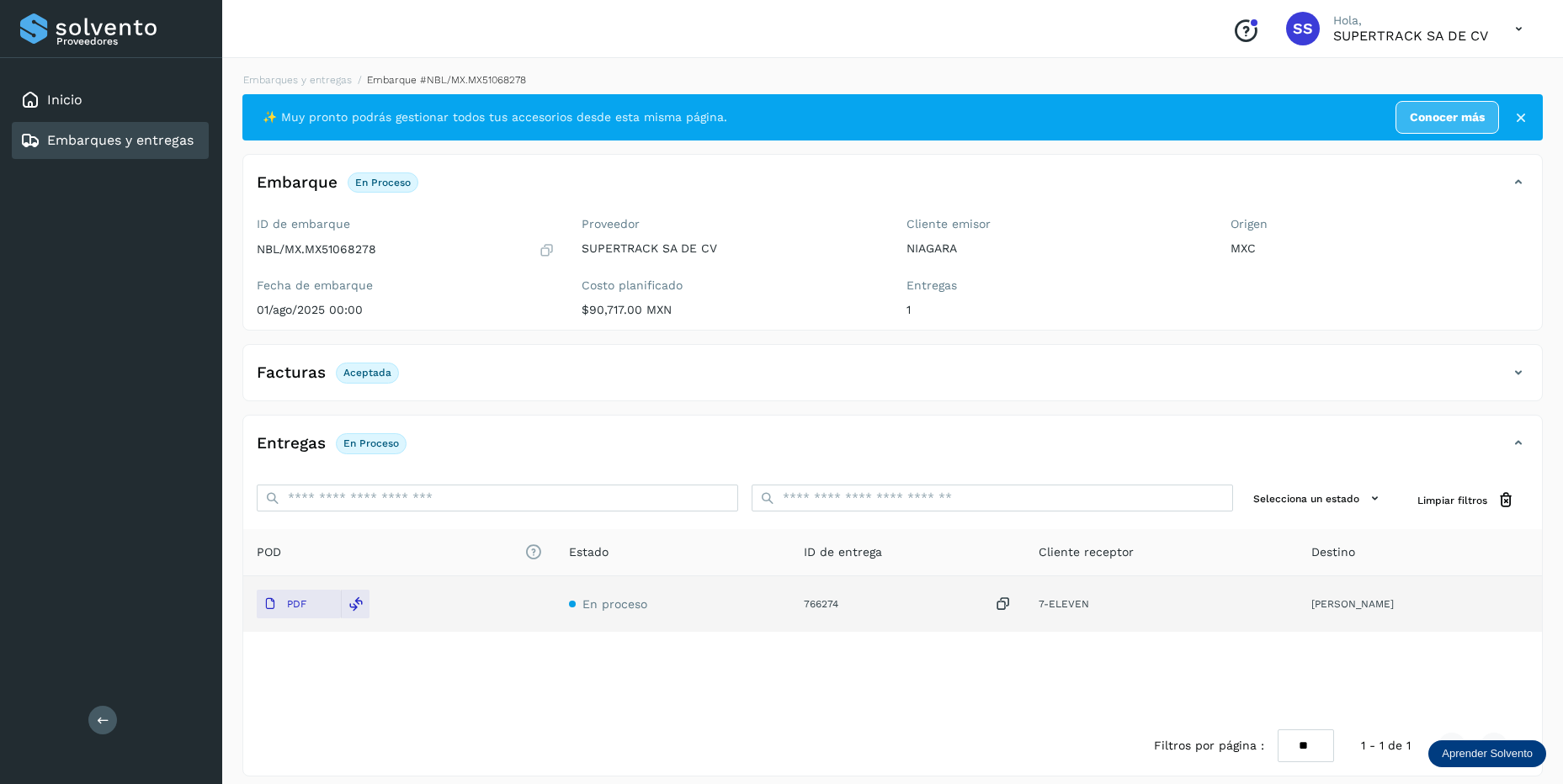
click at [1514, 386] on div "Facturas Aceptada" at bounding box center [892, 379] width 1299 height 42
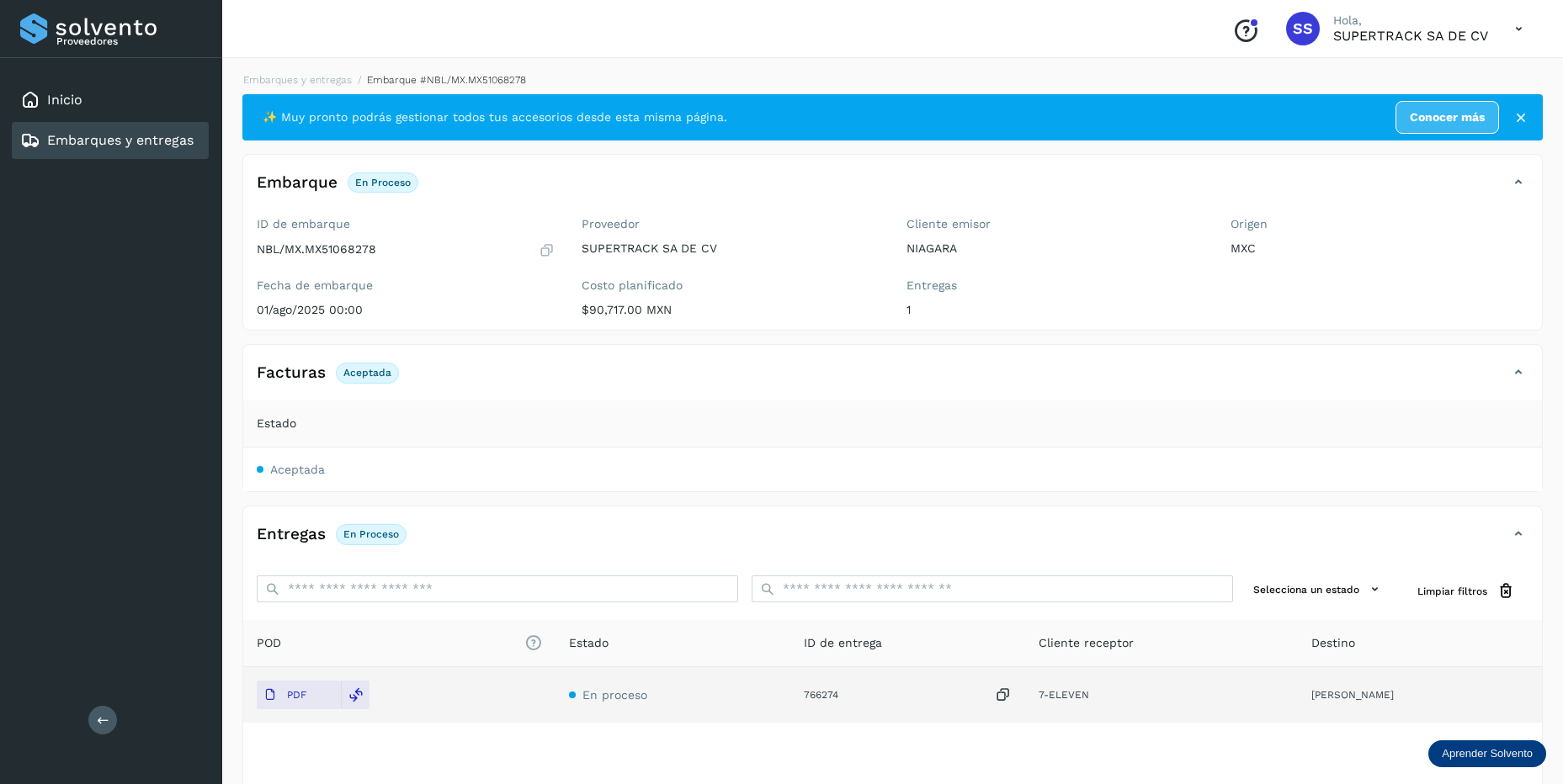
click at [288, 60] on div "Embarques y entregas Embarque #NBL/MX.MX51068278 ✨ Muy pronto podrás gestionar …" at bounding box center [893, 469] width 1341 height 835
click at [290, 76] on link "Embarques y entregas" at bounding box center [297, 80] width 108 height 12
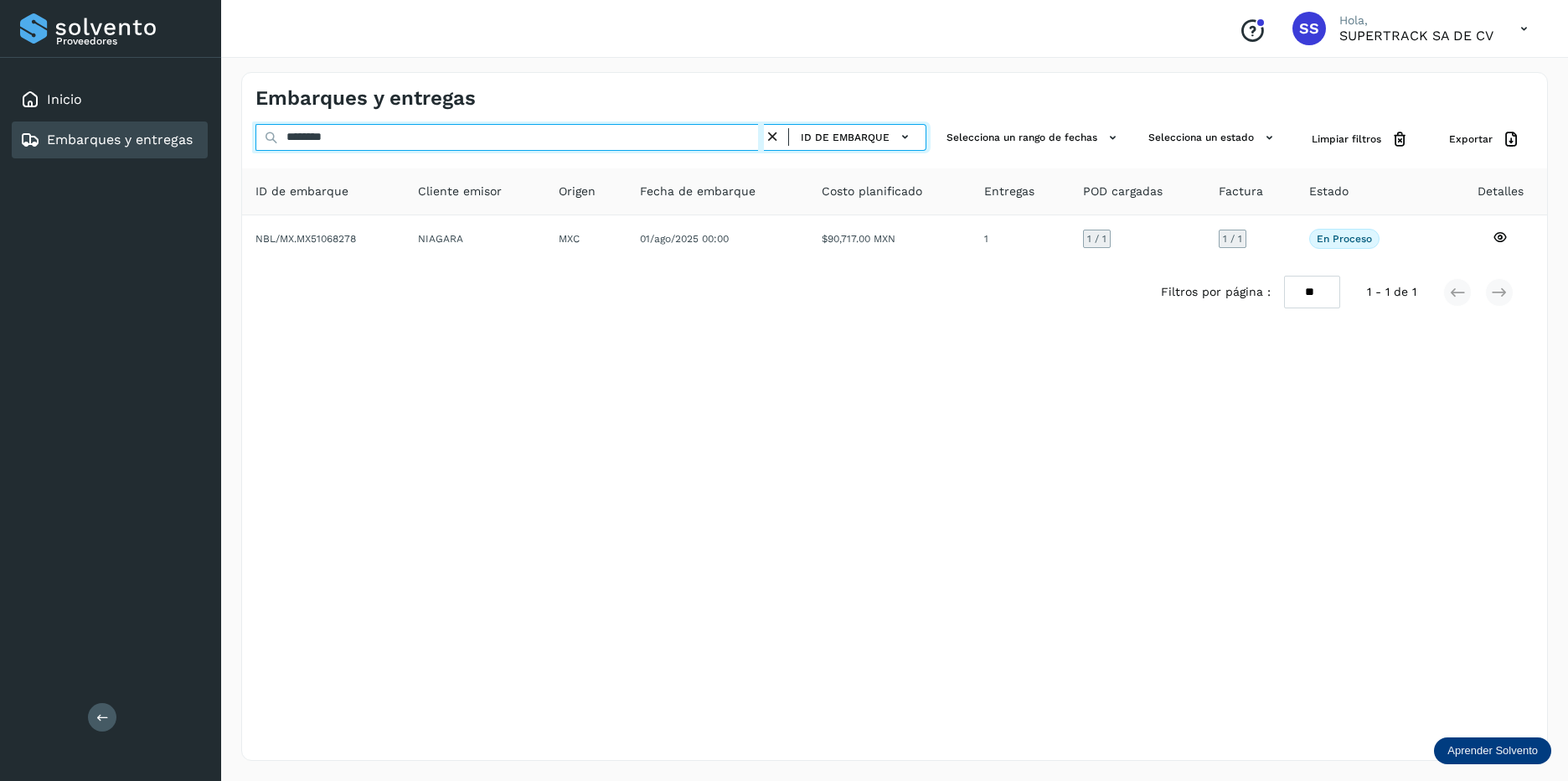
drag, startPoint x: 410, startPoint y: 140, endPoint x: 222, endPoint y: 132, distance: 188.2
click at [232, 132] on div "Embarques y entregas ******** ID de embarque Selecciona un rango de fechas Sele…" at bounding box center [895, 416] width 1347 height 729
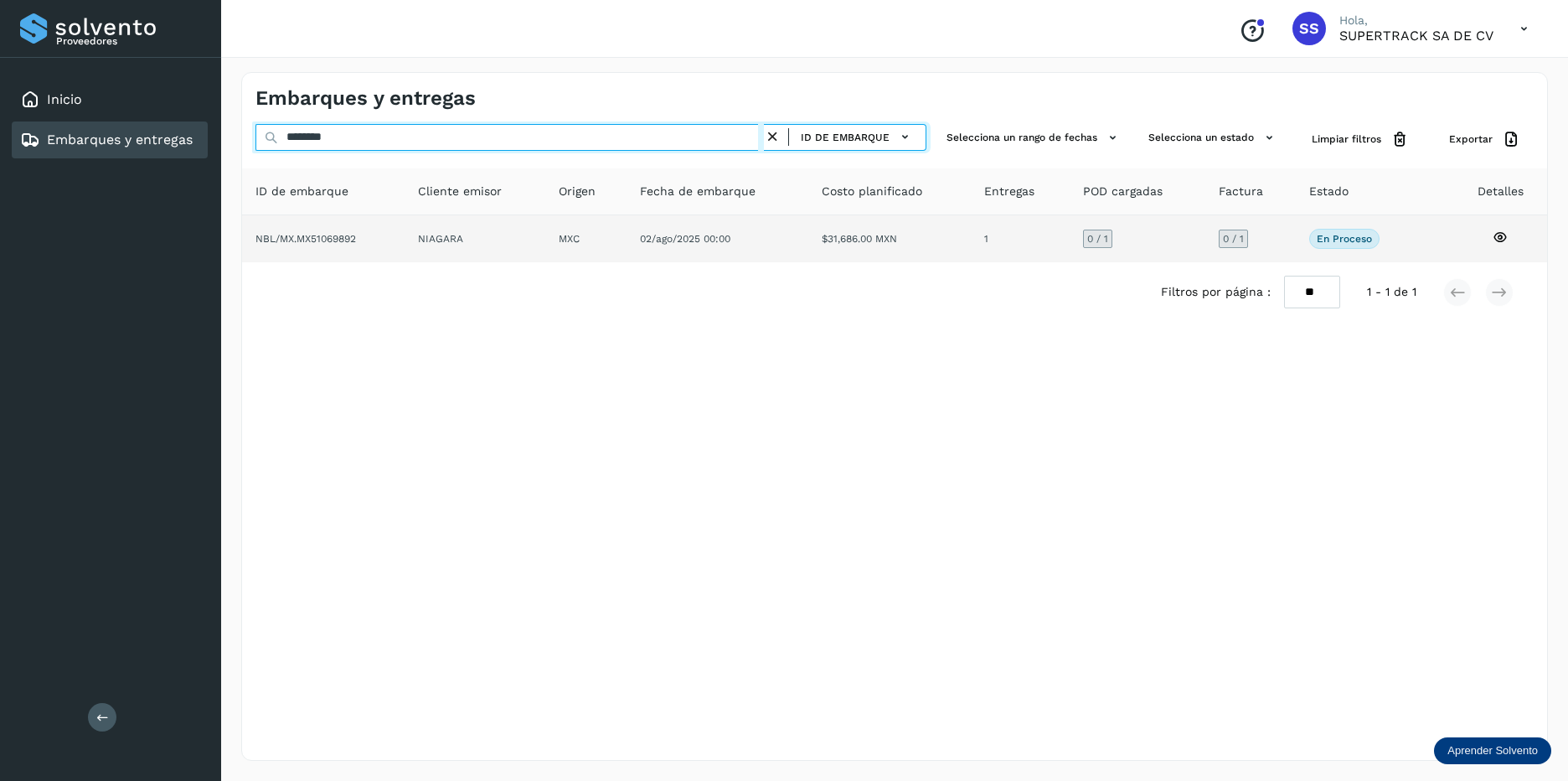
type input "********"
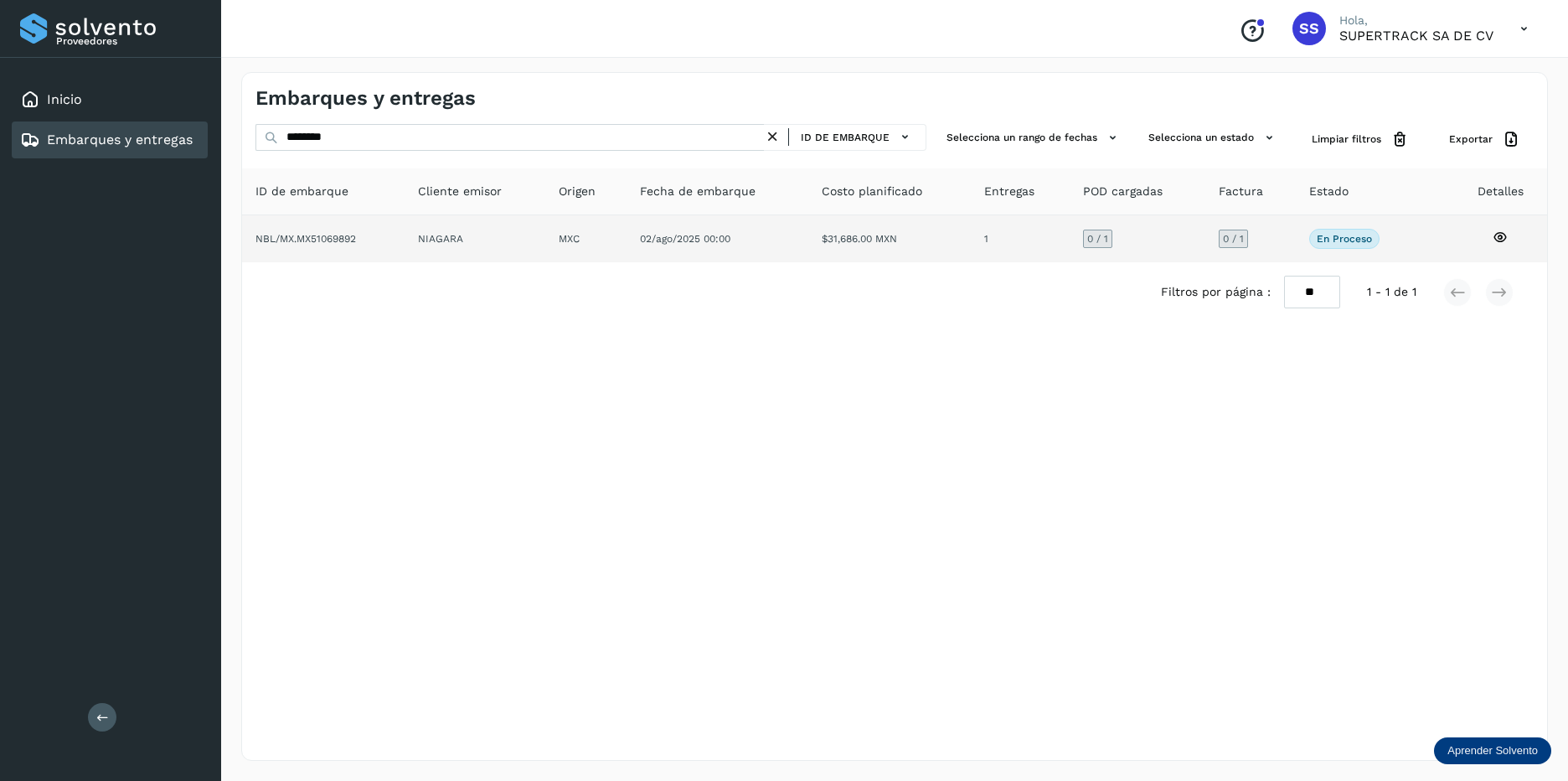
click at [627, 245] on td "MXC" at bounding box center [717, 238] width 182 height 47
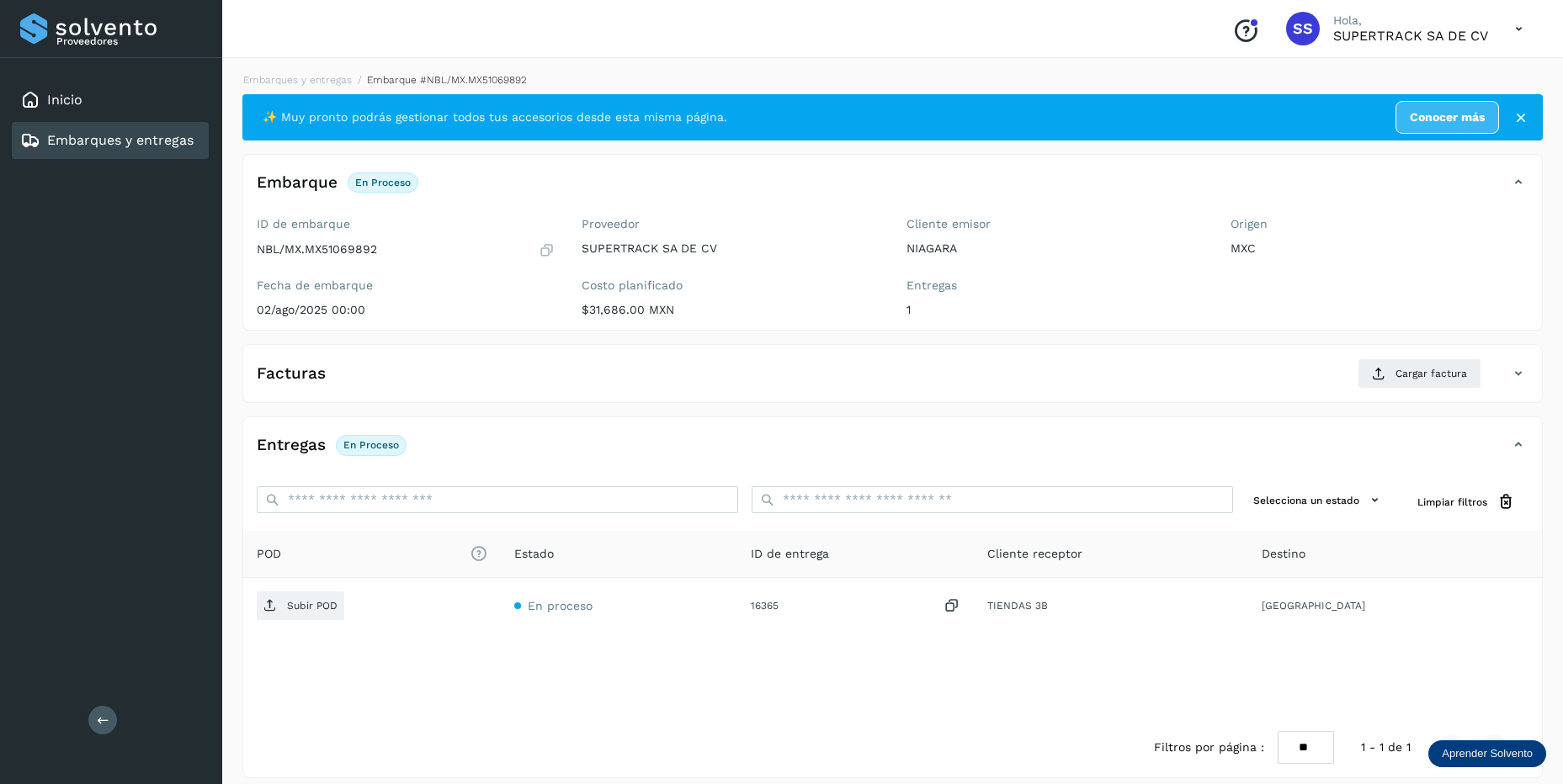
scroll to position [14, 0]
